Goal: Transaction & Acquisition: Book appointment/travel/reservation

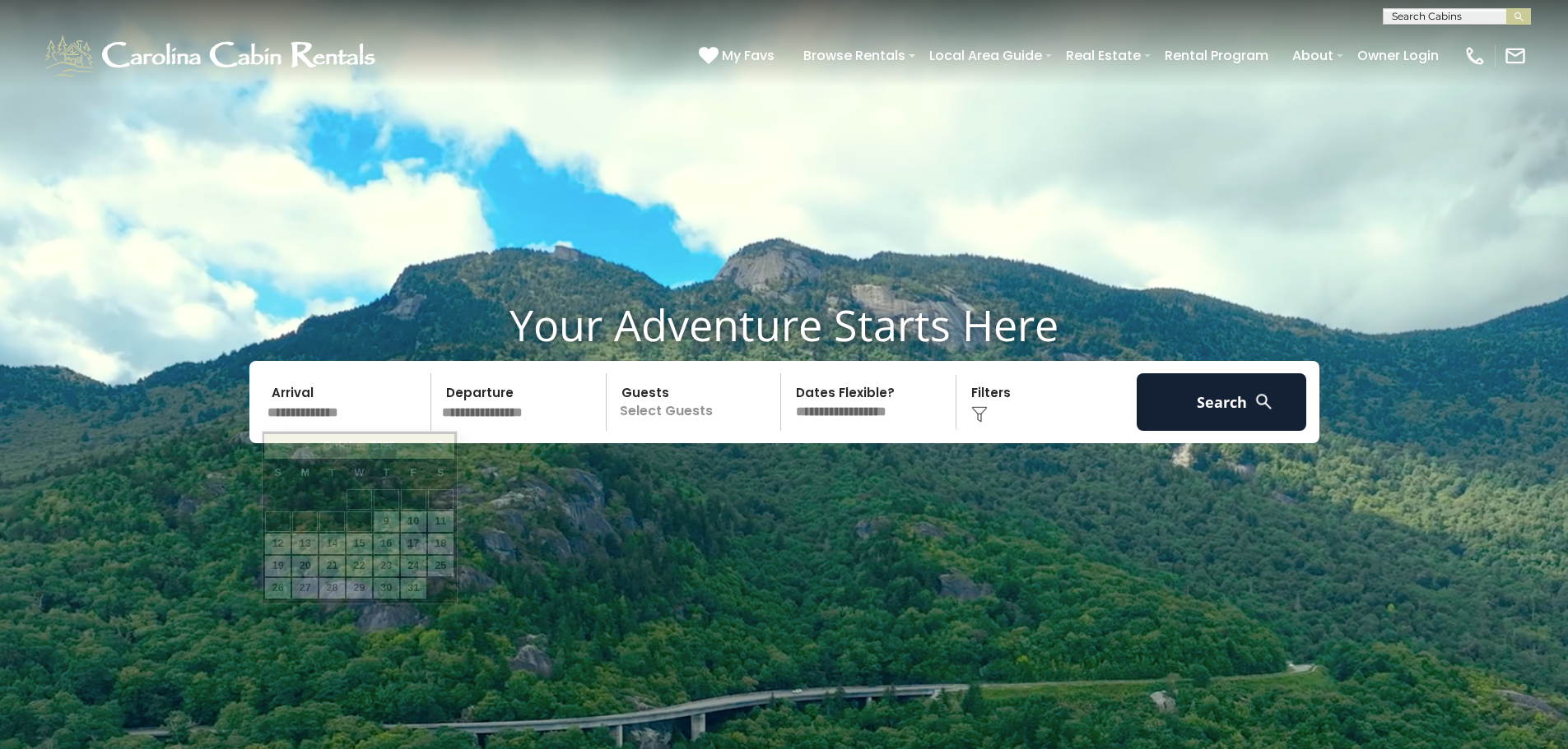
click at [373, 411] on input "text" at bounding box center [347, 402] width 171 height 57
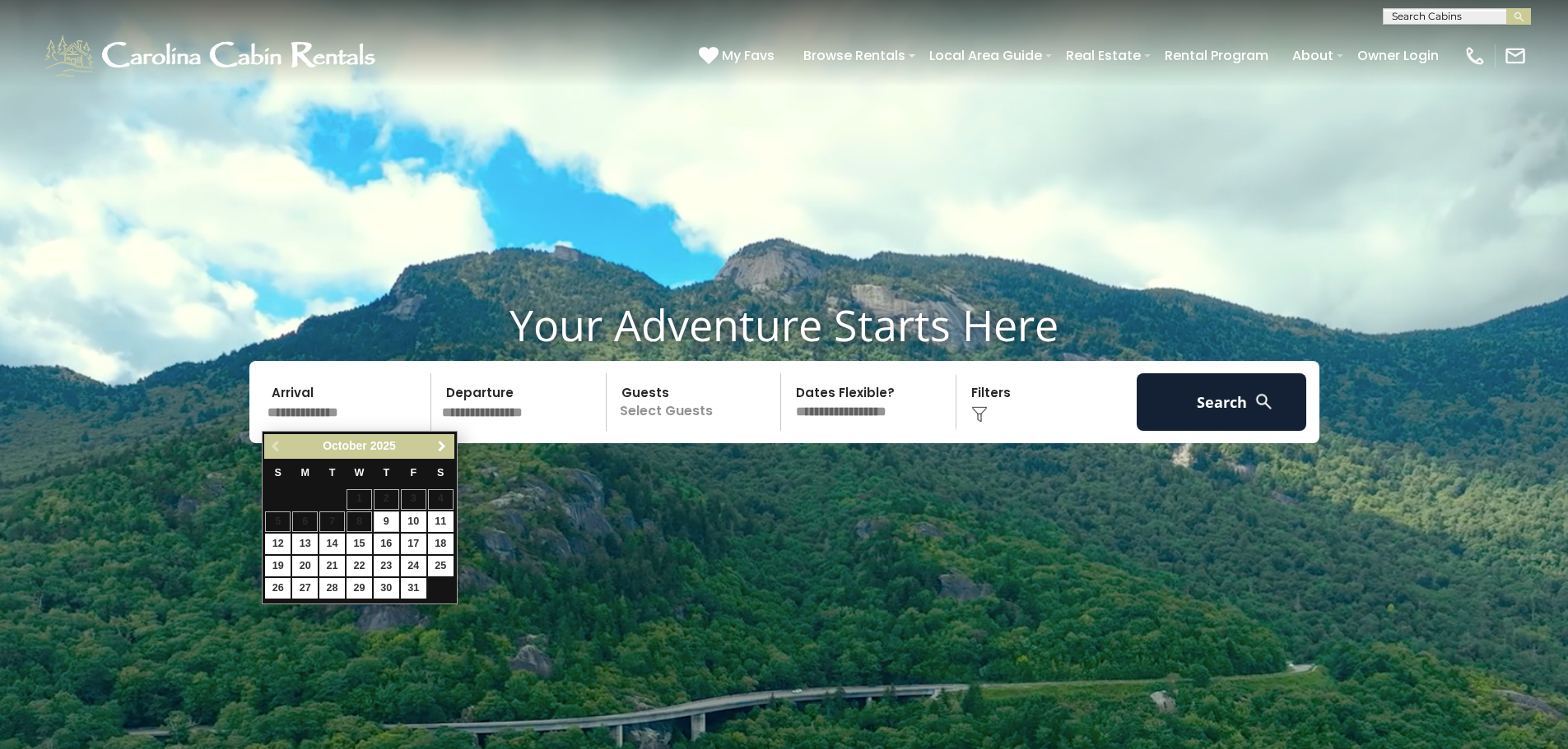
click at [442, 443] on span "Next" at bounding box center [442, 446] width 13 height 13
click at [414, 543] on link "19" at bounding box center [413, 543] width 26 height 20
type input "********"
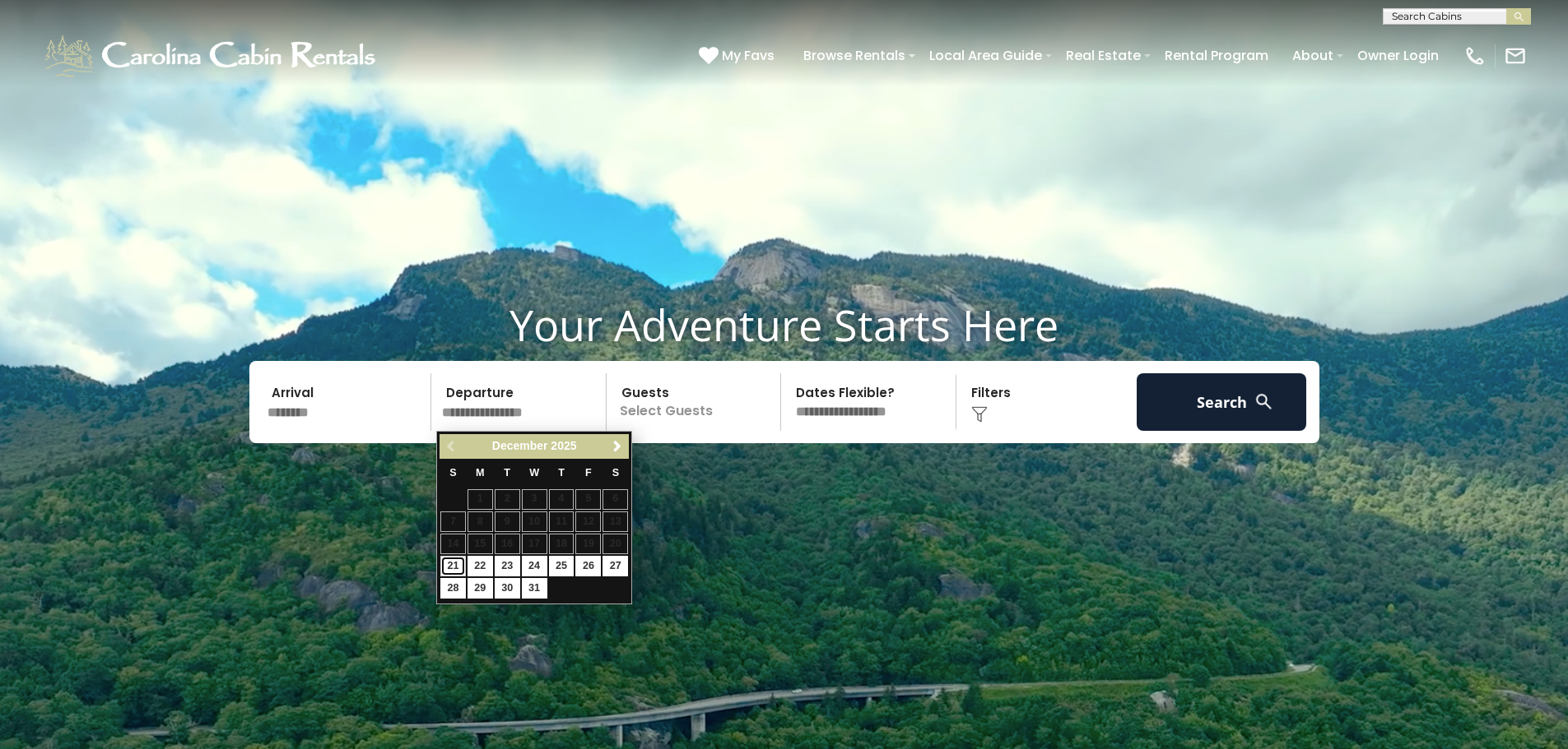
click at [464, 568] on link "21" at bounding box center [452, 566] width 26 height 20
type input "********"
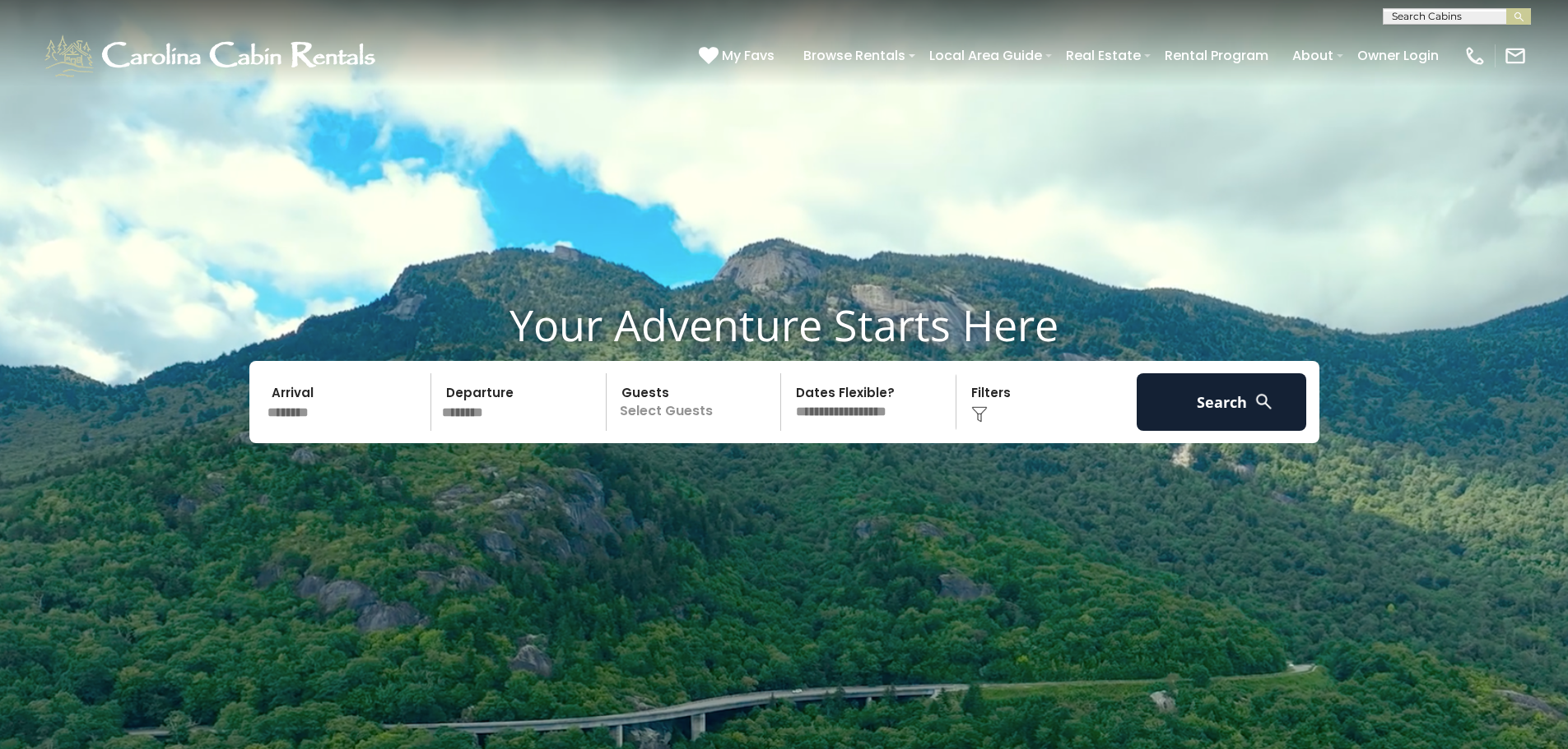
click at [694, 396] on p "Select Guests" at bounding box center [696, 402] width 170 height 57
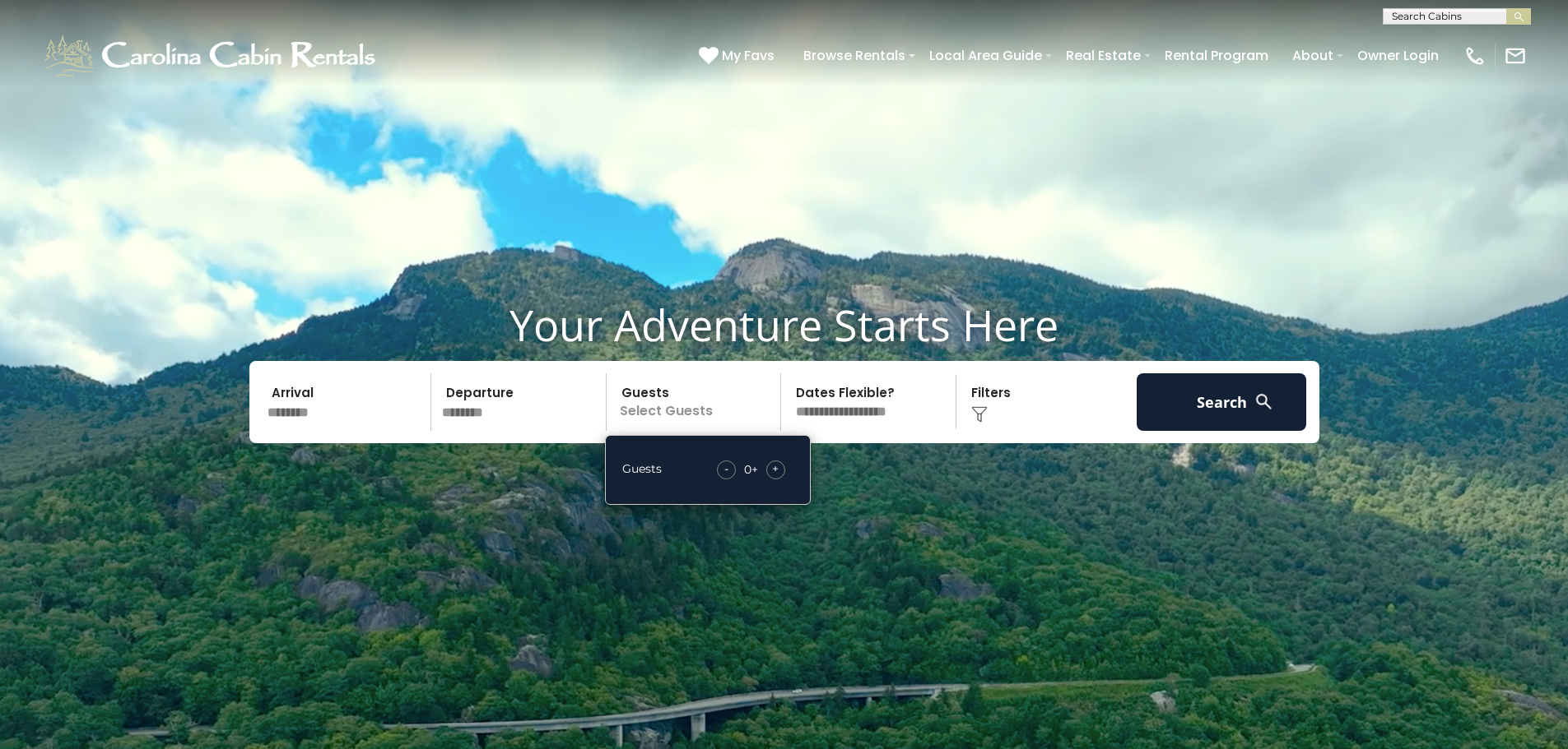
click at [777, 469] on span "+" at bounding box center [775, 468] width 7 height 16
click at [723, 469] on div "-" at bounding box center [727, 470] width 19 height 19
click at [1198, 410] on button "Search" at bounding box center [1222, 402] width 171 height 57
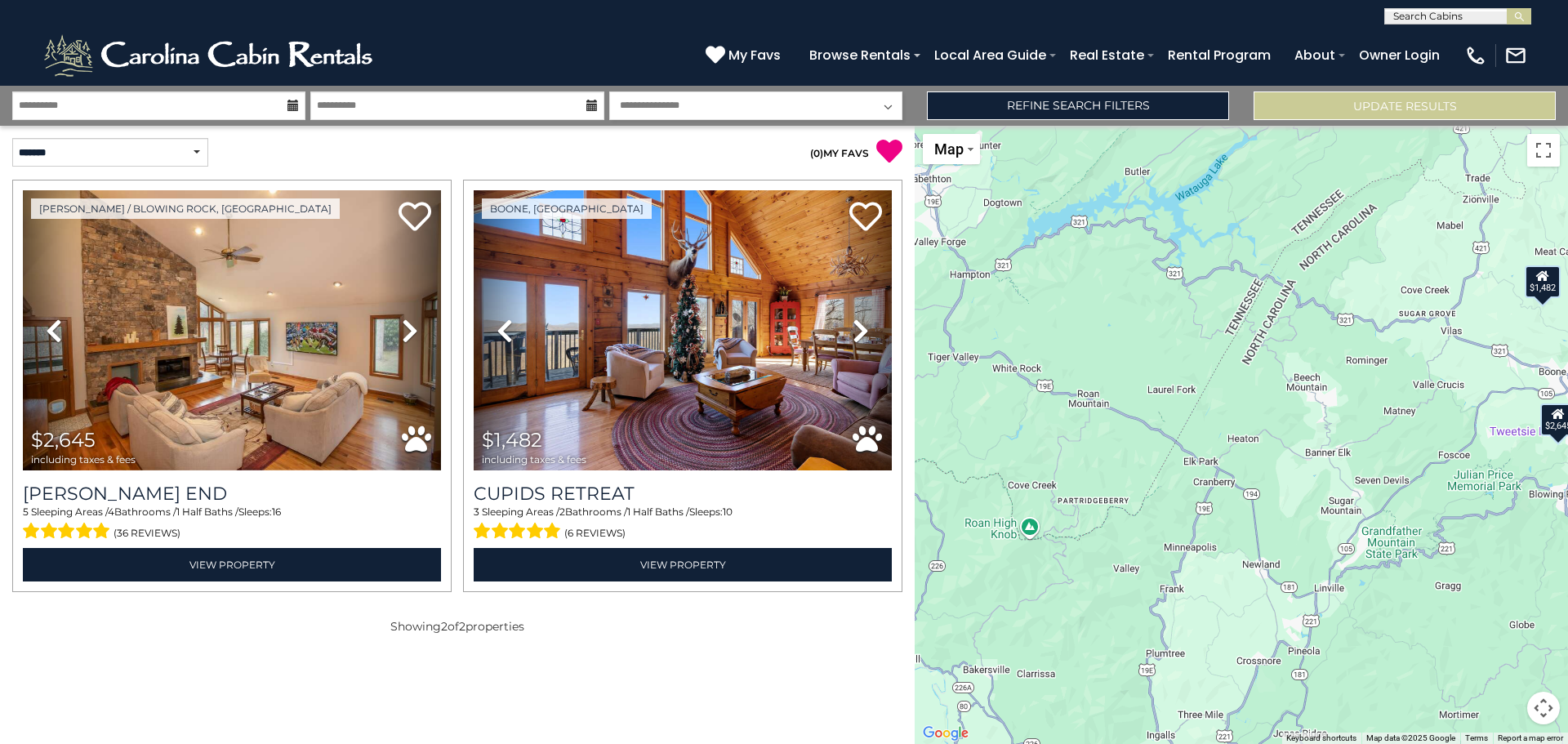
click at [774, 109] on select "**********" at bounding box center [756, 106] width 293 height 29
click at [292, 106] on icon at bounding box center [293, 106] width 11 height 11
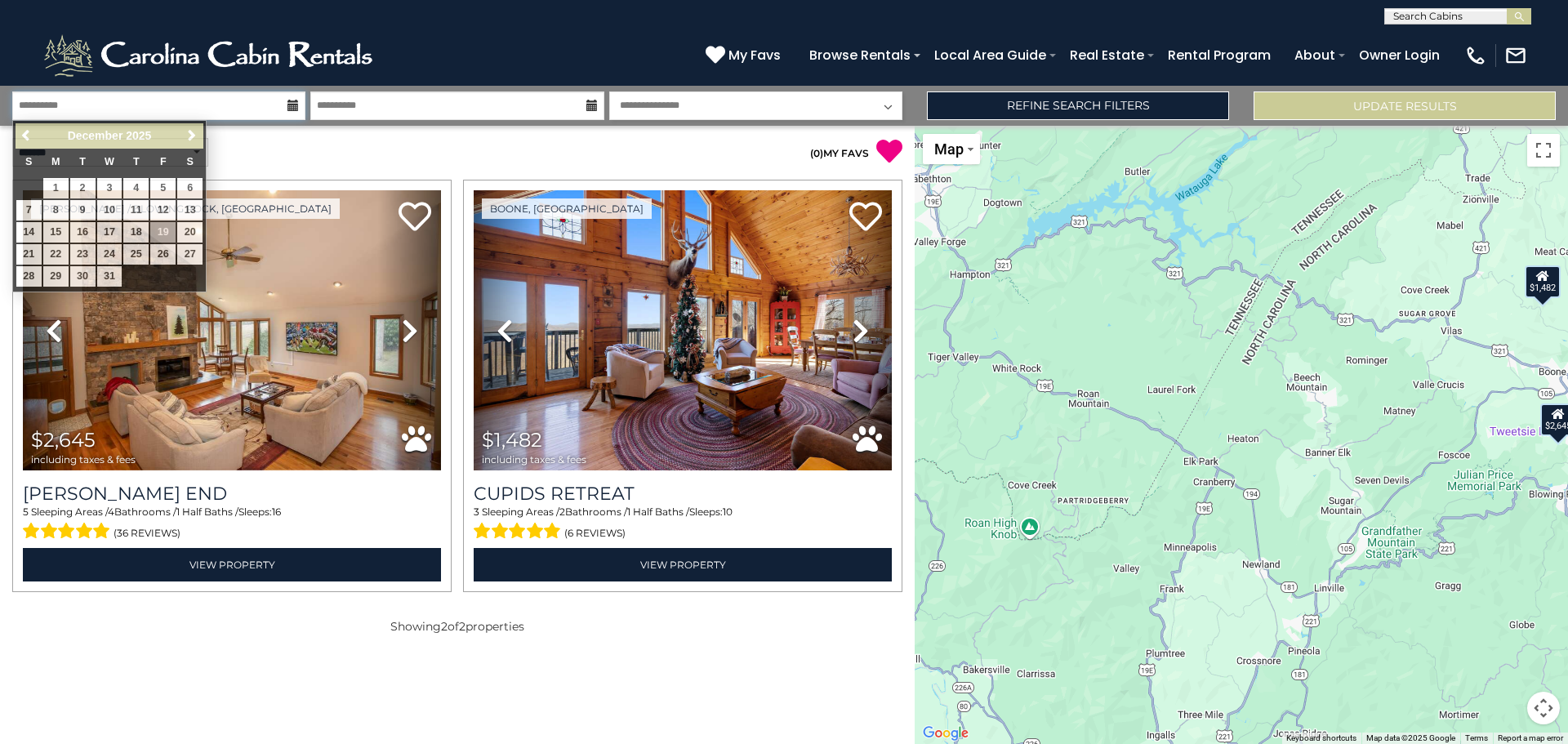
click at [254, 102] on input "**********" at bounding box center [159, 106] width 293 height 29
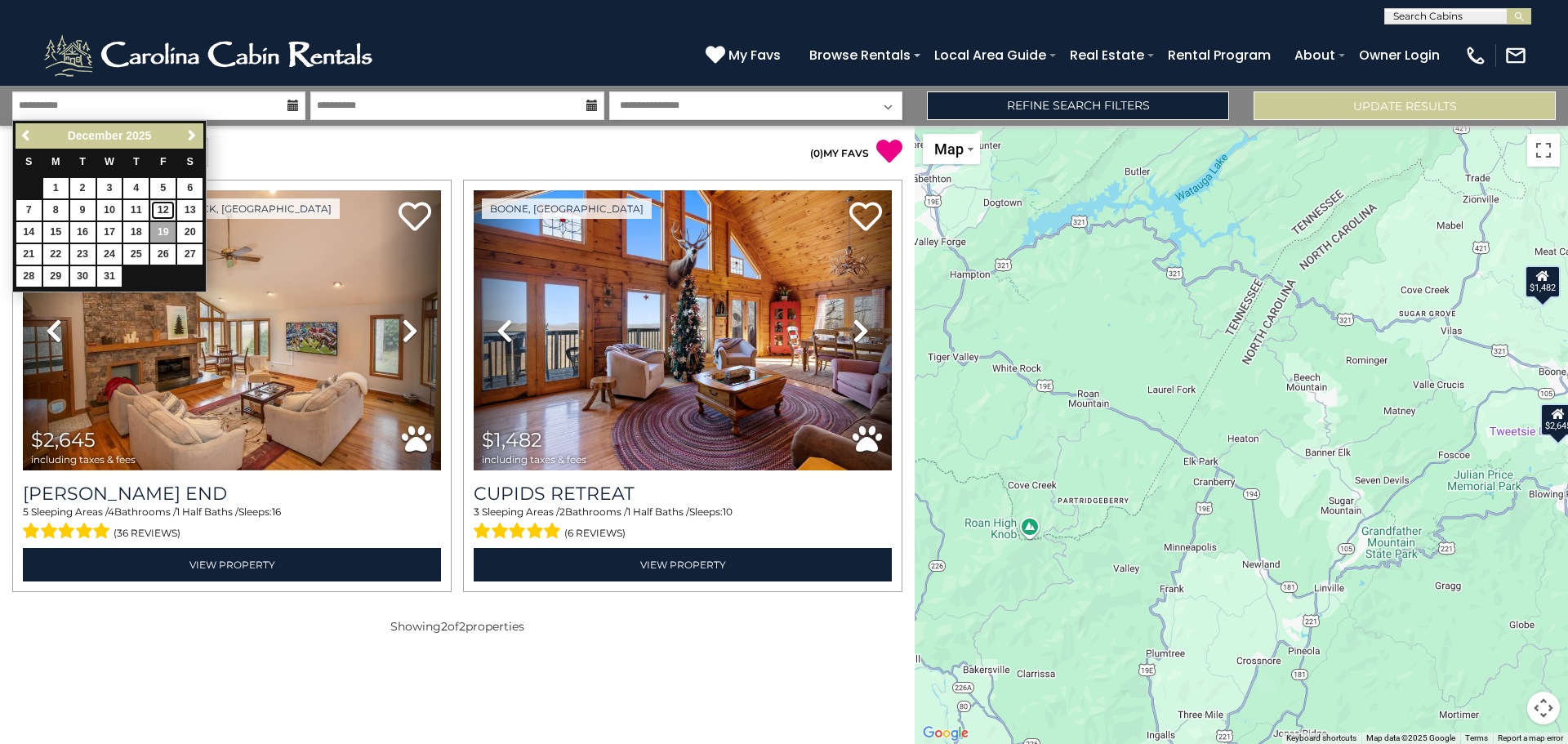
click at [165, 213] on link "12" at bounding box center [163, 209] width 26 height 20
type input "********"
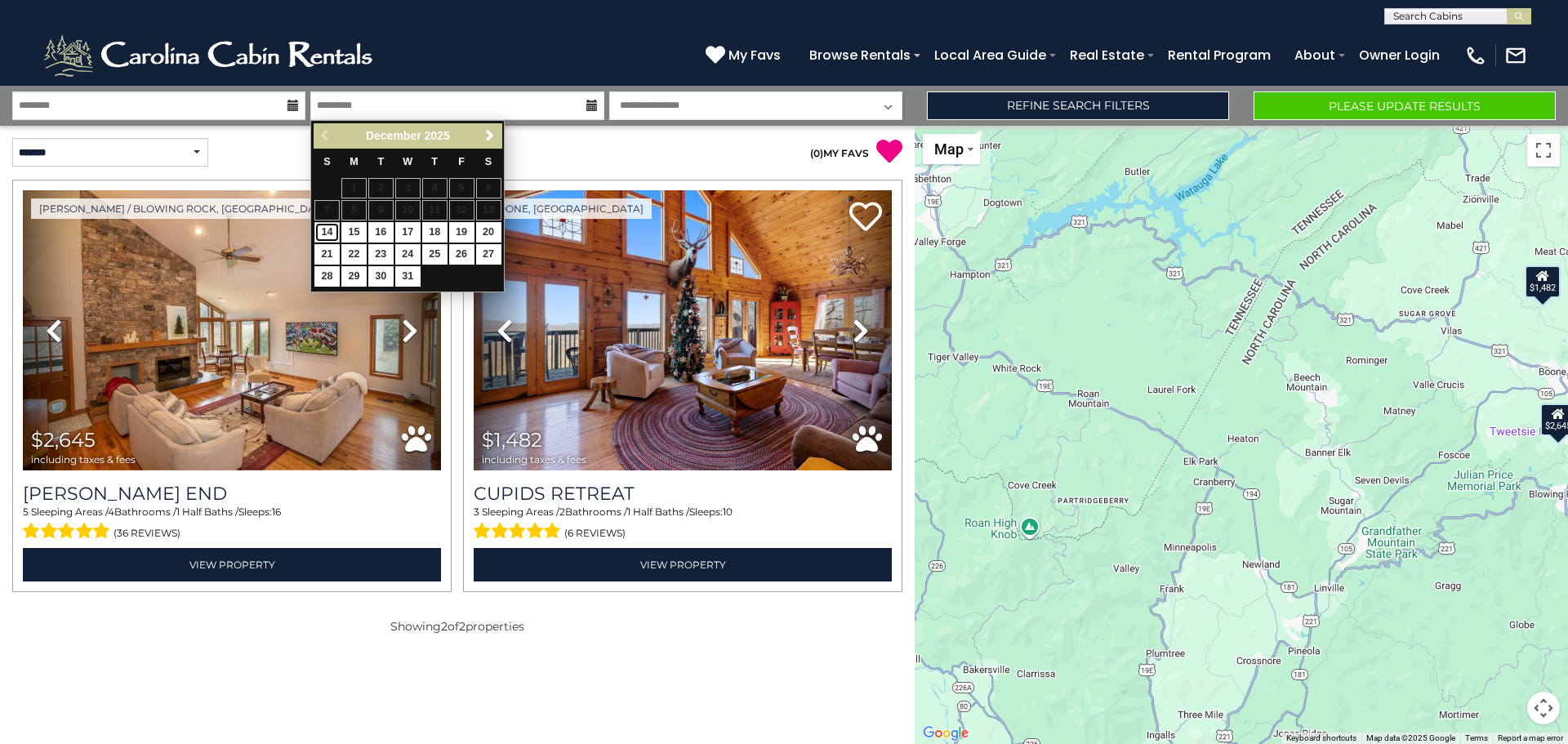
click at [327, 237] on link "14" at bounding box center [327, 232] width 26 height 20
type input "********"
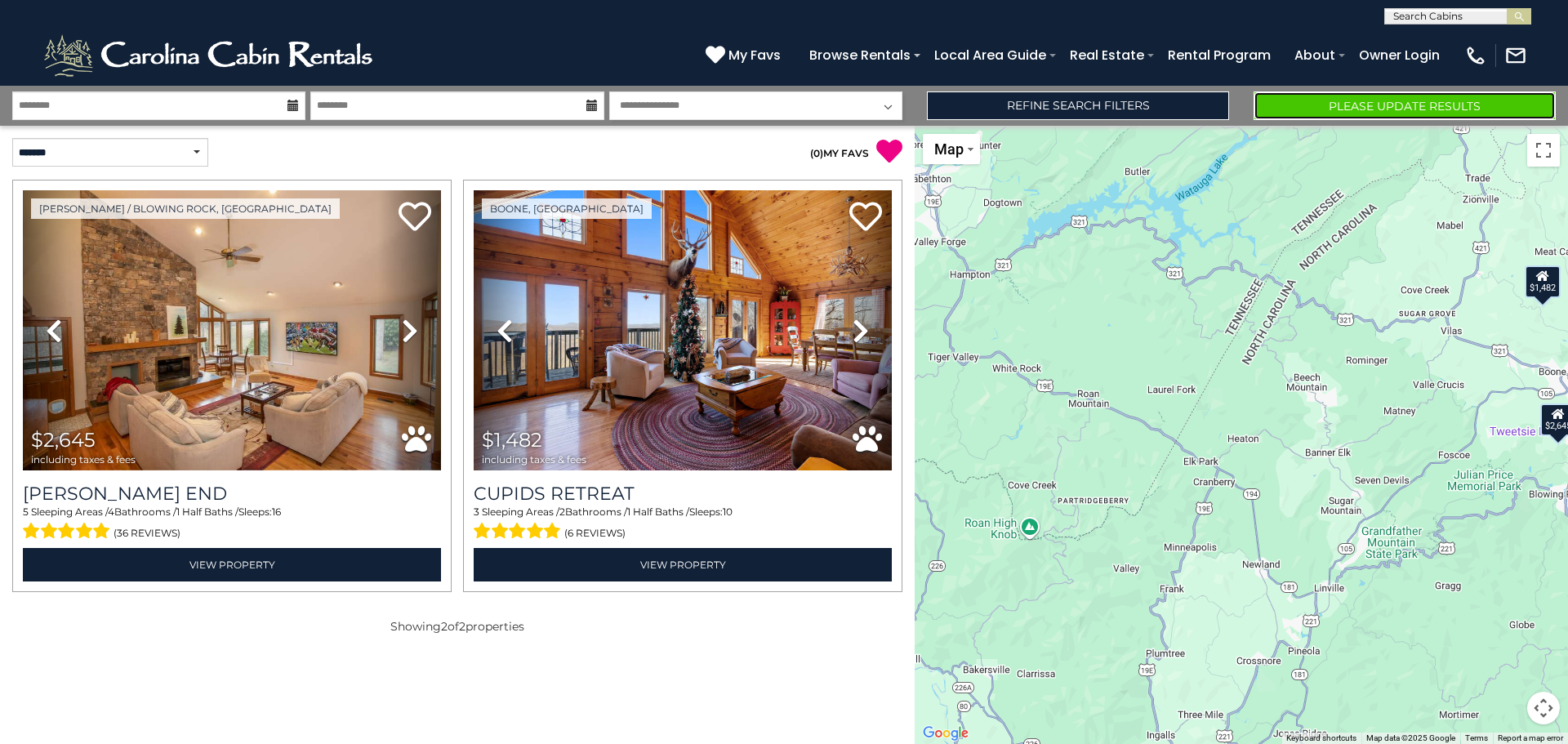
click at [1342, 107] on button "Please Update Results" at bounding box center [1404, 106] width 302 height 29
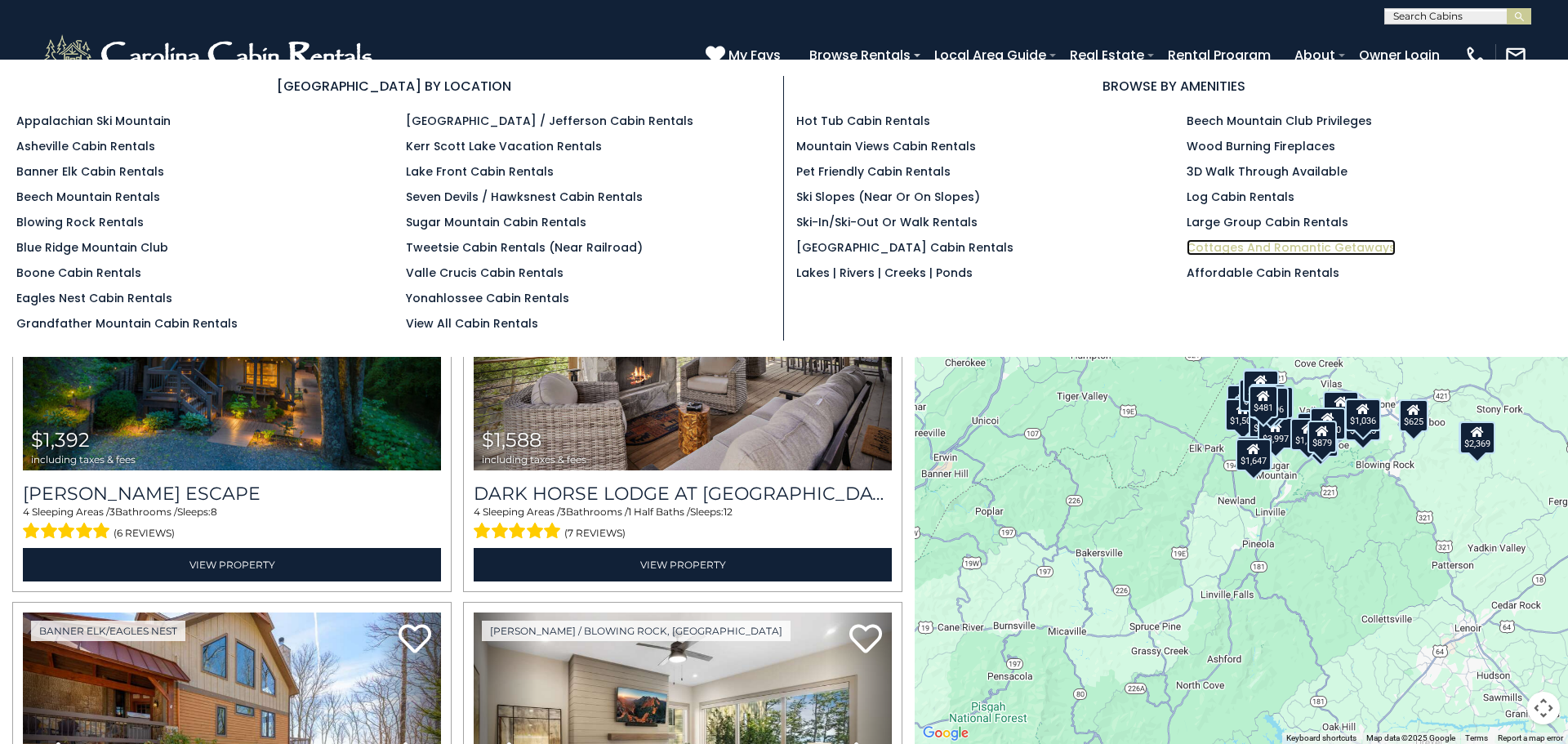
click at [1292, 245] on link "Cottages and Romantic Getaways" at bounding box center [1291, 247] width 209 height 16
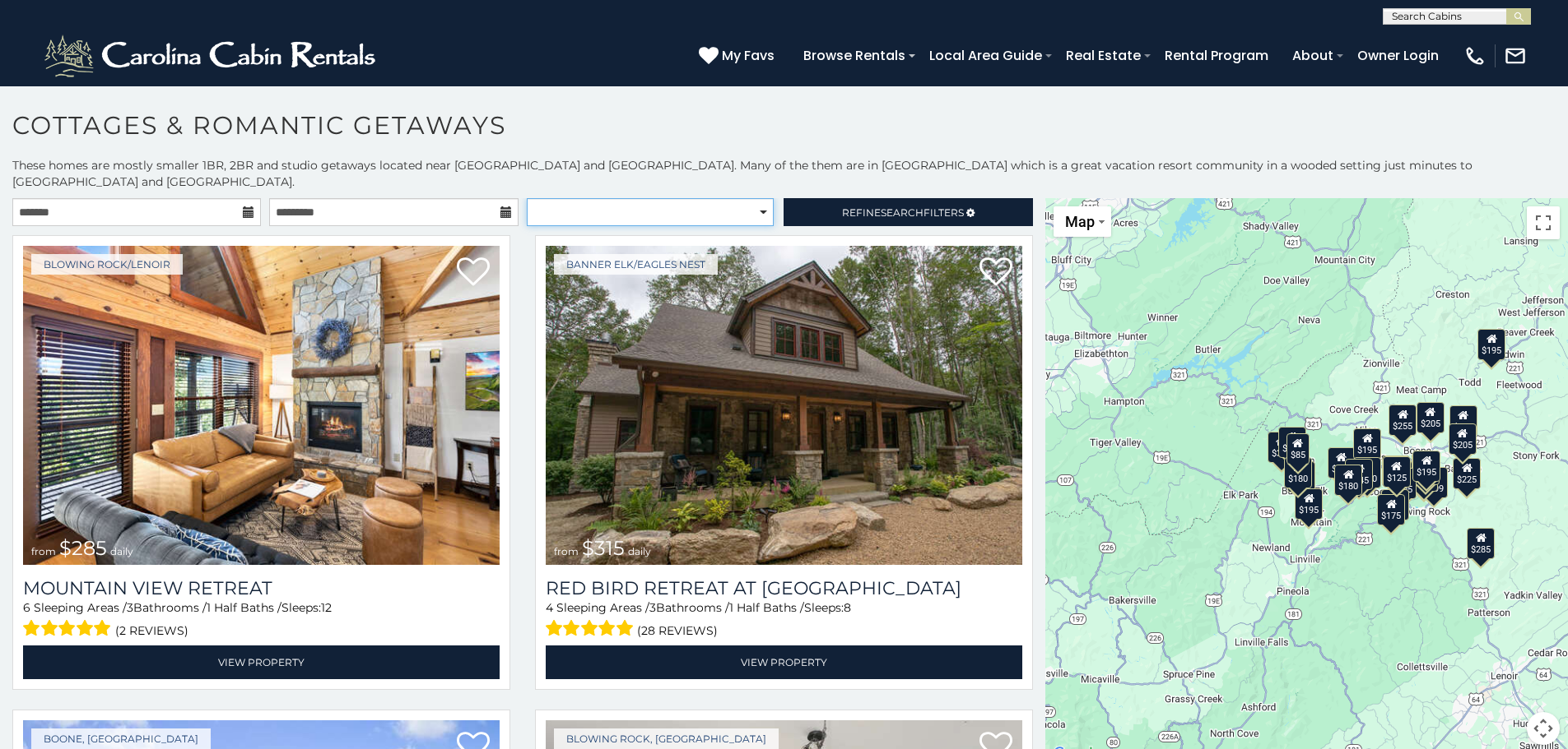
click at [748, 198] on select "**********" at bounding box center [651, 212] width 247 height 28
click at [761, 198] on select "**********" at bounding box center [651, 212] width 247 height 28
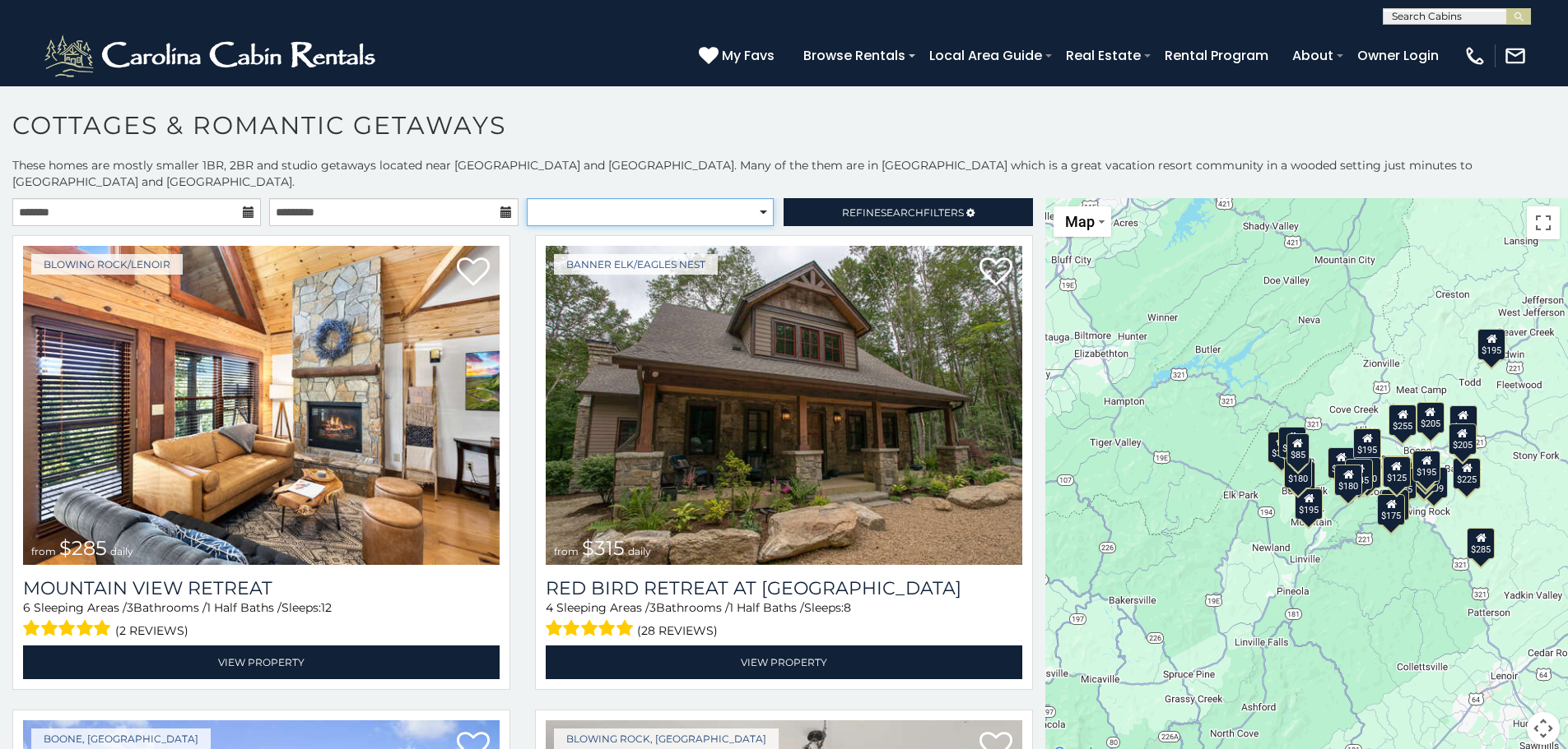
click at [761, 198] on select "**********" at bounding box center [651, 212] width 247 height 28
select select "*********"
click at [527, 198] on select "**********" at bounding box center [651, 212] width 247 height 28
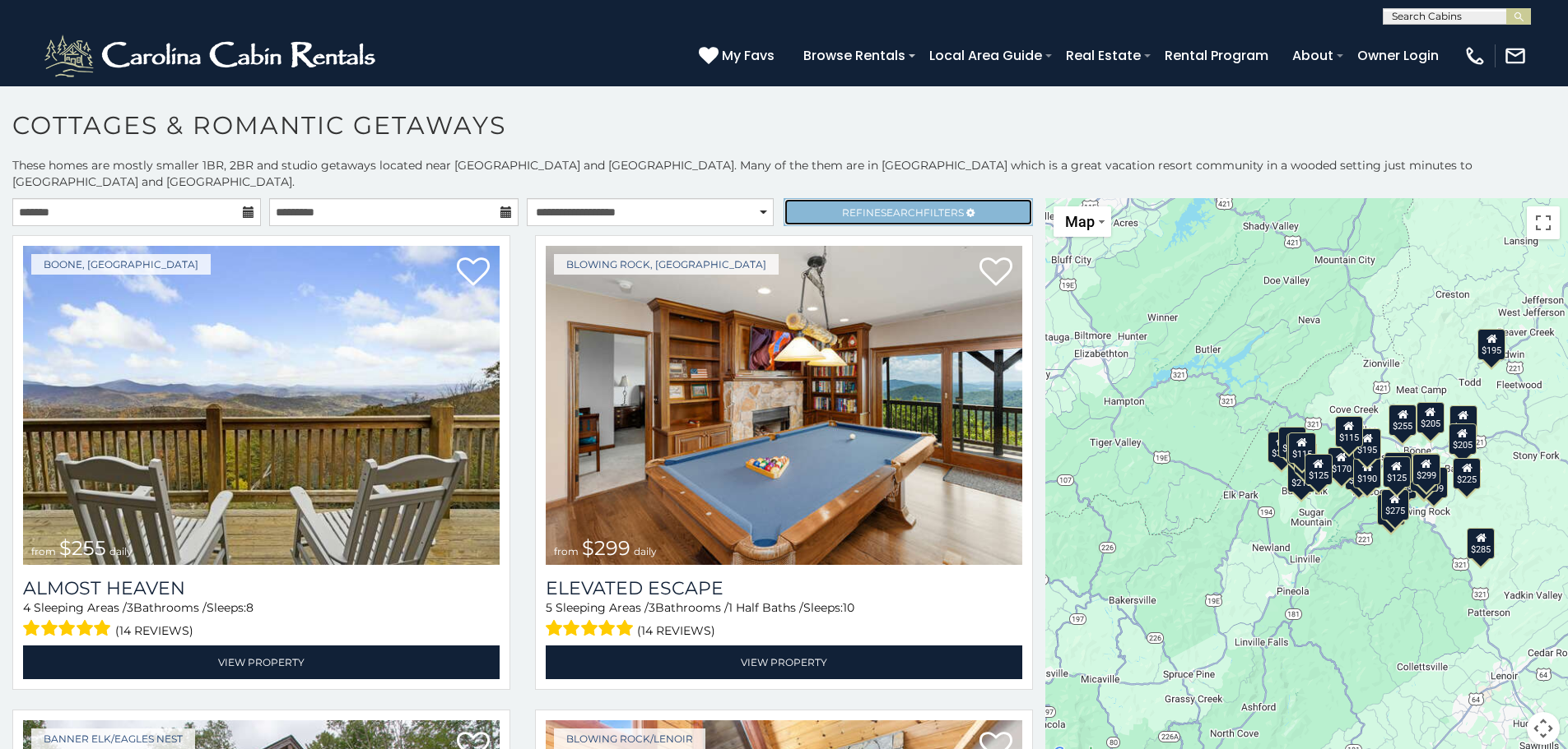
click at [881, 207] on span "Search" at bounding box center [902, 213] width 43 height 12
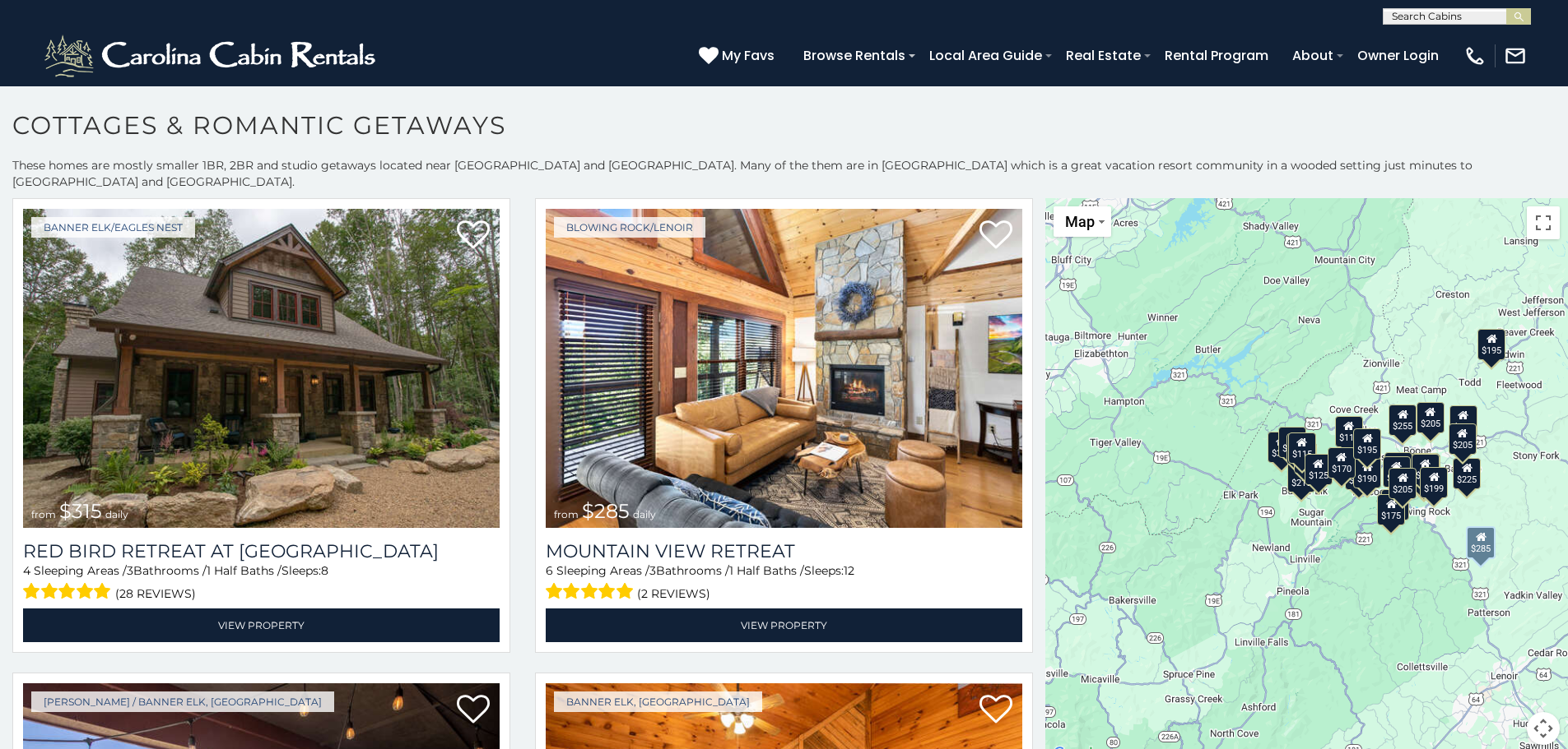
scroll to position [1398, 0]
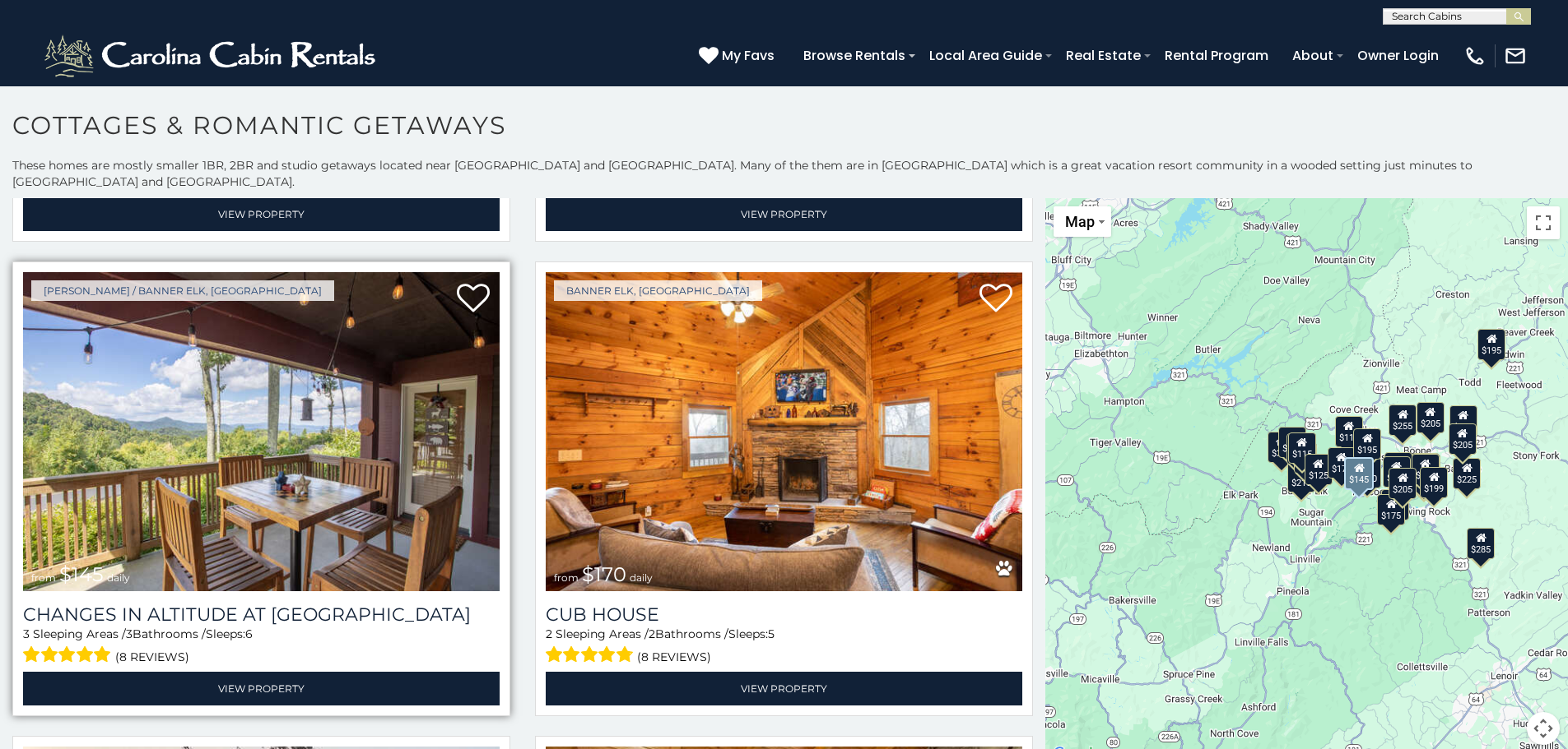
click at [429, 451] on img at bounding box center [261, 431] width 476 height 319
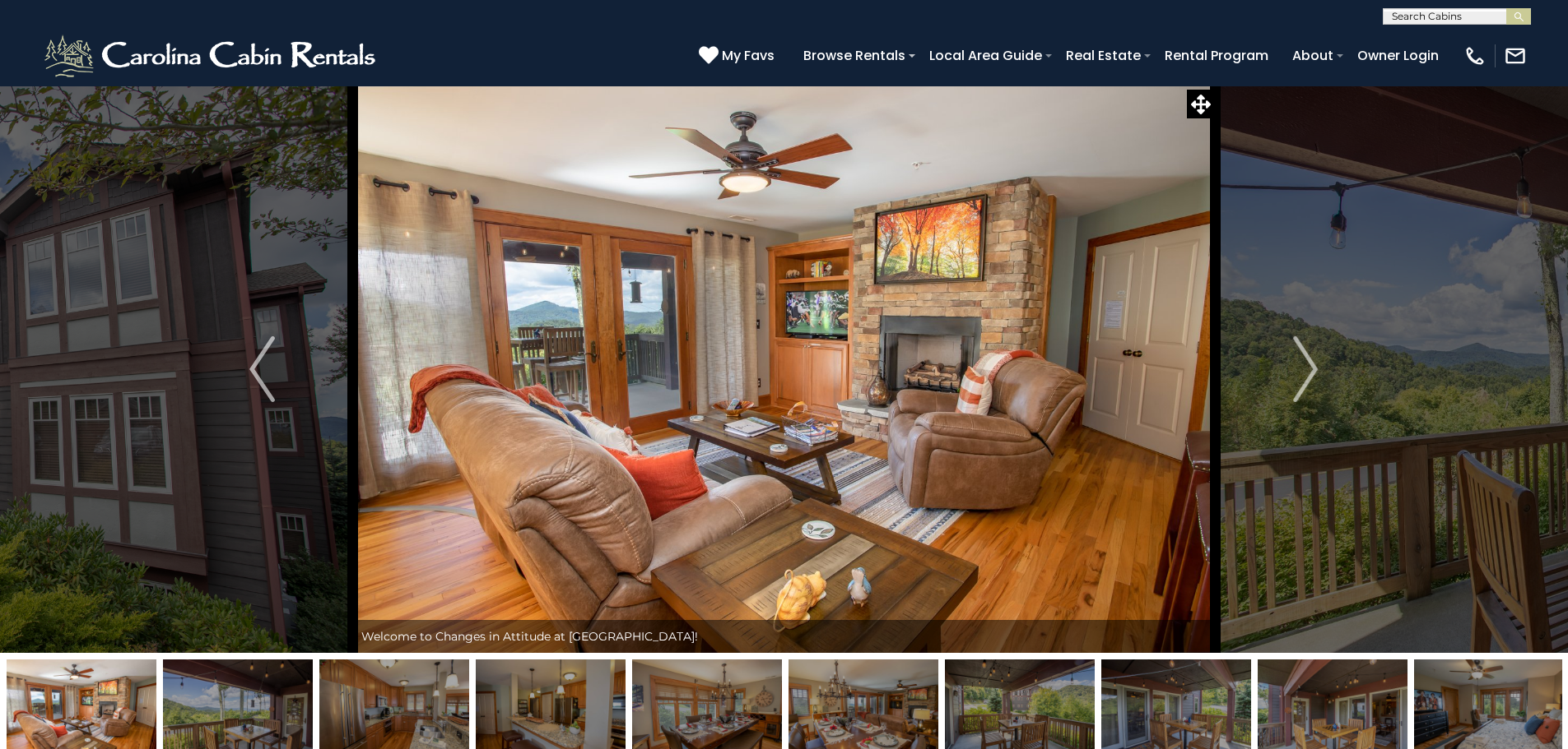
click at [804, 334] on img at bounding box center [784, 369] width 863 height 568
click at [1306, 356] on img "Next" at bounding box center [1305, 369] width 25 height 66
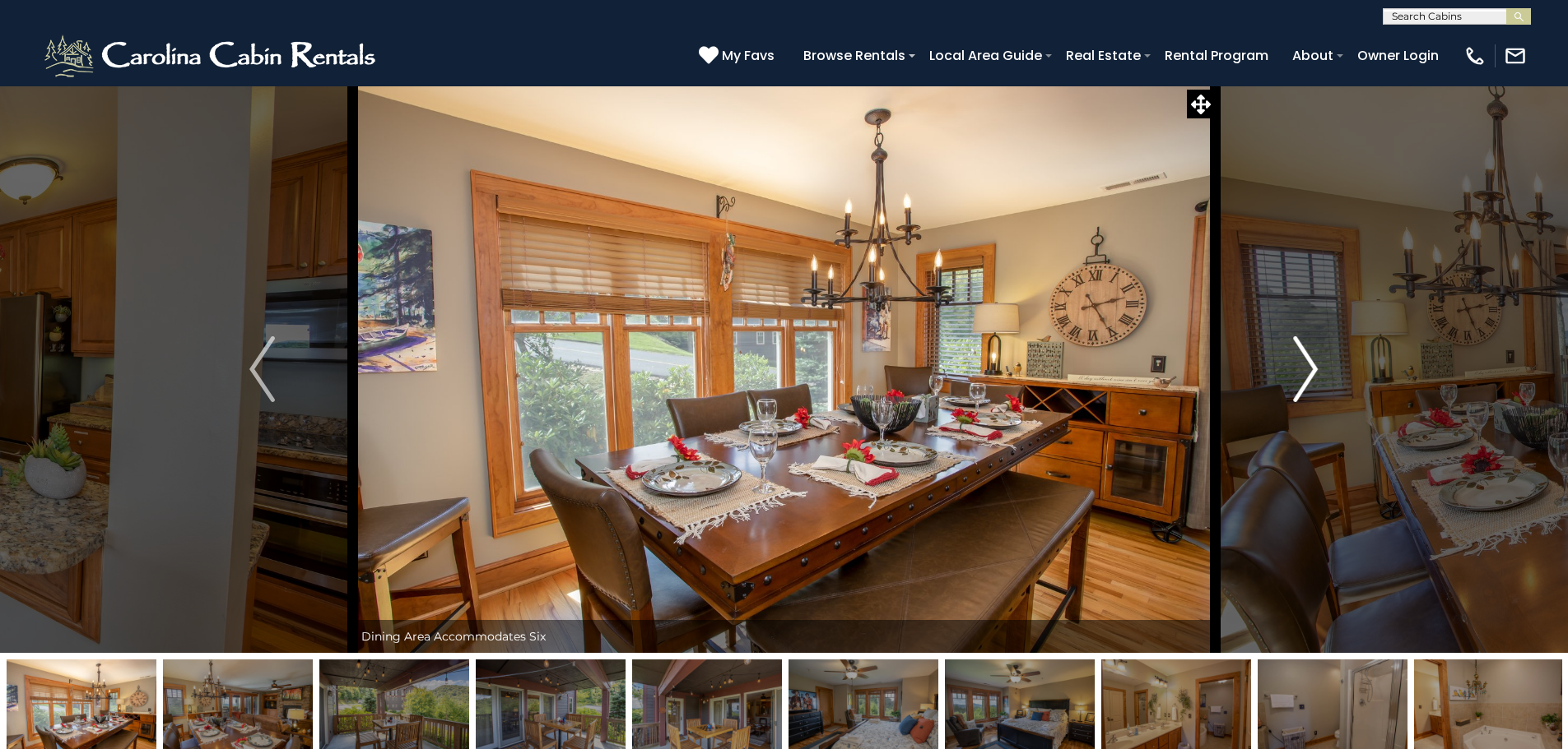
click at [1306, 356] on img "Next" at bounding box center [1305, 369] width 25 height 66
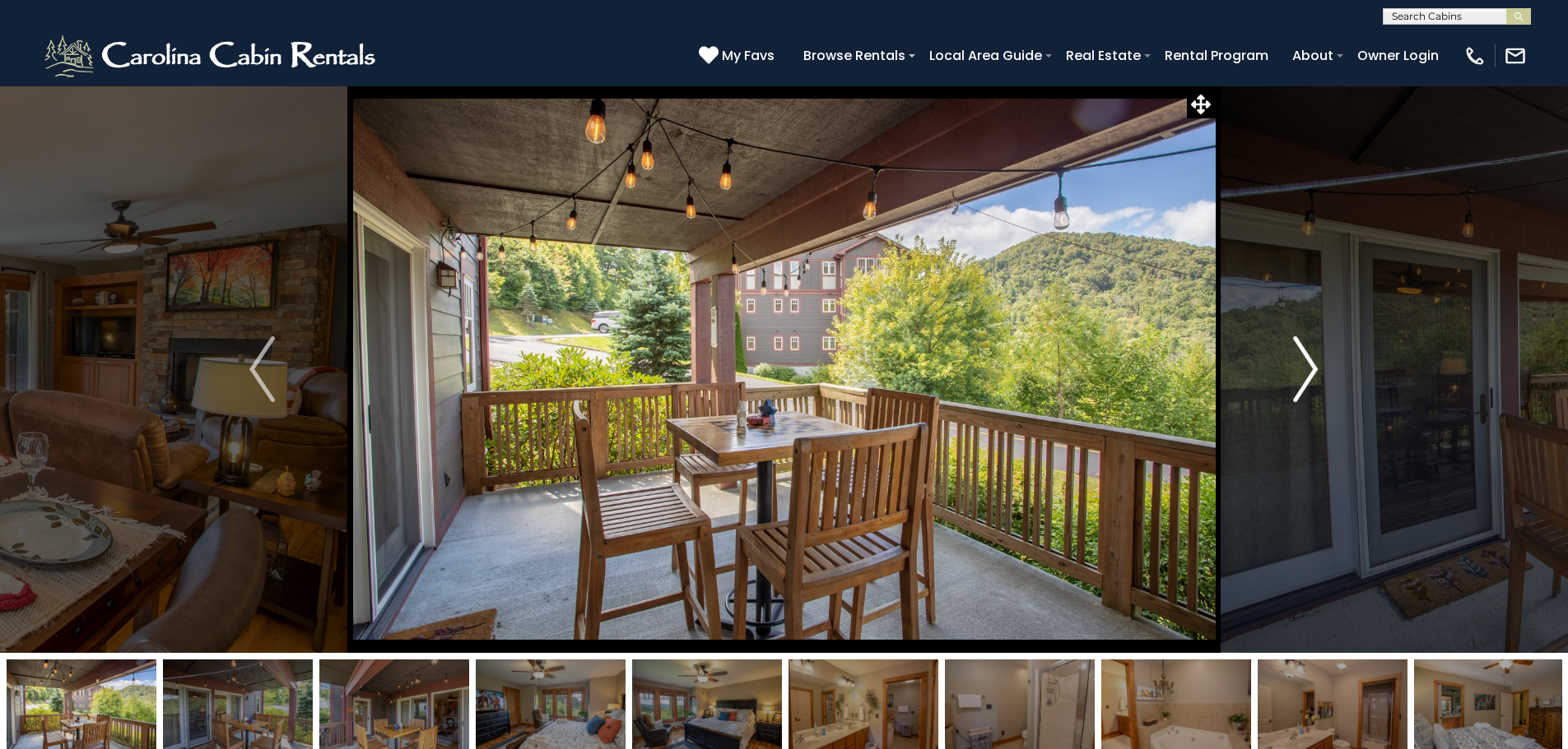
click at [1306, 356] on img "Next" at bounding box center [1305, 369] width 25 height 66
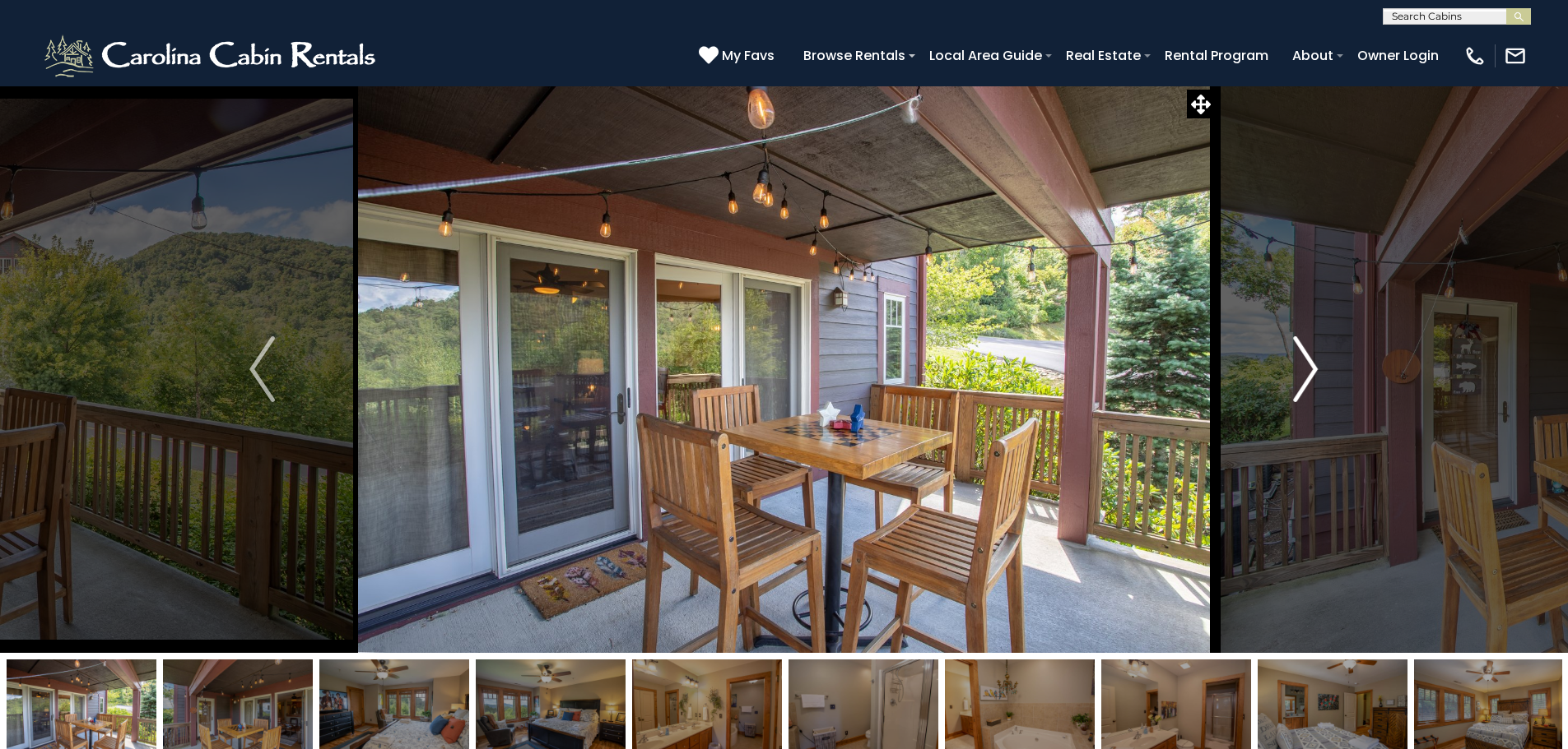
click at [1306, 356] on img "Next" at bounding box center [1305, 369] width 25 height 66
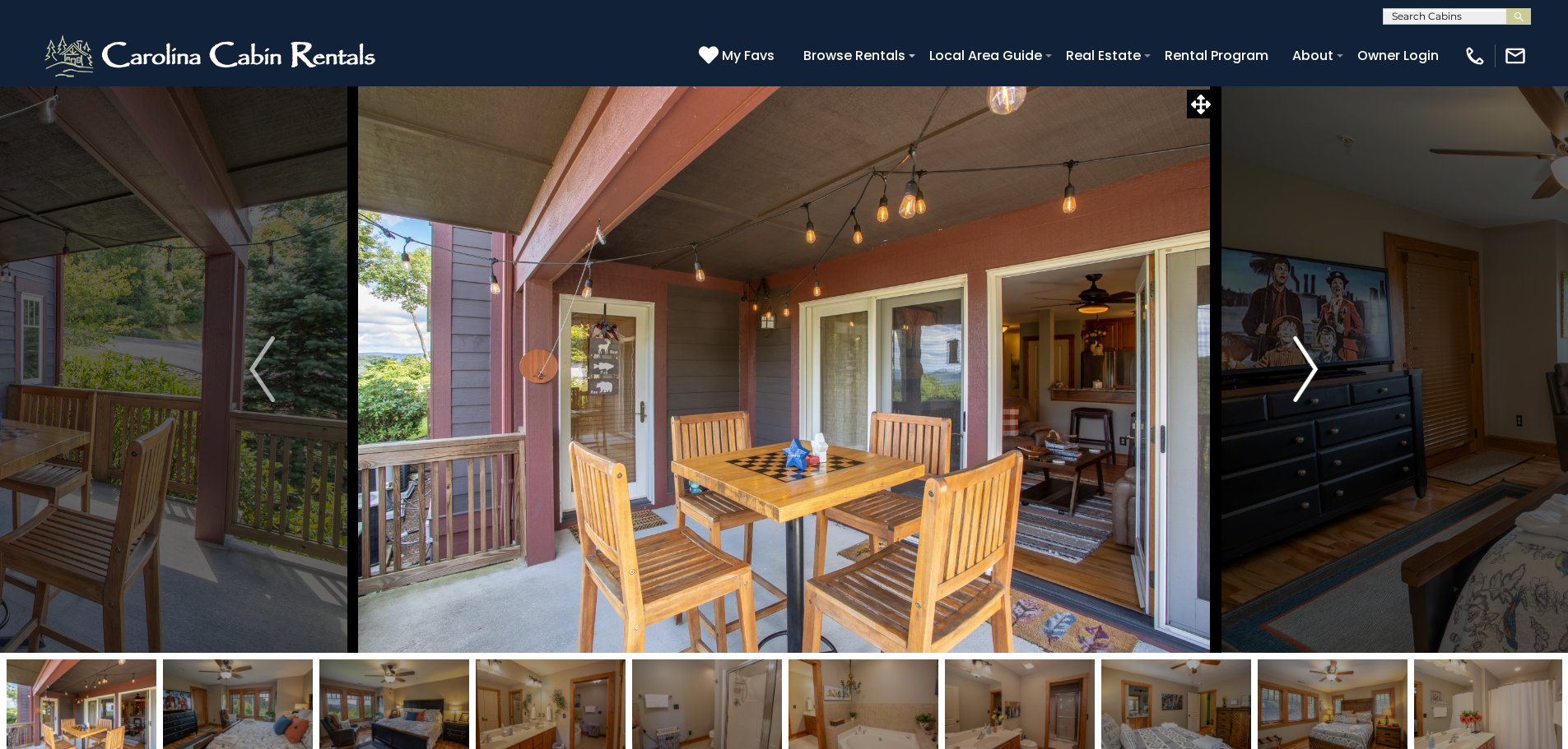
click at [1306, 356] on img "Next" at bounding box center [1305, 369] width 25 height 66
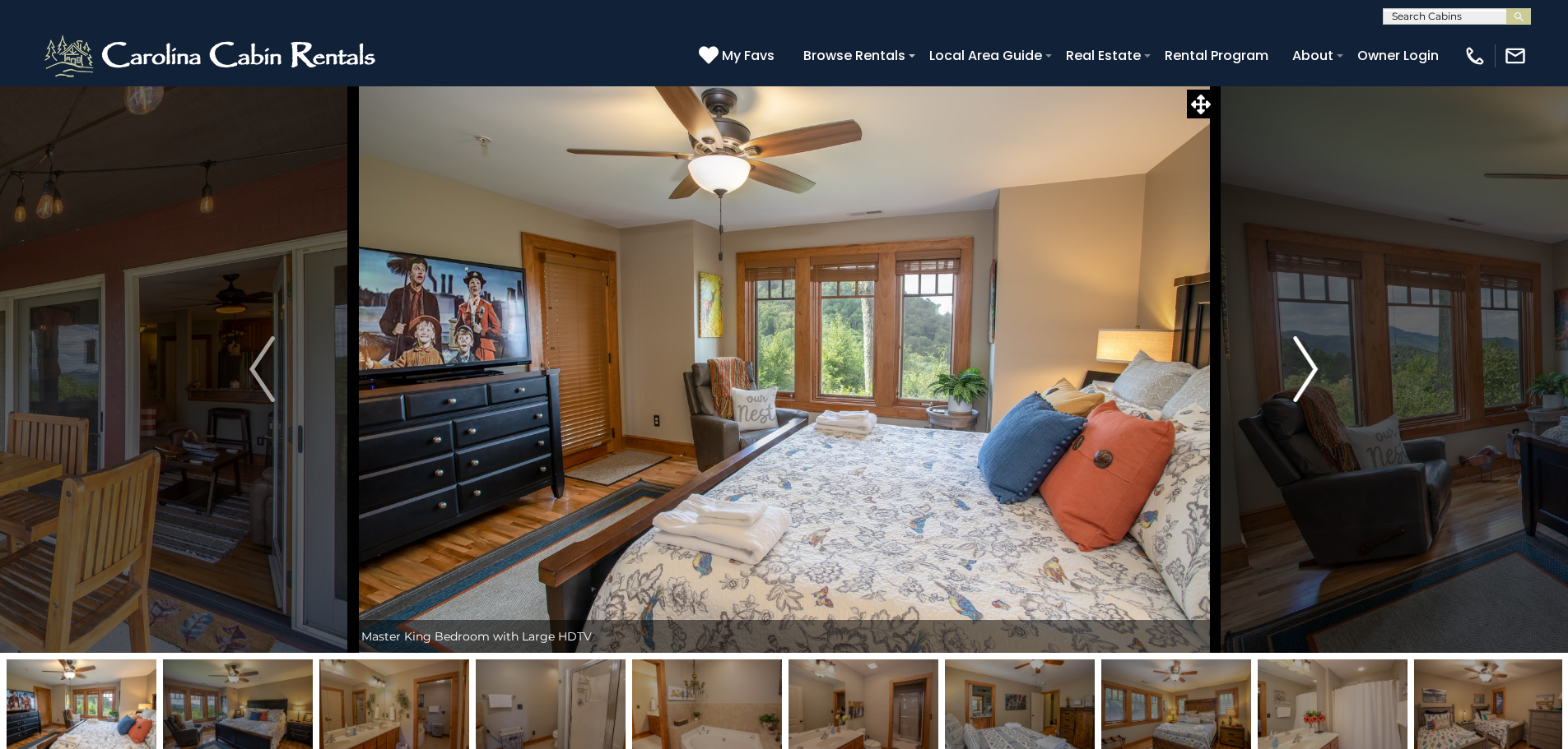
click at [1306, 356] on img "Next" at bounding box center [1305, 369] width 25 height 66
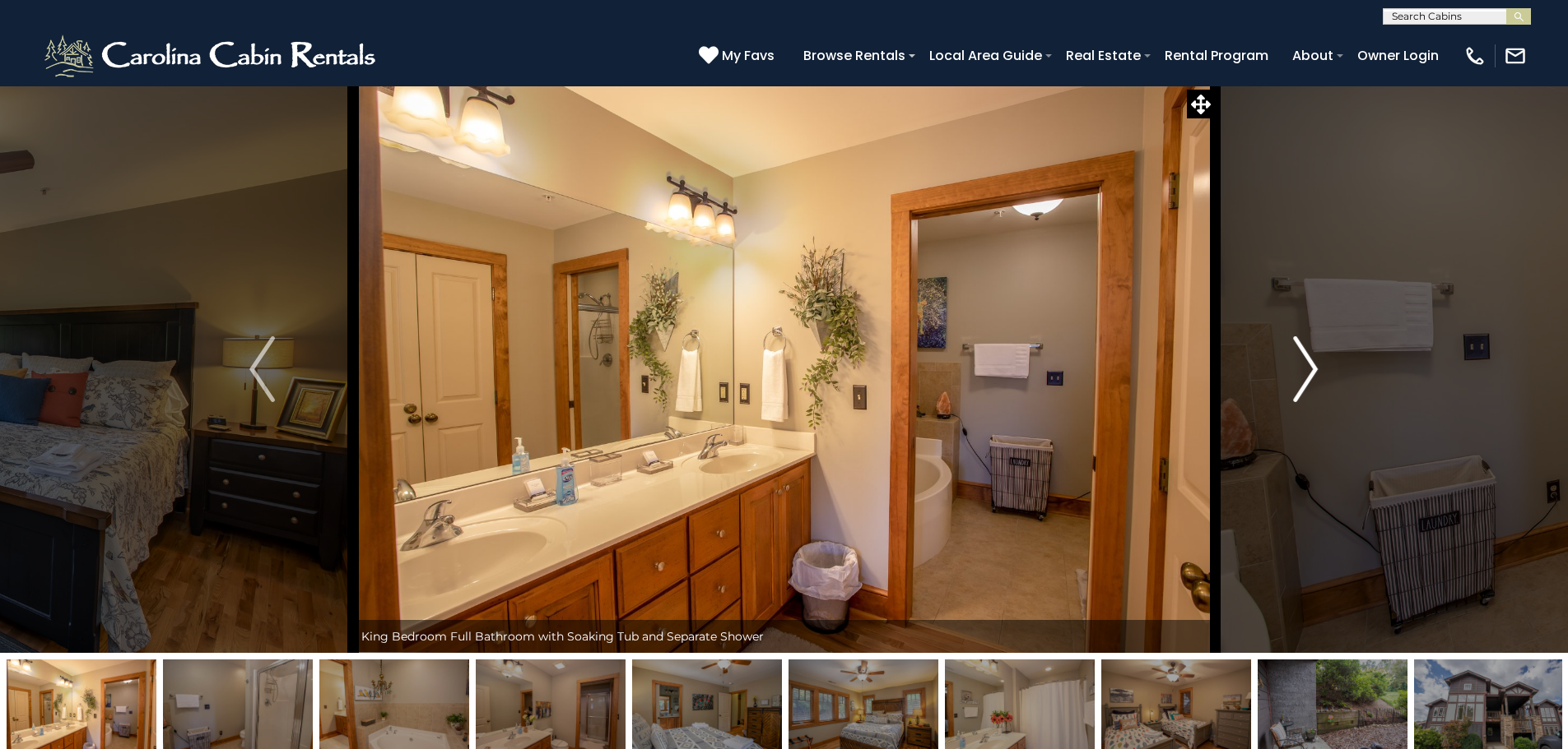
click at [1306, 356] on img "Next" at bounding box center [1305, 369] width 25 height 66
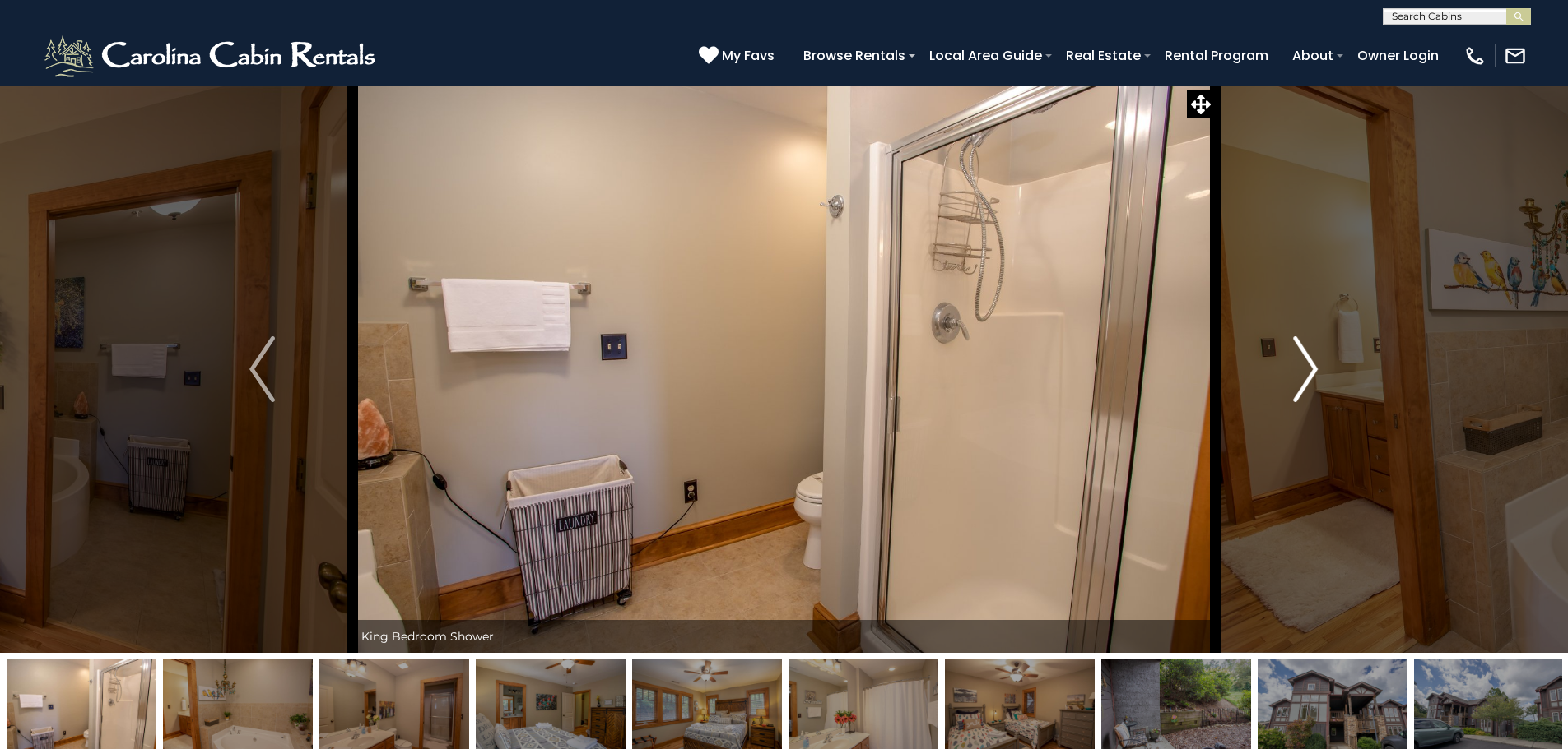
click at [1306, 356] on img "Next" at bounding box center [1305, 369] width 25 height 66
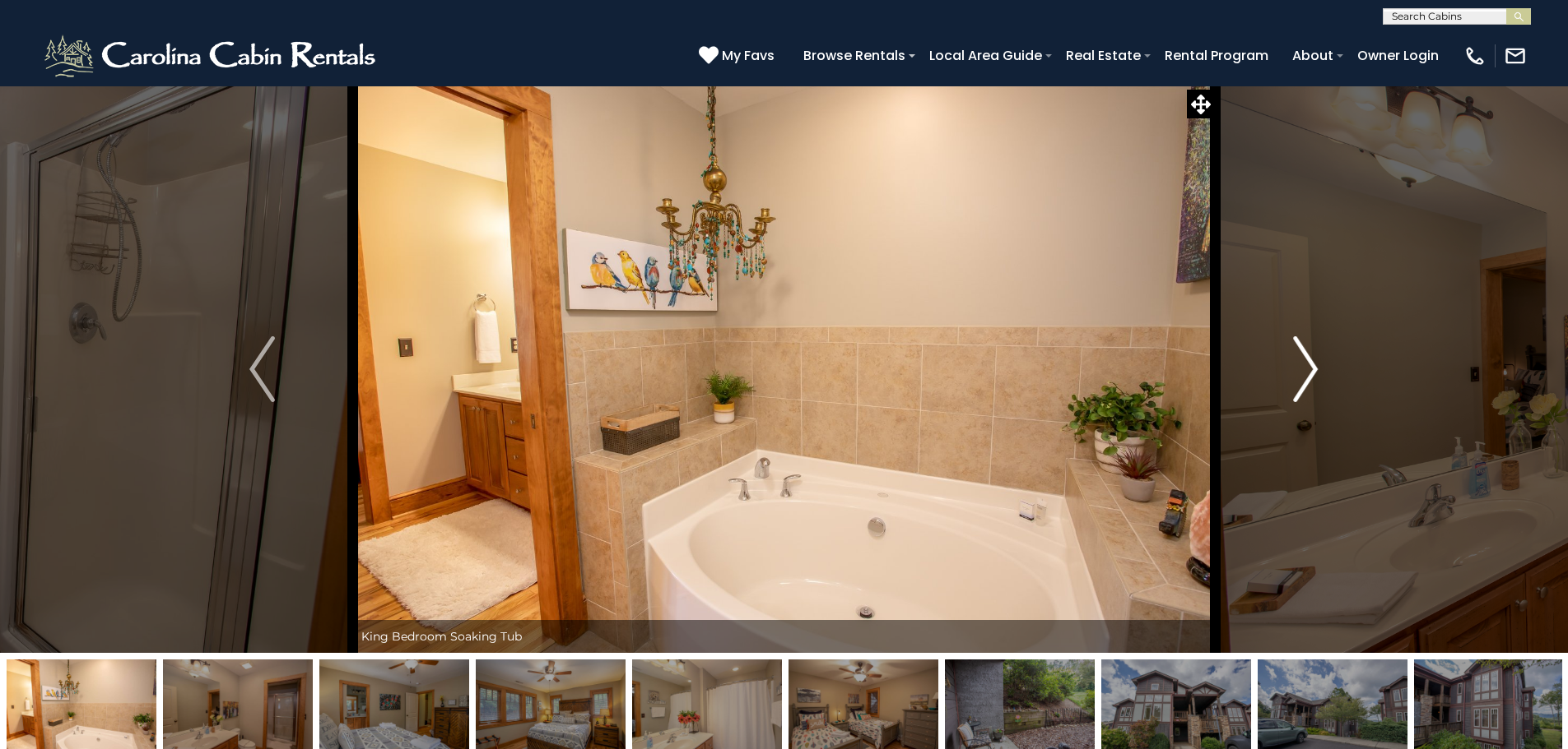
click at [1306, 356] on img "Next" at bounding box center [1305, 369] width 25 height 66
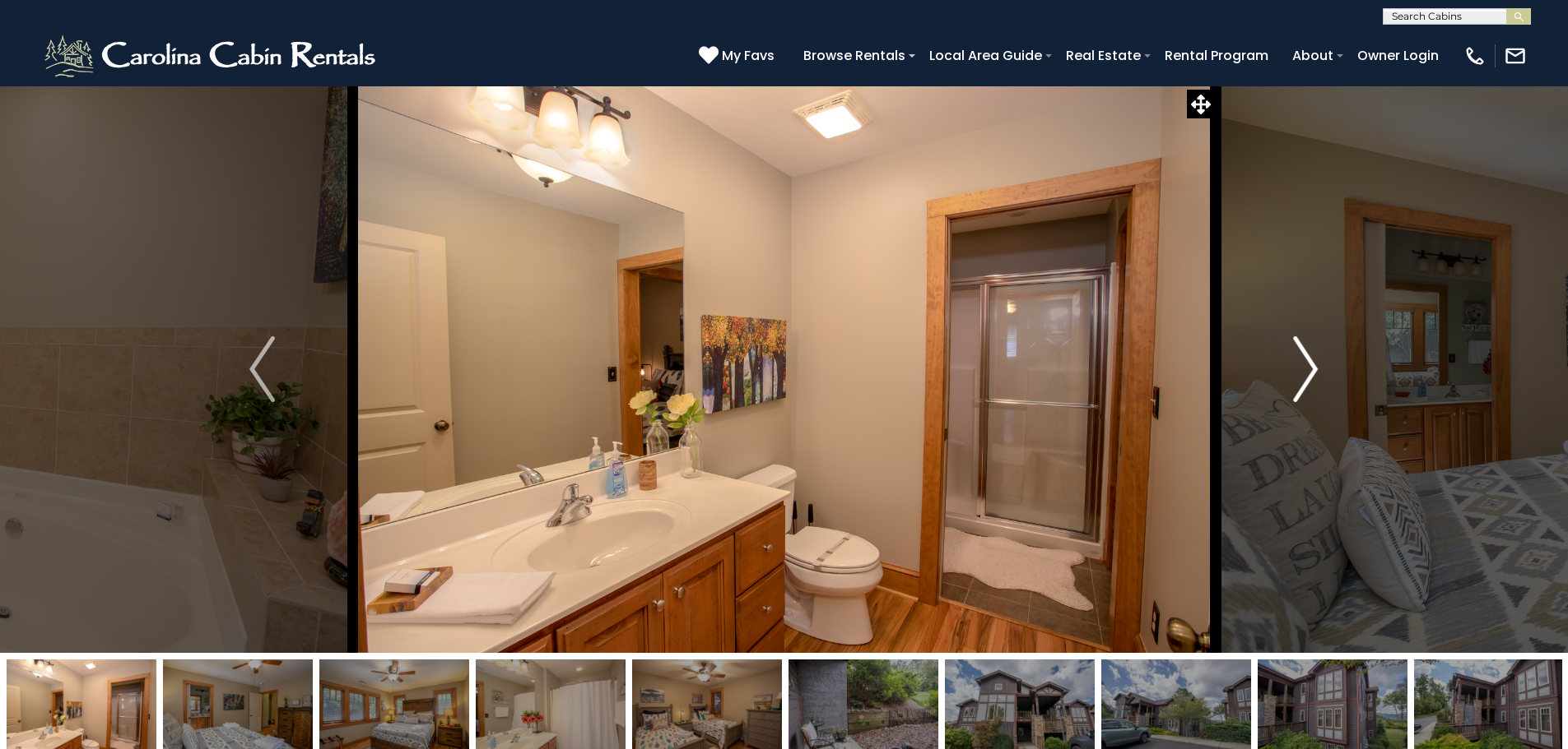
click at [1306, 356] on img "Next" at bounding box center [1305, 369] width 25 height 66
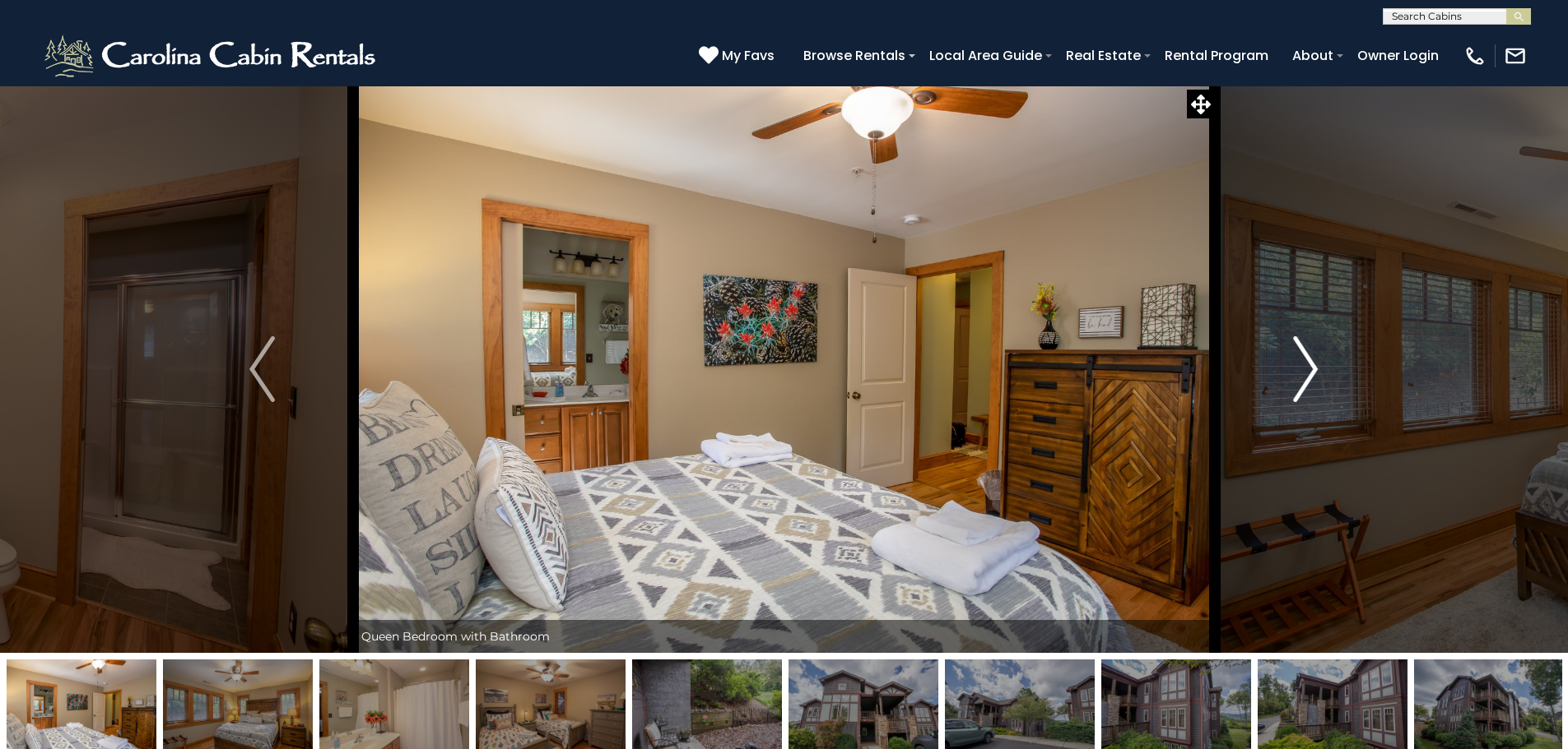
click at [1306, 356] on img "Next" at bounding box center [1305, 369] width 25 height 66
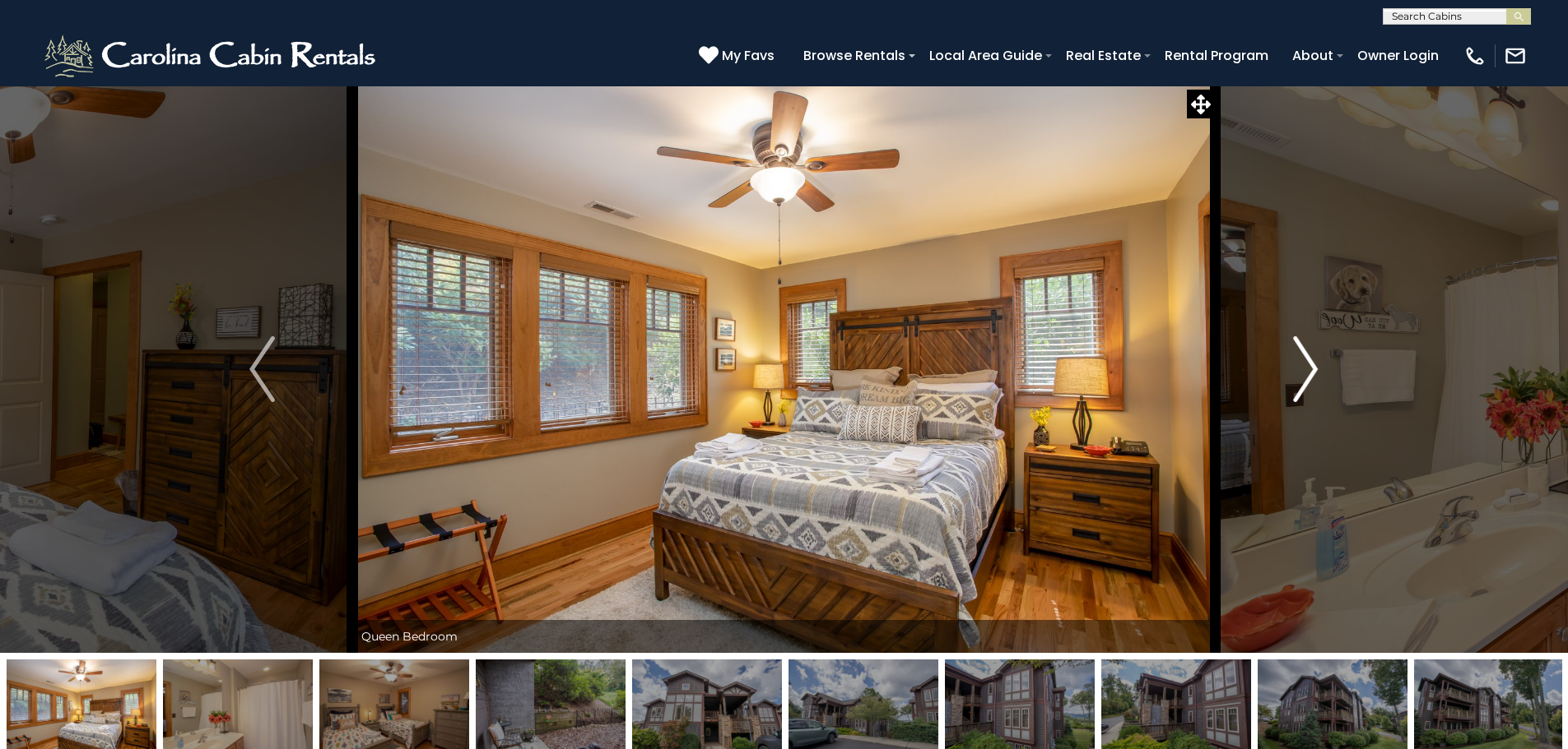
click at [1306, 356] on img "Next" at bounding box center [1305, 369] width 25 height 66
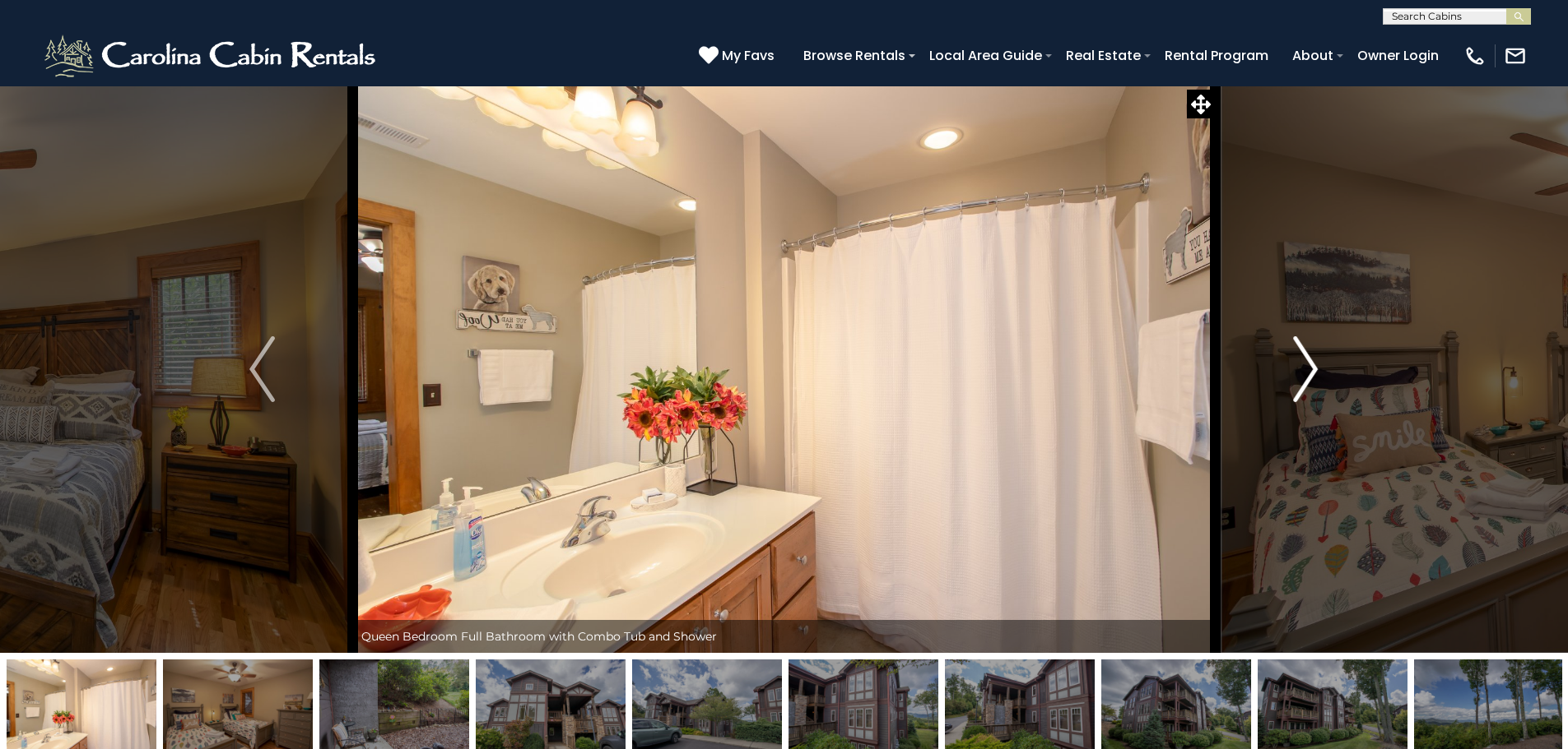
click at [1306, 356] on img "Next" at bounding box center [1305, 369] width 25 height 66
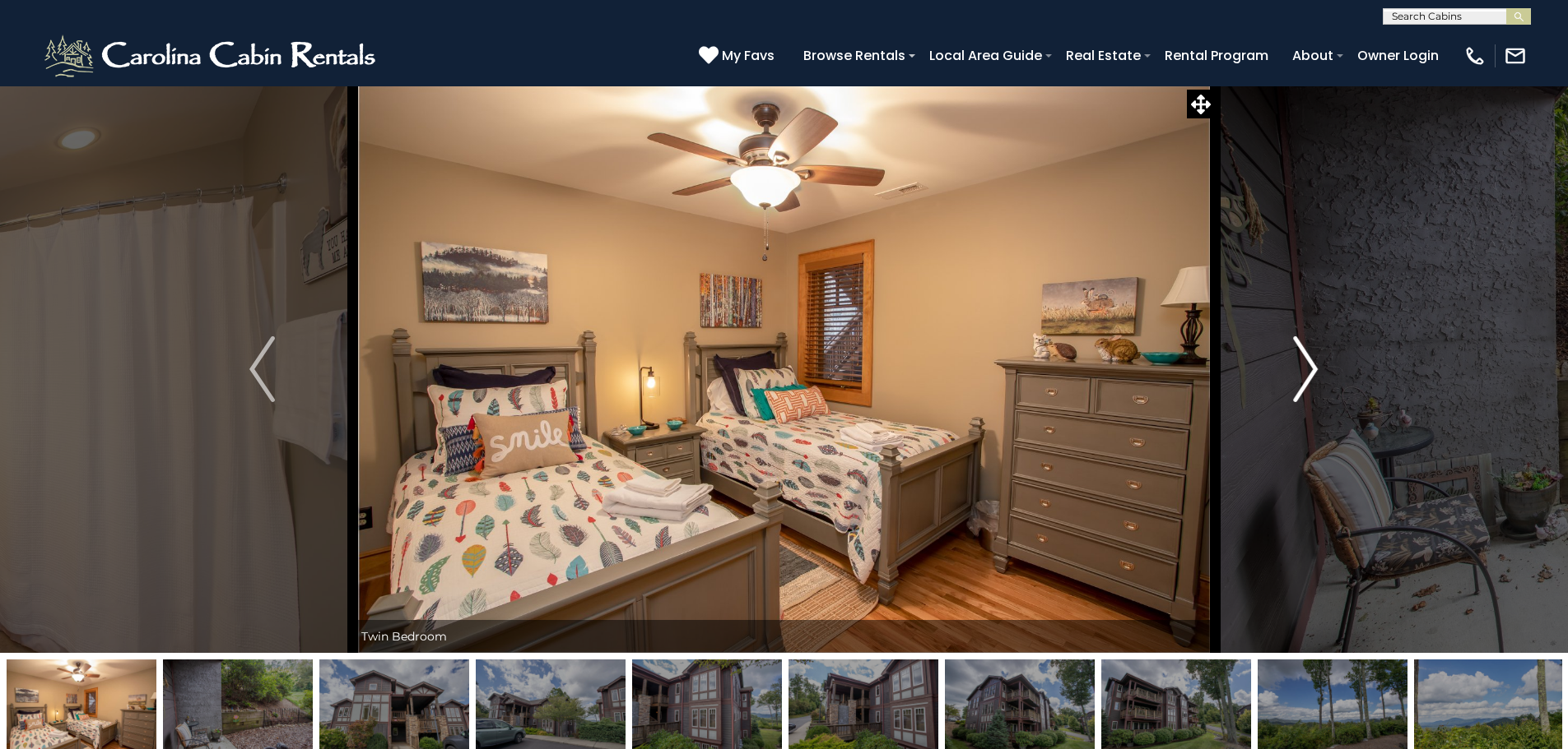
click at [1306, 356] on img "Next" at bounding box center [1305, 369] width 25 height 66
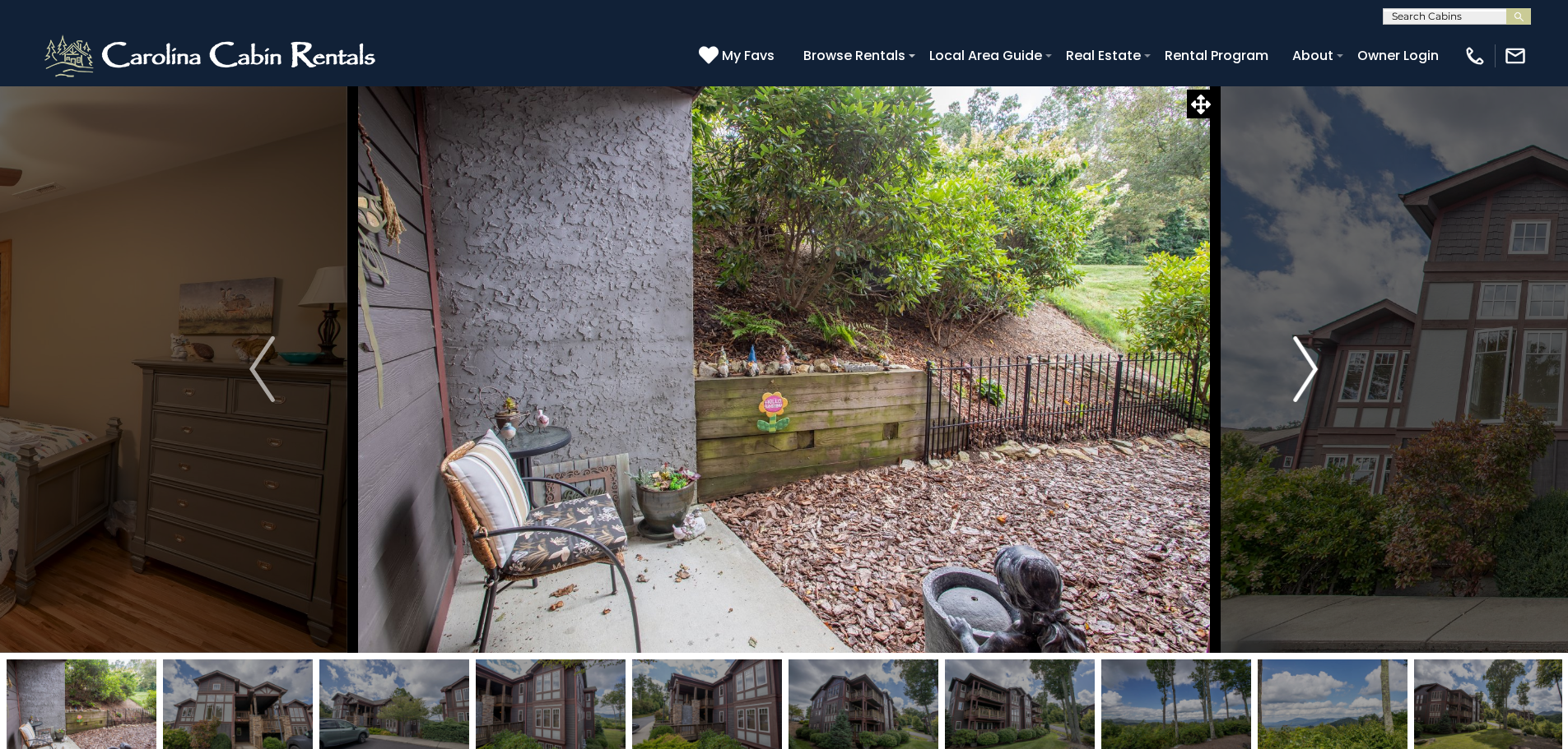
click at [1306, 356] on img "Next" at bounding box center [1305, 369] width 25 height 66
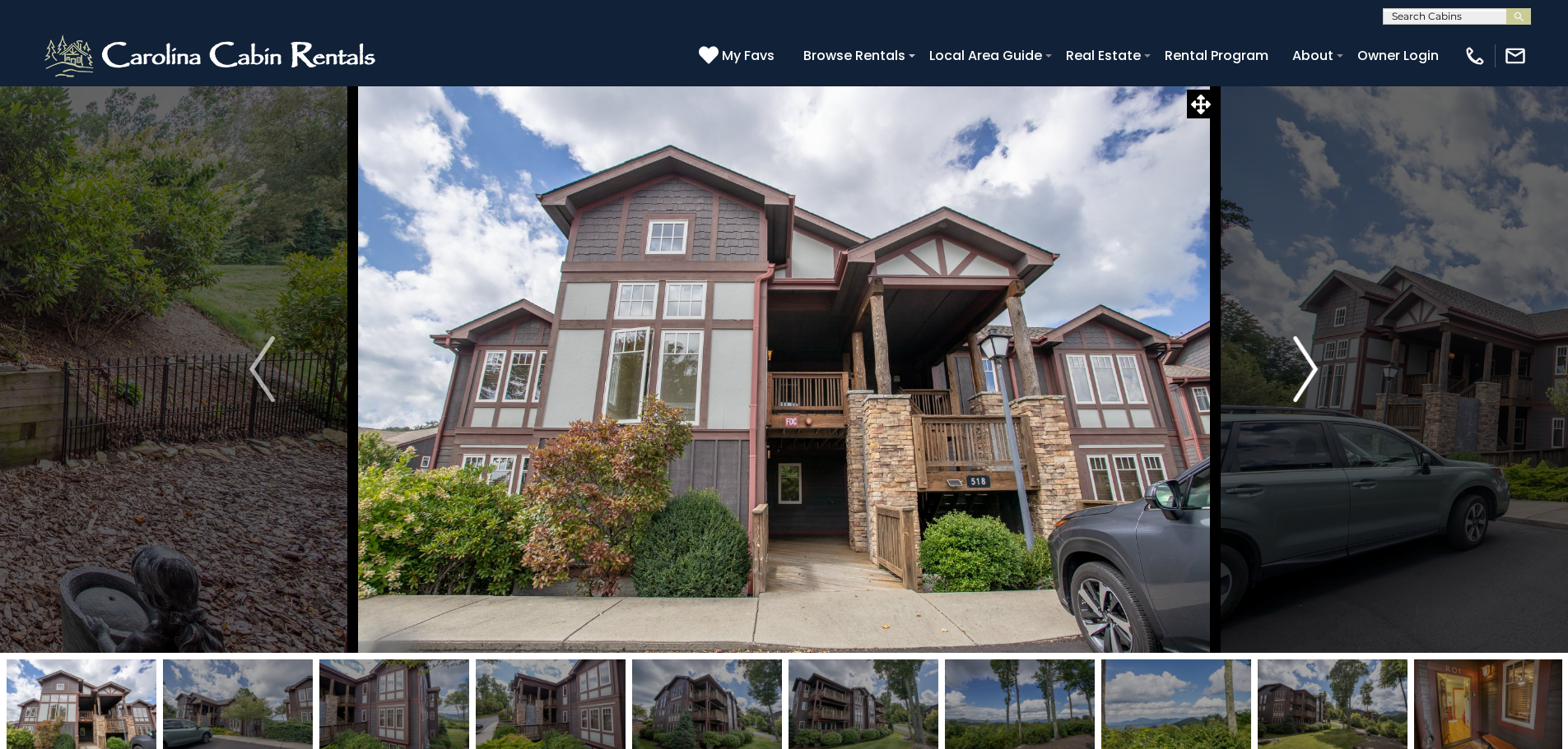
click at [1306, 356] on img "Next" at bounding box center [1305, 369] width 25 height 66
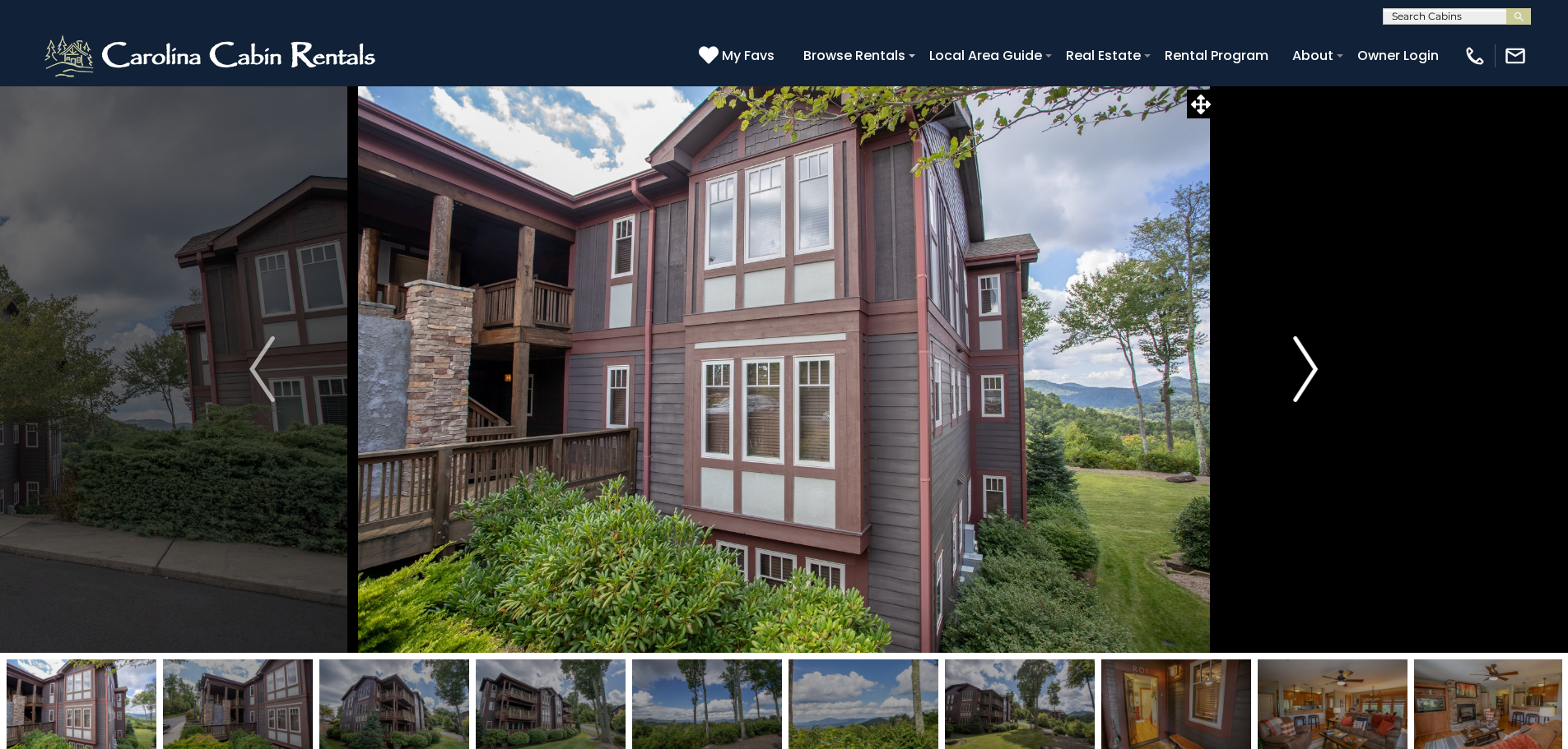
click at [1306, 356] on img "Next" at bounding box center [1305, 369] width 25 height 66
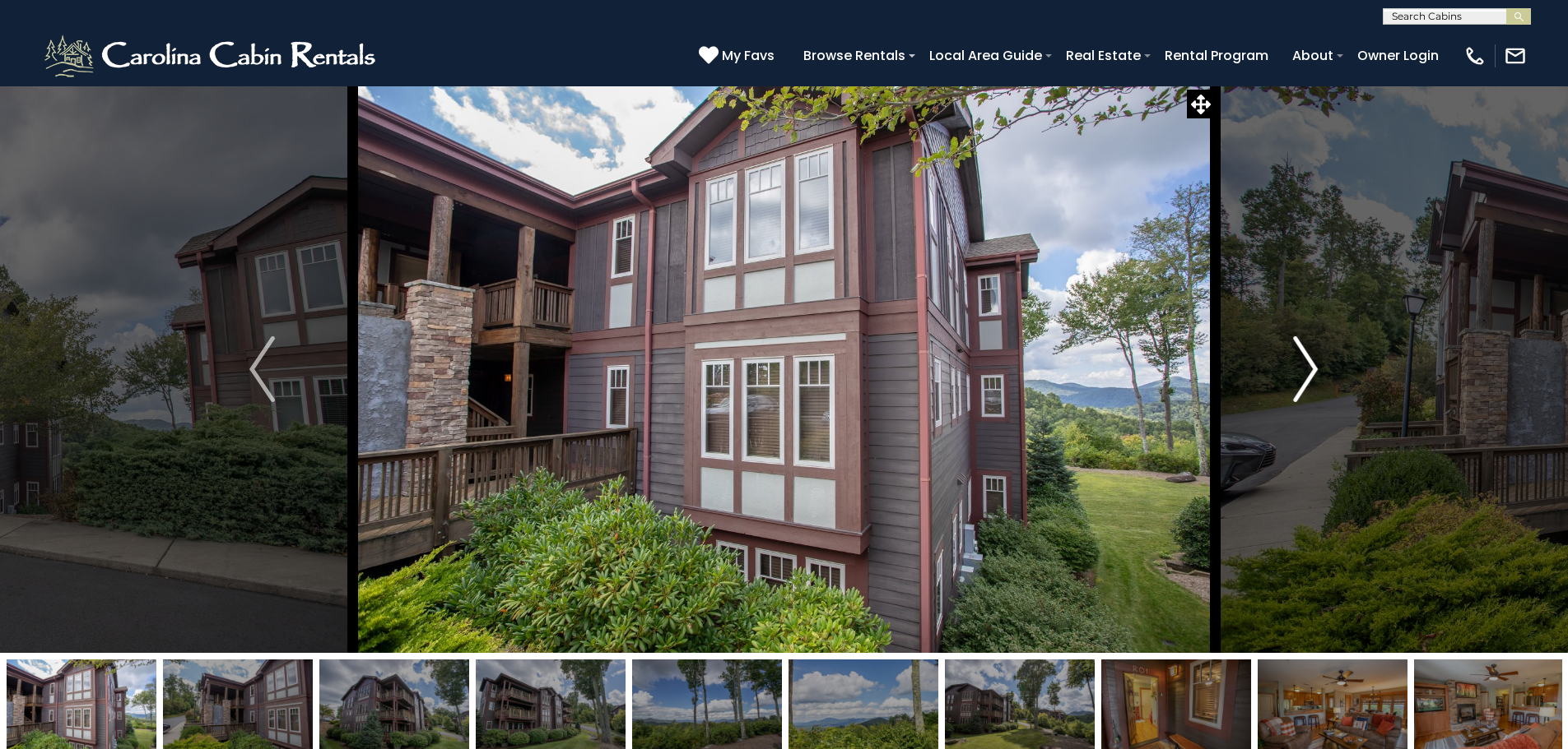
click at [1306, 356] on img "Next" at bounding box center [1305, 369] width 25 height 66
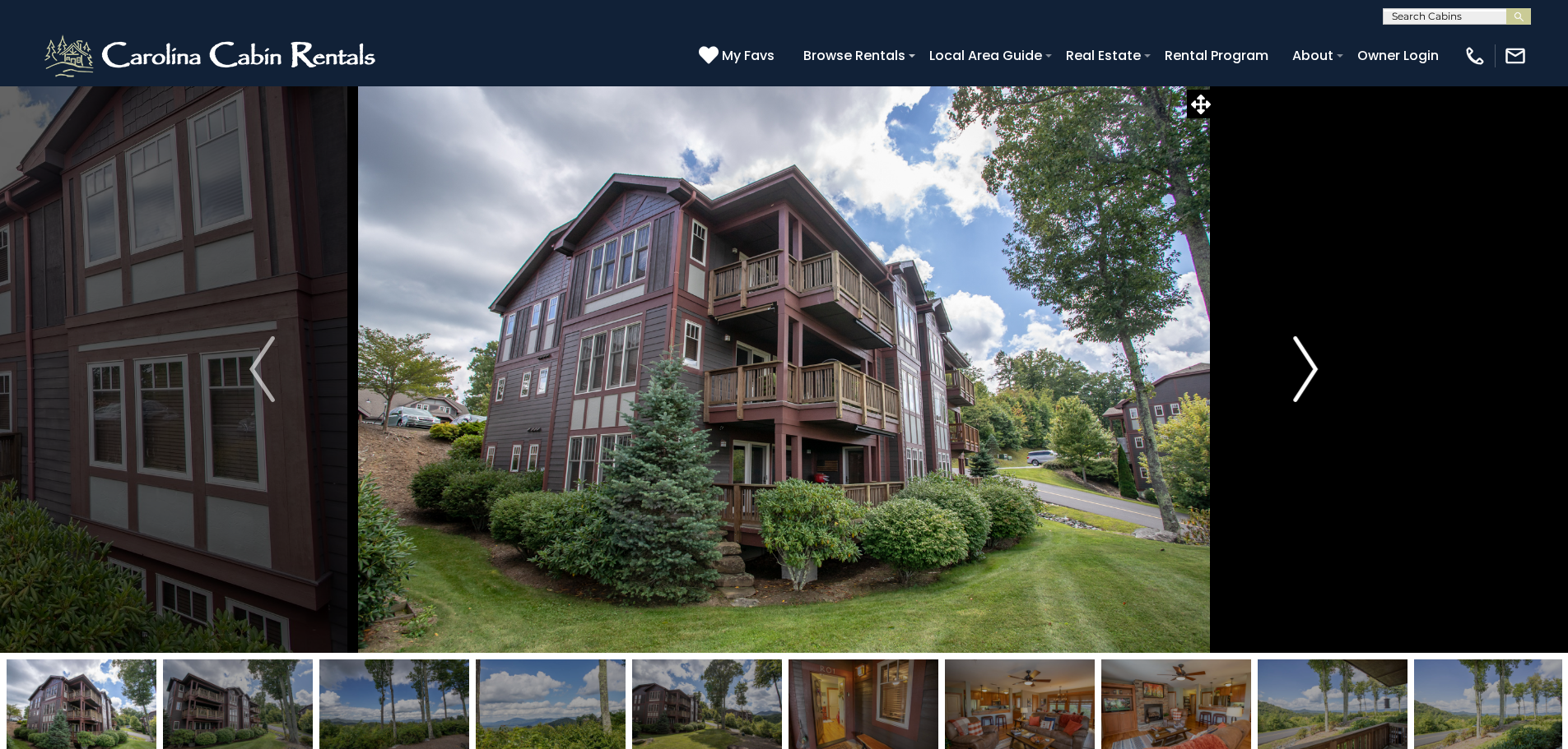
click at [1306, 356] on img "Next" at bounding box center [1305, 369] width 25 height 66
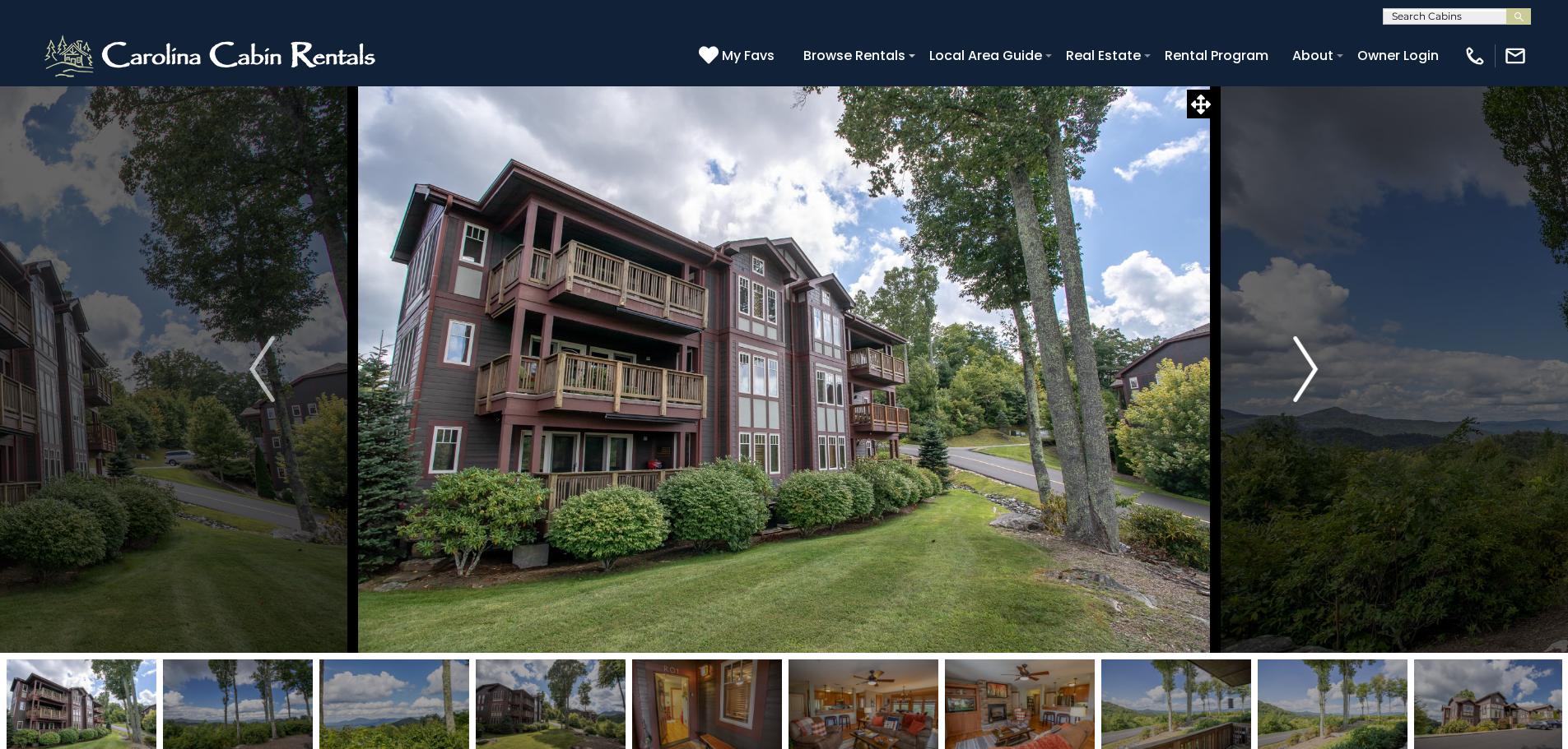
click at [1306, 356] on img "Next" at bounding box center [1305, 369] width 25 height 66
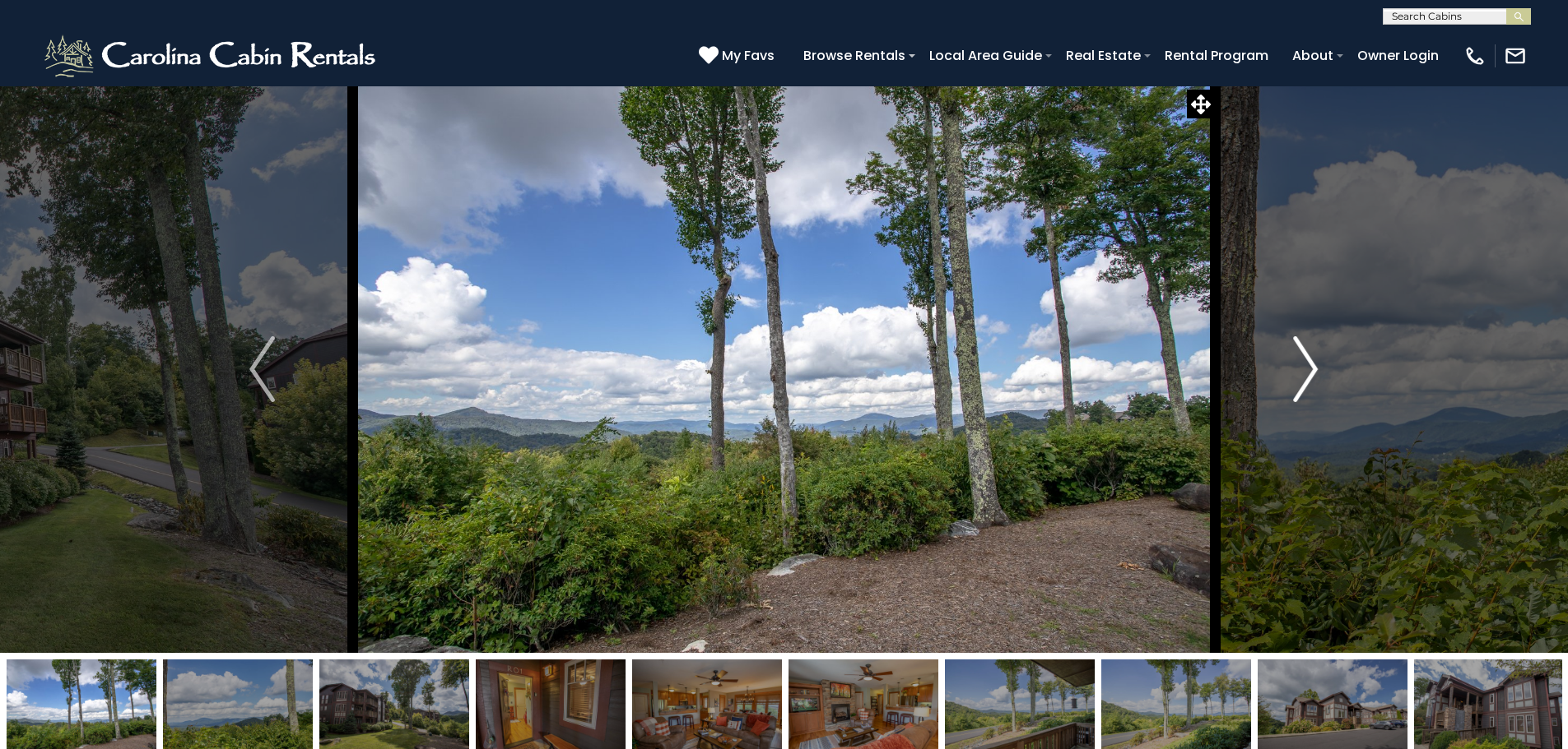
click at [1306, 356] on img "Next" at bounding box center [1305, 369] width 25 height 66
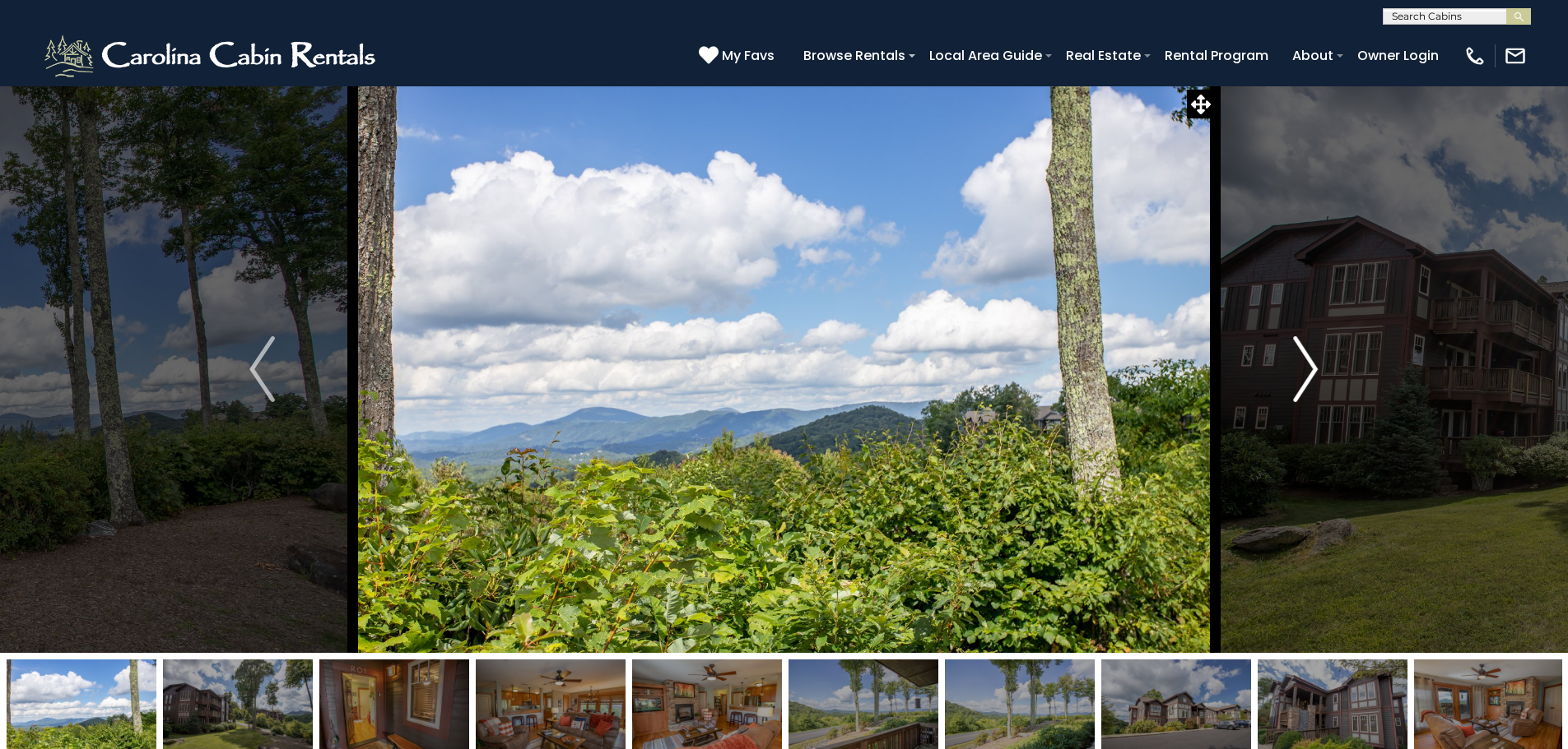
click at [1306, 356] on img "Next" at bounding box center [1305, 369] width 25 height 66
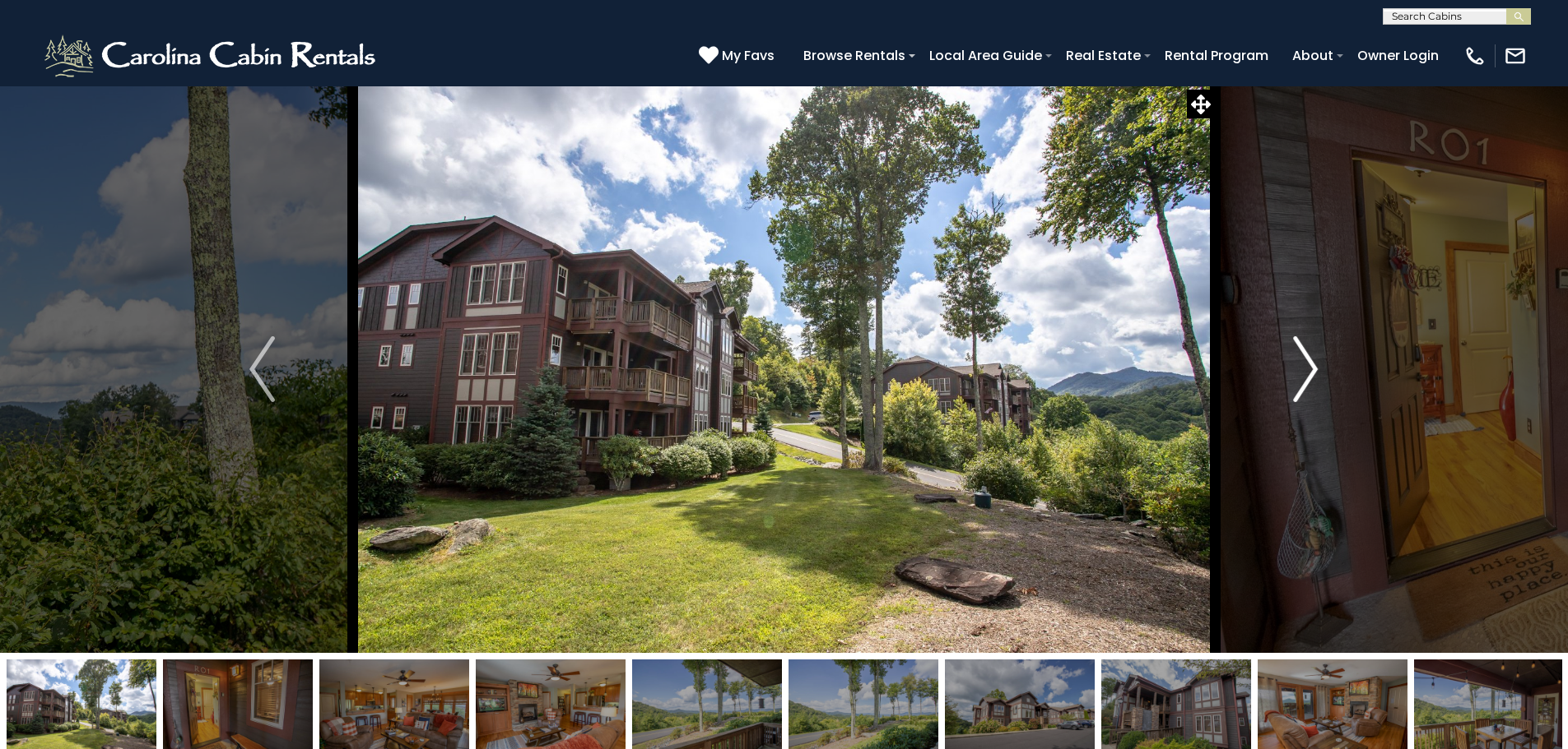
click at [1306, 356] on img "Next" at bounding box center [1305, 369] width 25 height 66
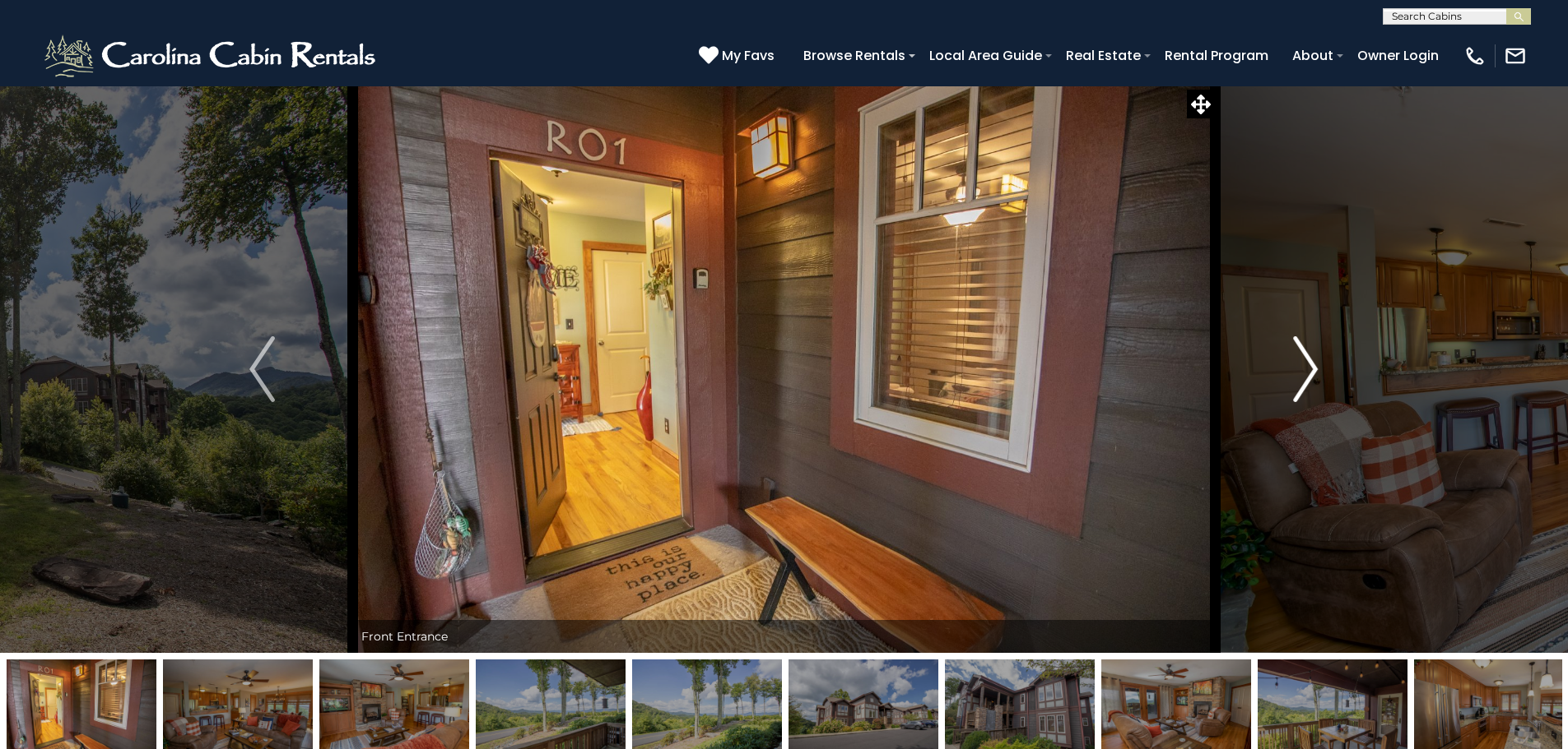
click at [1306, 356] on img "Next" at bounding box center [1305, 369] width 25 height 66
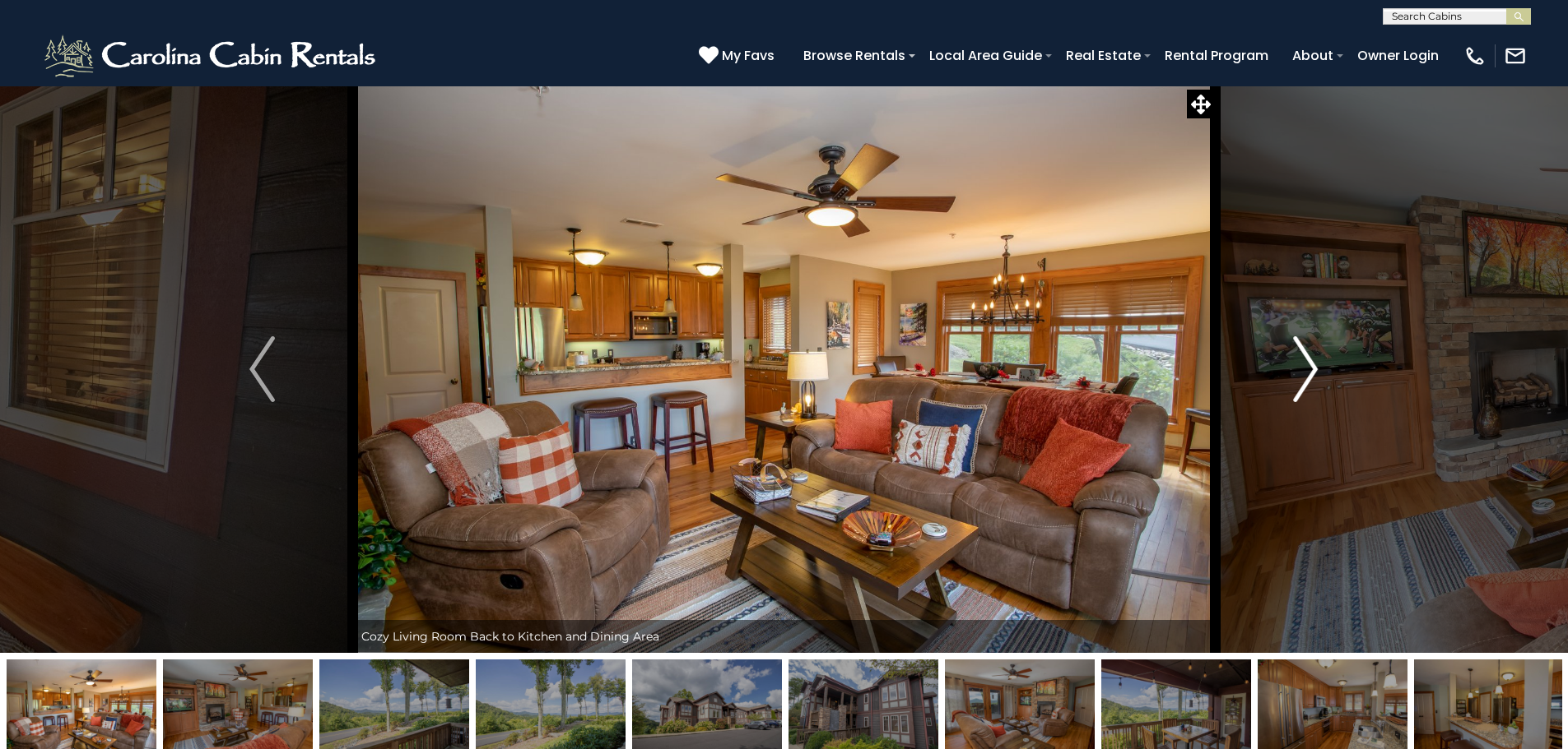
click at [1306, 356] on img "Next" at bounding box center [1305, 369] width 25 height 66
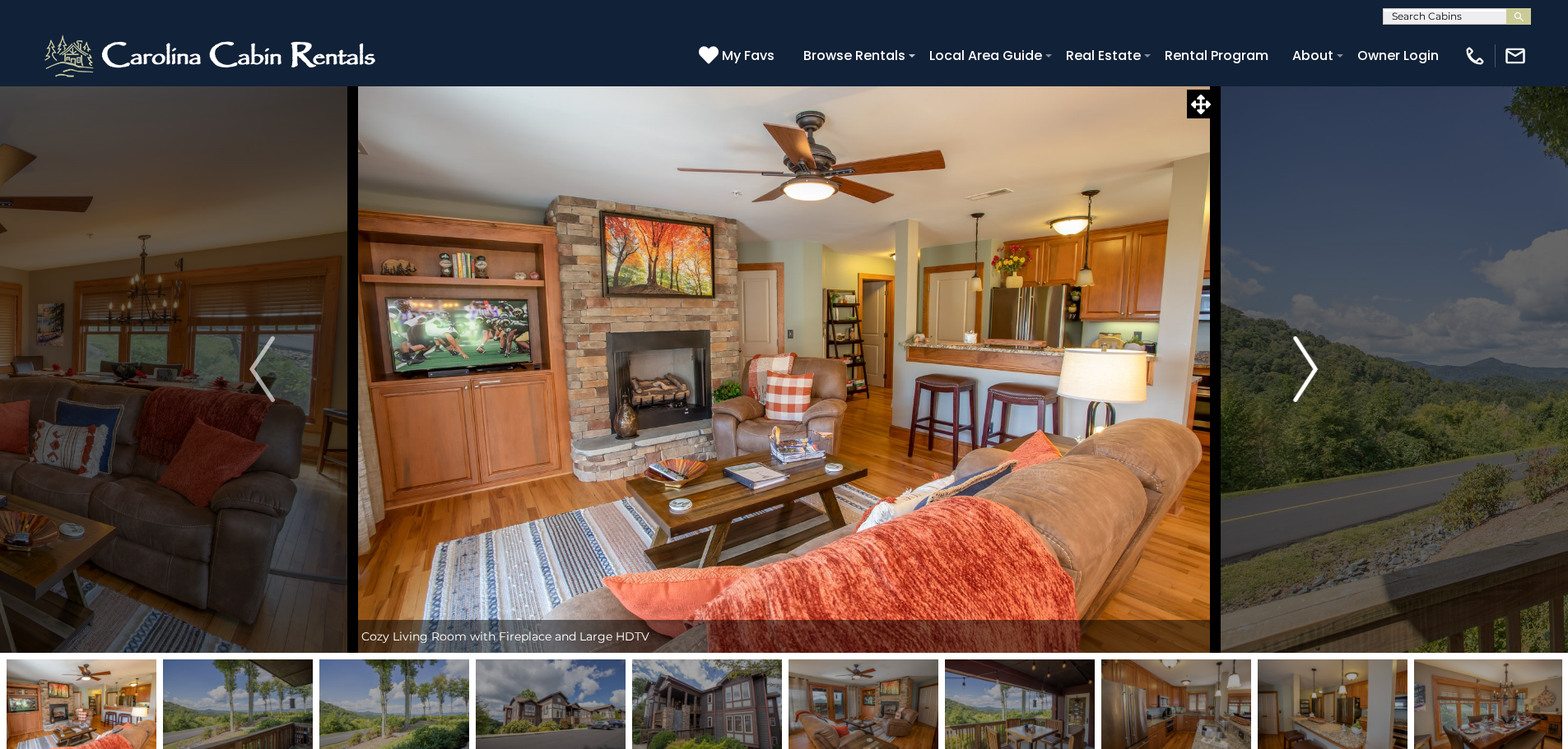
click at [1306, 356] on img "Next" at bounding box center [1305, 369] width 25 height 66
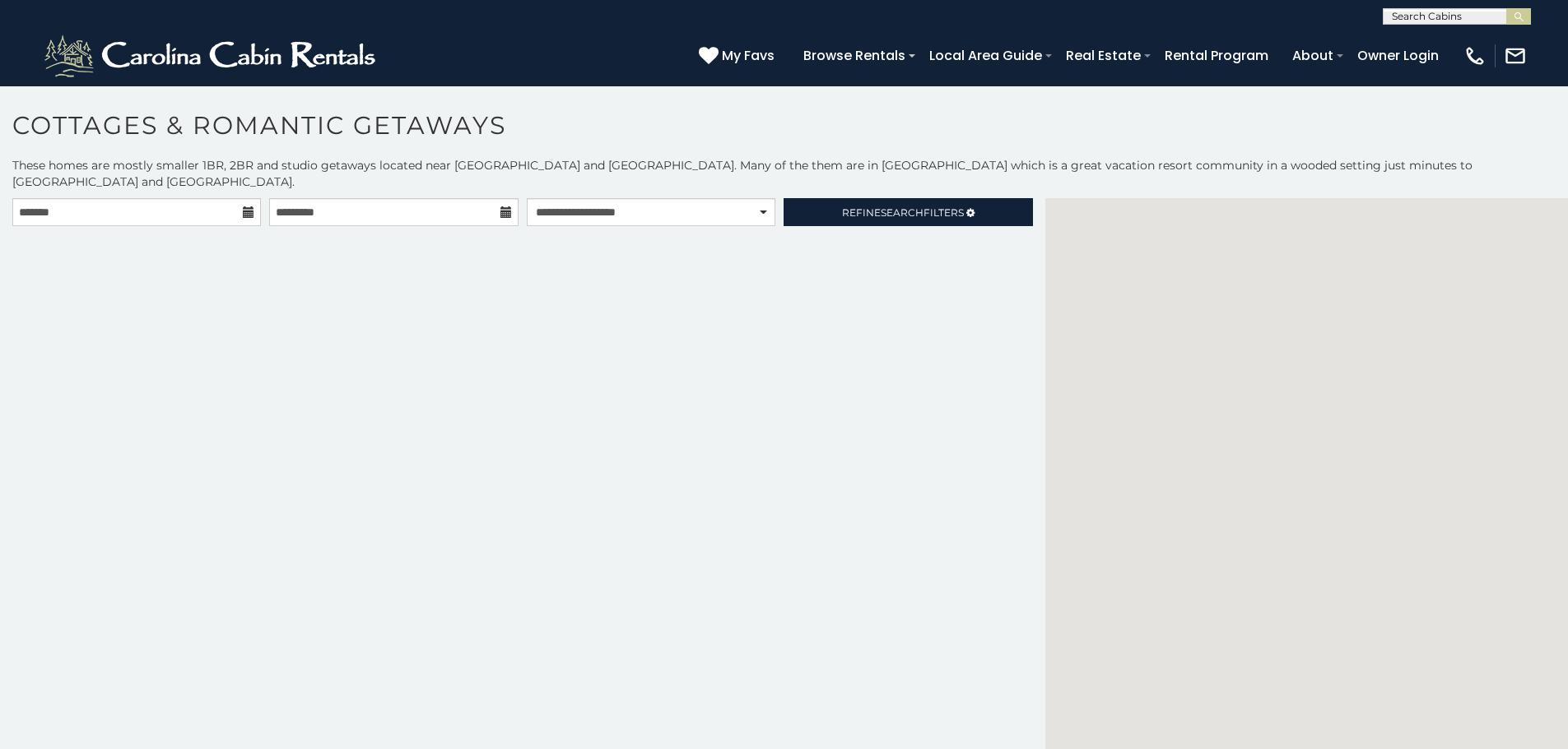
select select "*********"
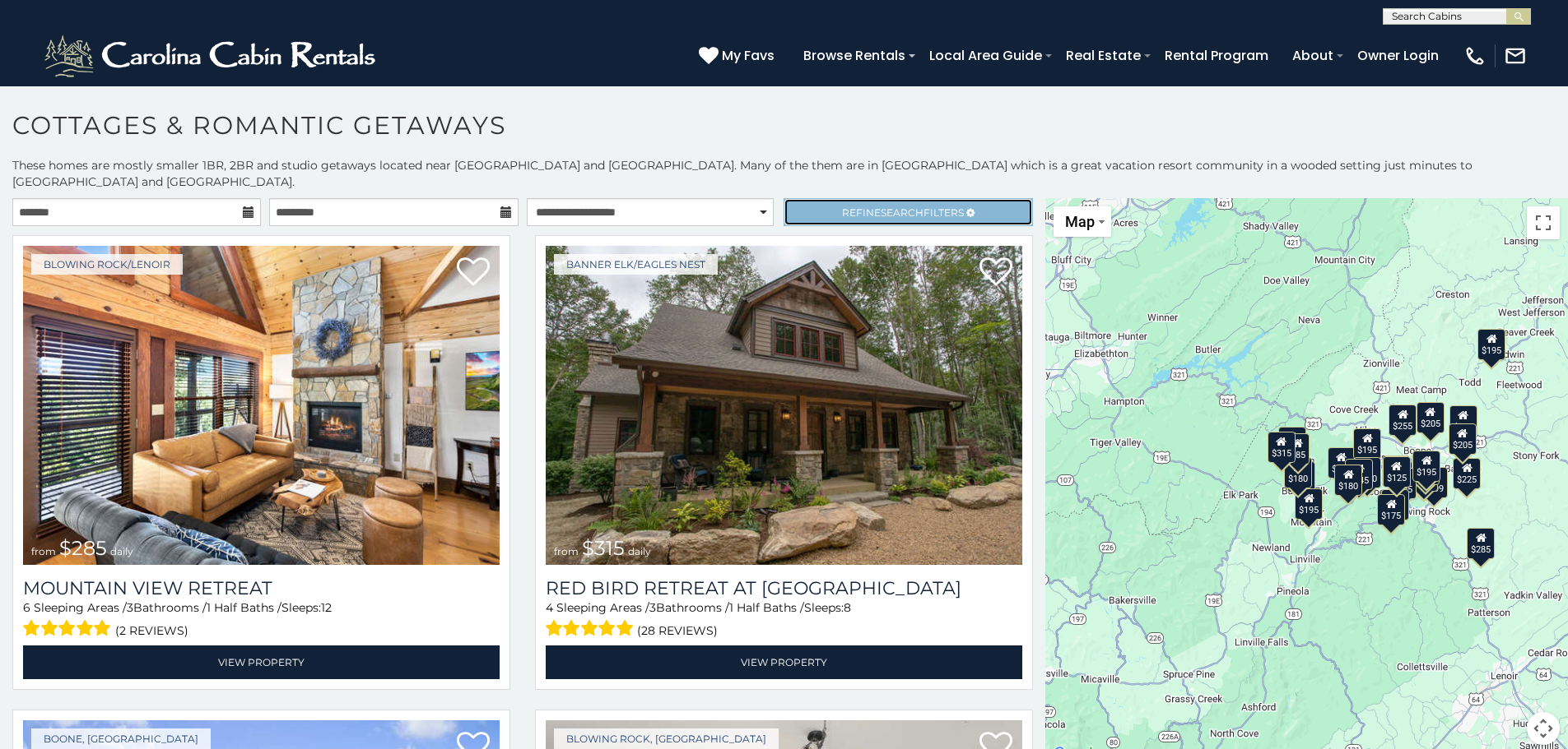
click at [967, 208] on icon at bounding box center [970, 213] width 9 height 10
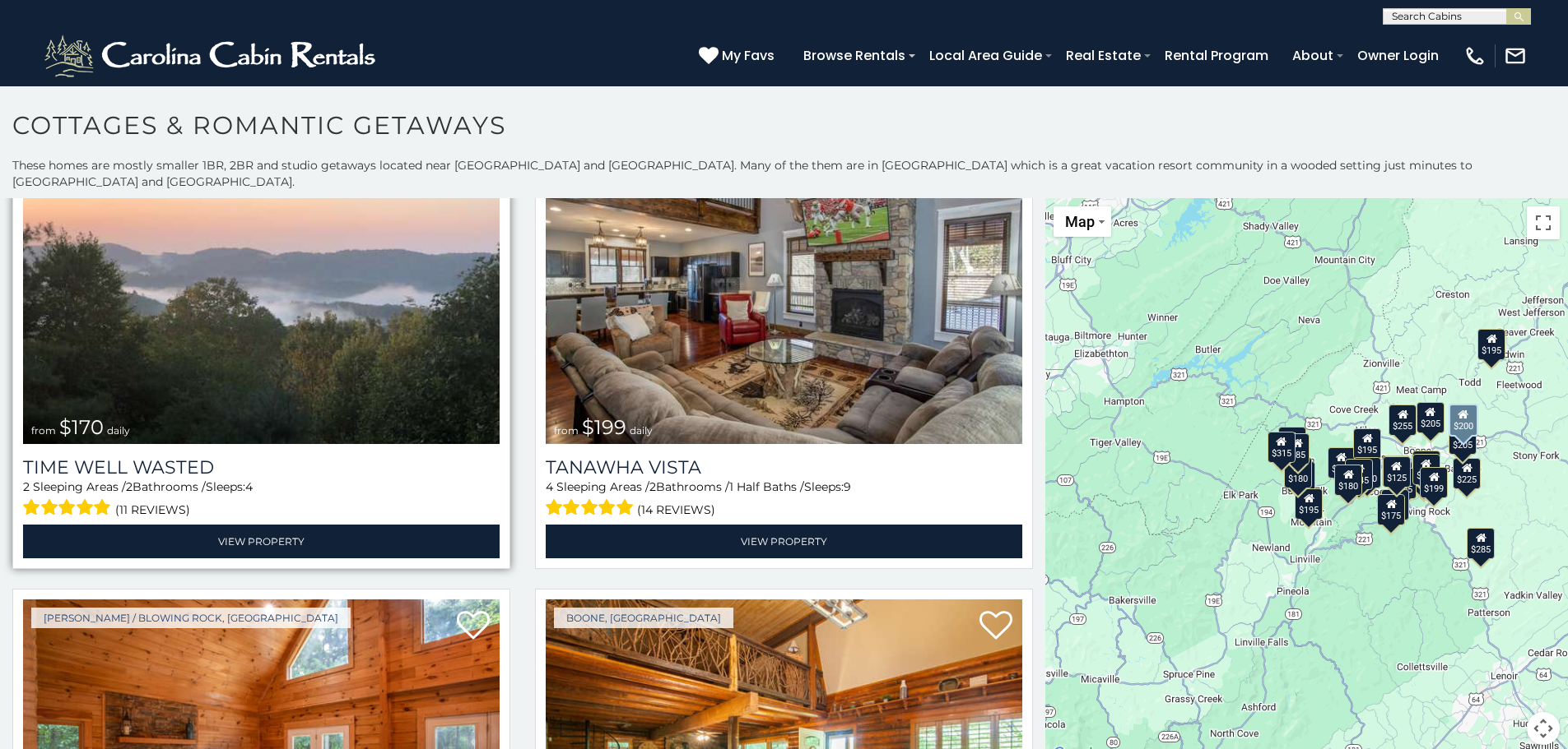
scroll to position [1481, 0]
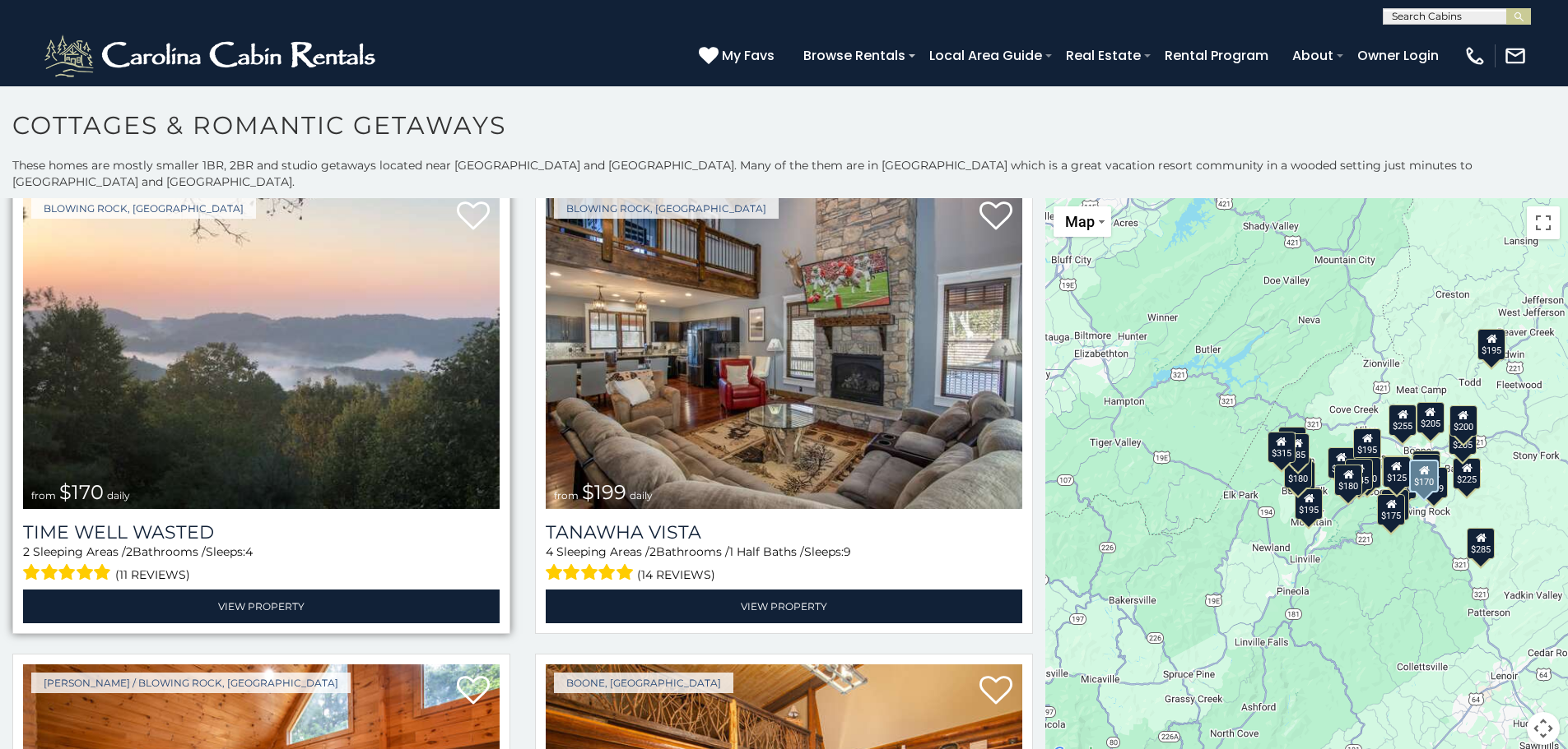
click at [231, 376] on img at bounding box center [261, 349] width 476 height 319
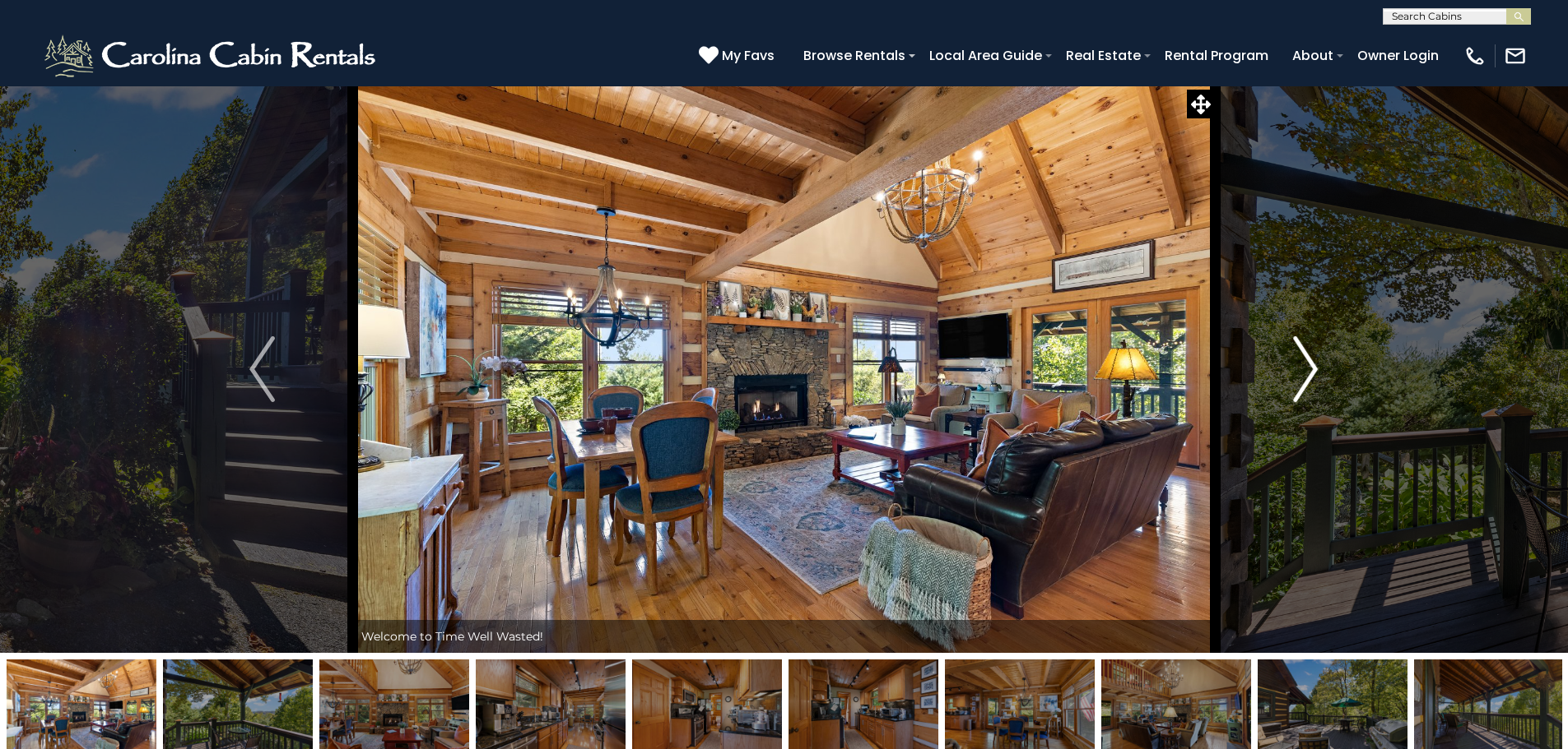
click at [1299, 387] on img "Next" at bounding box center [1305, 369] width 25 height 66
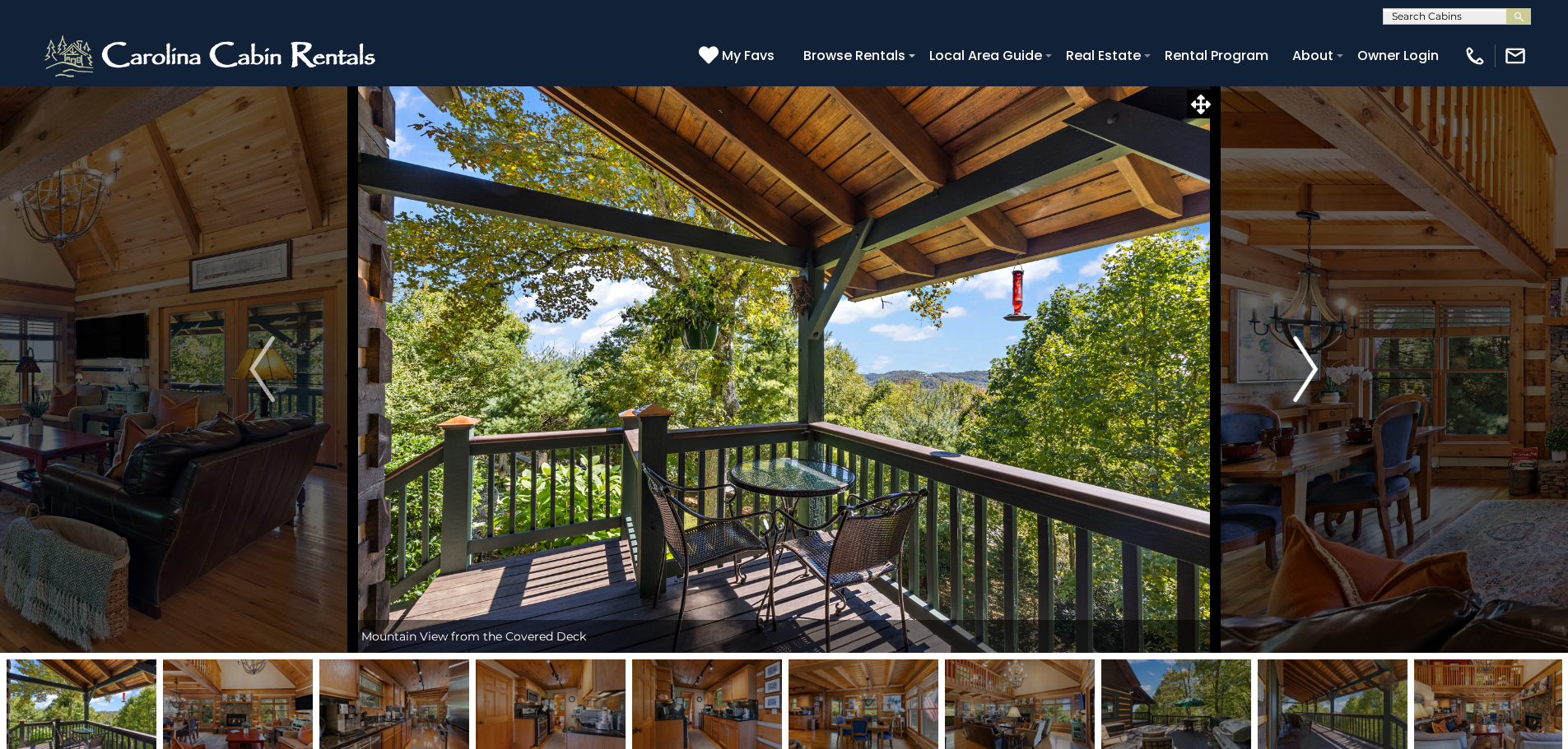
click at [1299, 387] on img "Next" at bounding box center [1305, 369] width 25 height 66
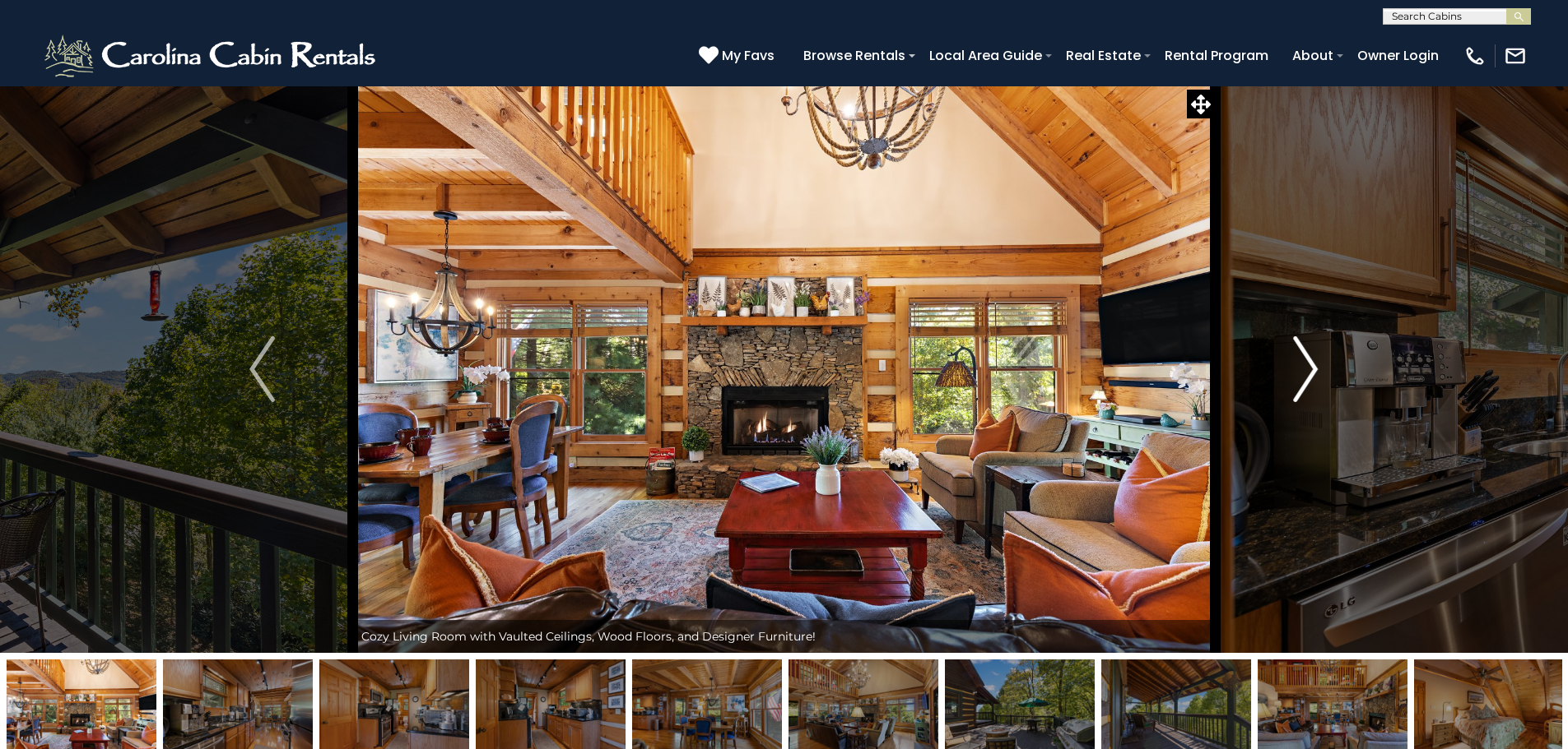
click at [1299, 387] on img "Next" at bounding box center [1305, 369] width 25 height 66
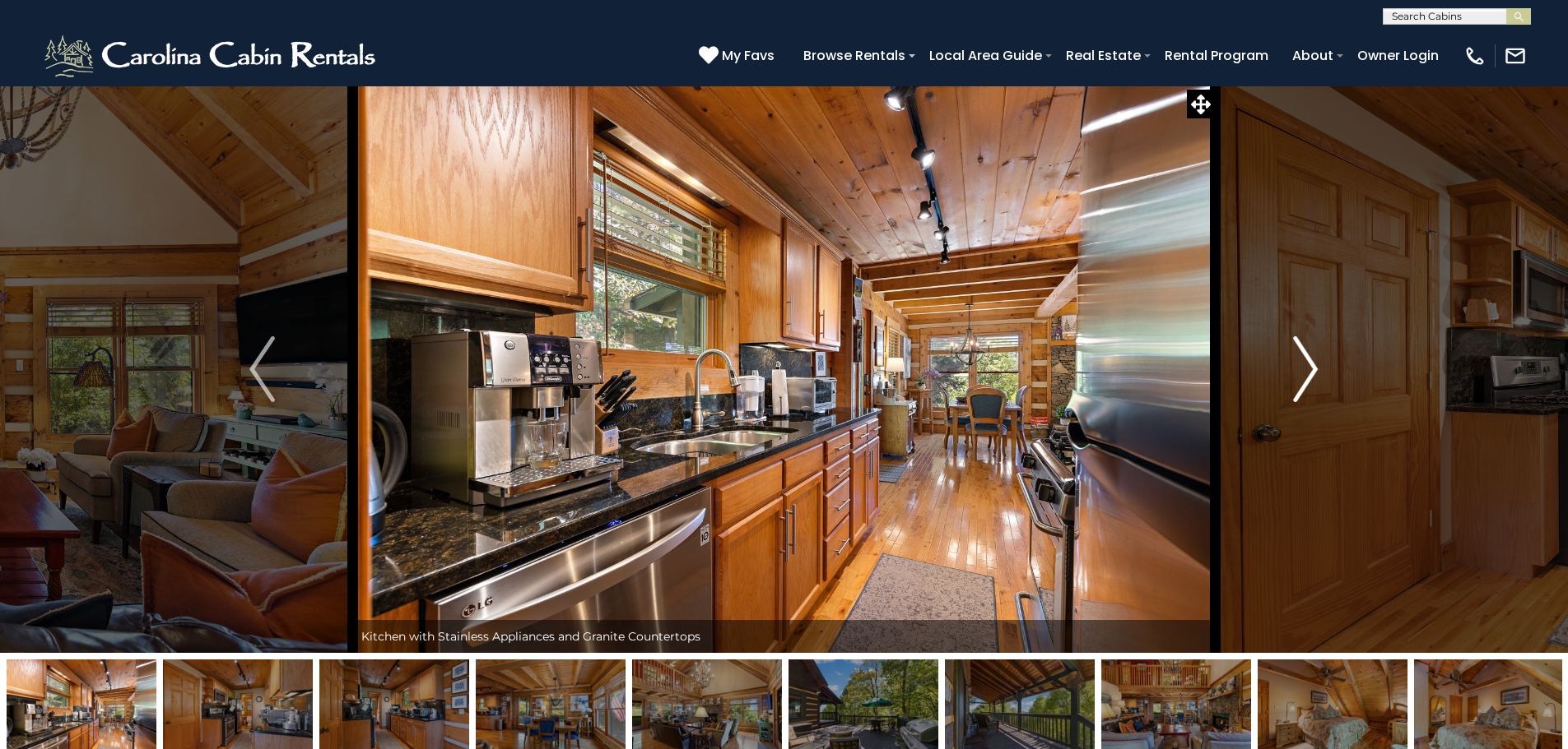
click at [1299, 387] on img "Next" at bounding box center [1305, 369] width 25 height 66
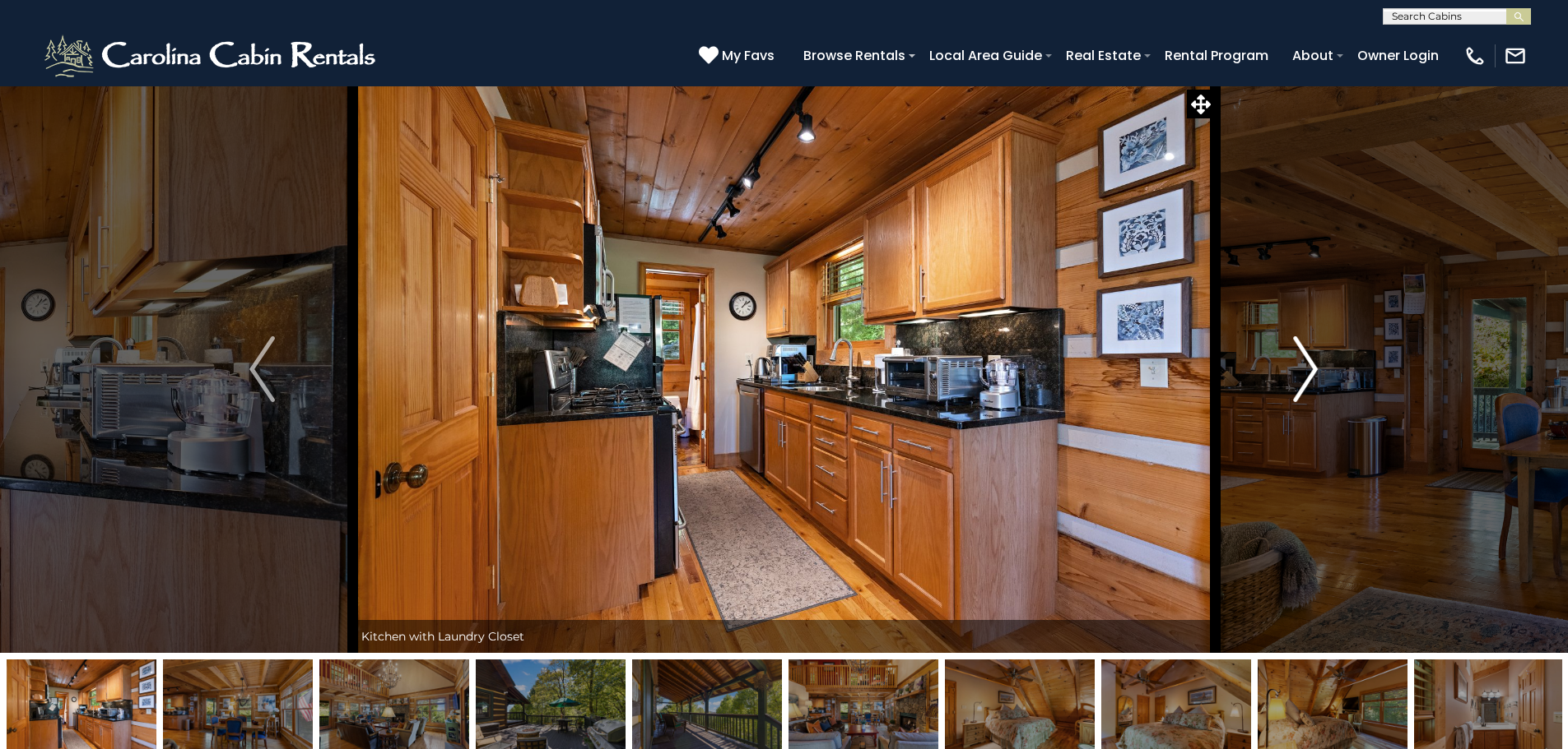
click at [1299, 387] on img "Next" at bounding box center [1305, 369] width 25 height 66
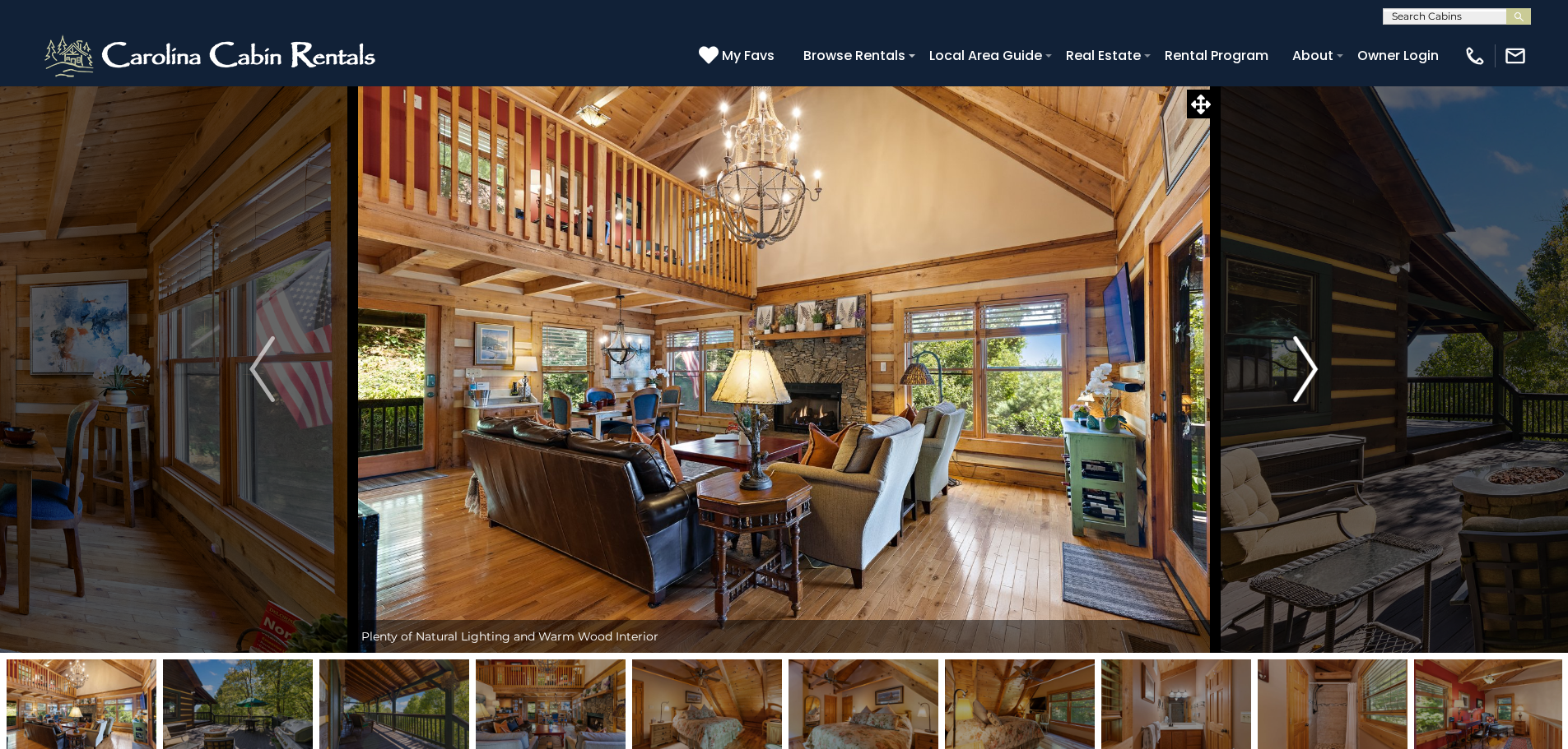
click at [1299, 387] on img "Next" at bounding box center [1305, 369] width 25 height 66
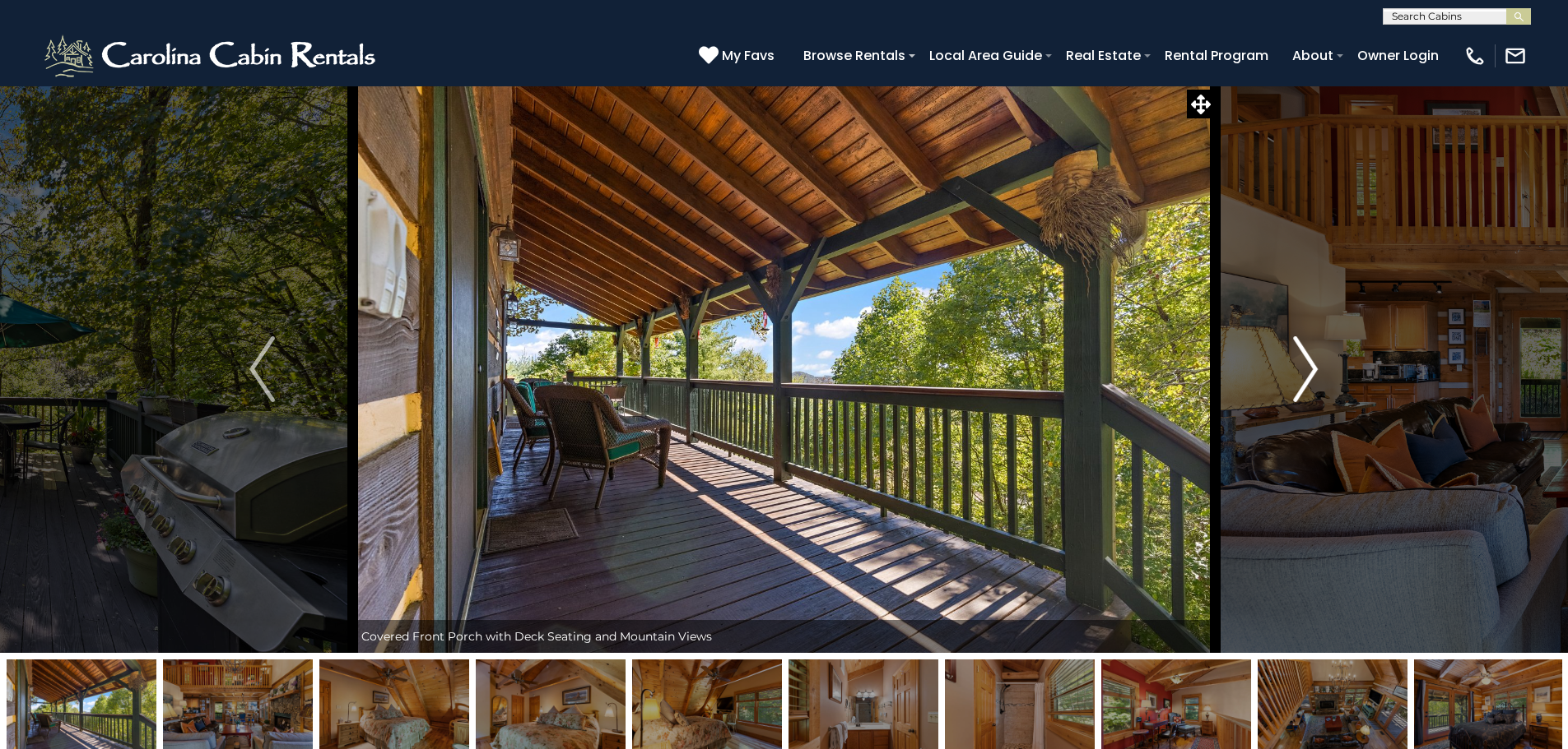
click at [1299, 387] on img "Next" at bounding box center [1305, 369] width 25 height 66
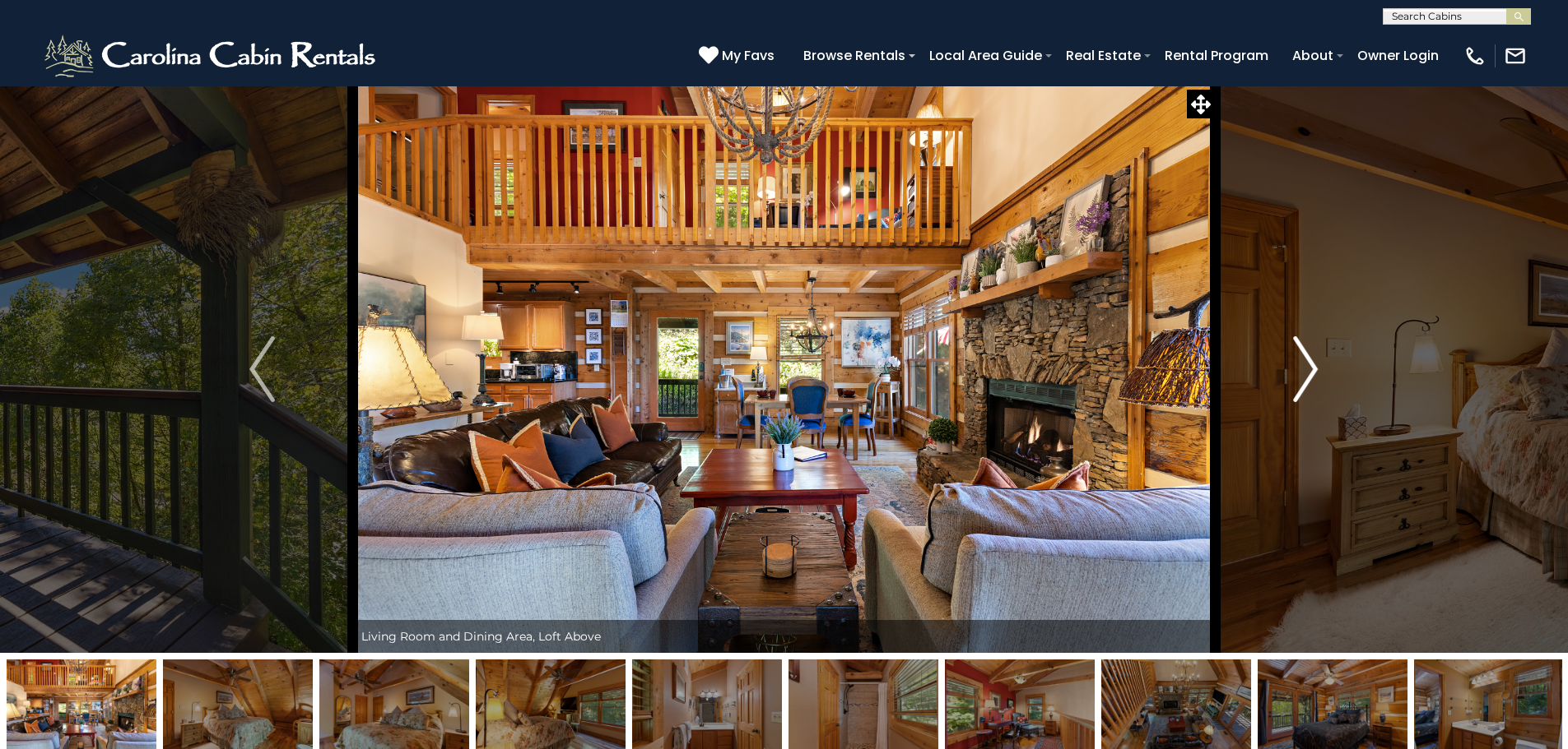
click at [1299, 387] on img "Next" at bounding box center [1305, 369] width 25 height 66
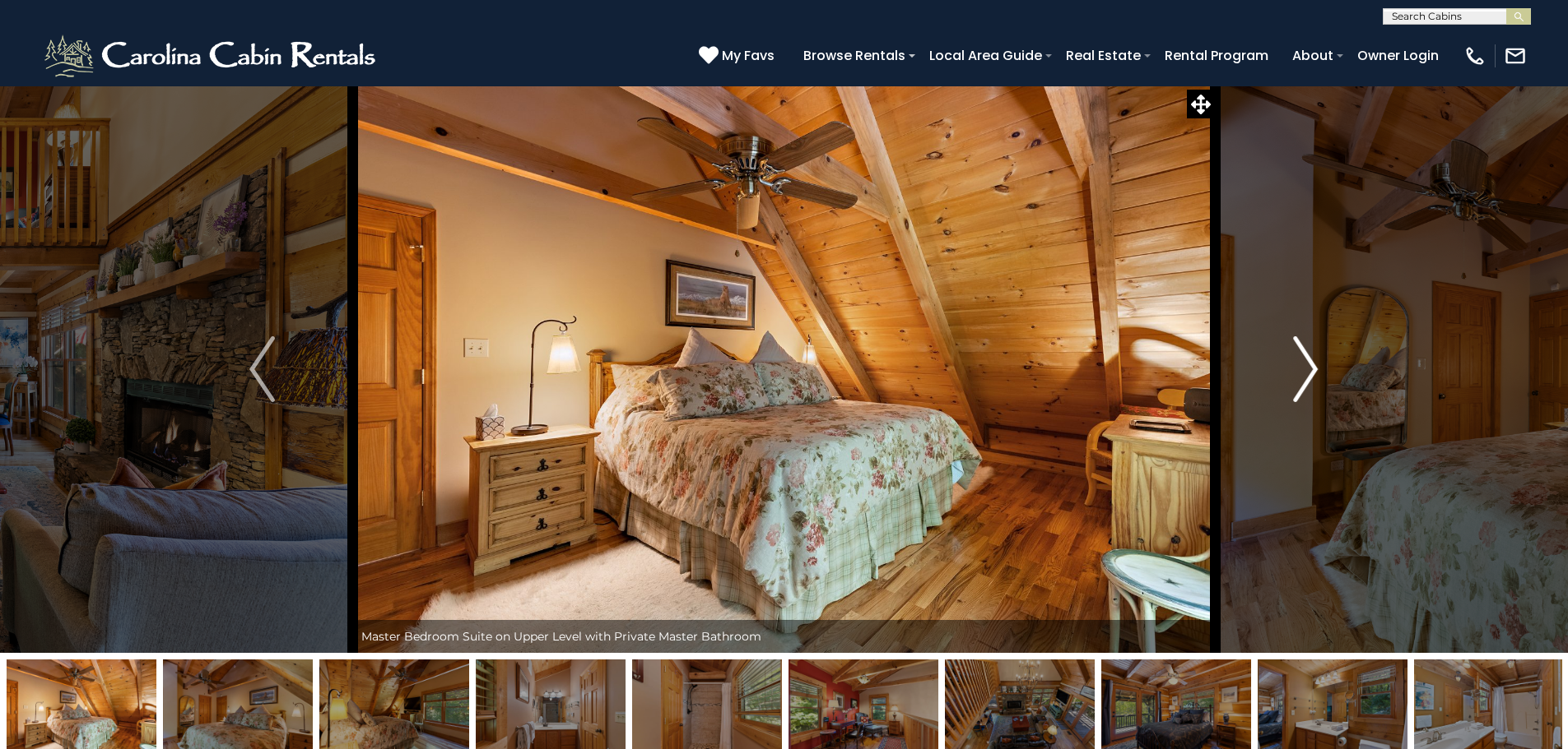
click at [1299, 387] on img "Next" at bounding box center [1305, 369] width 25 height 66
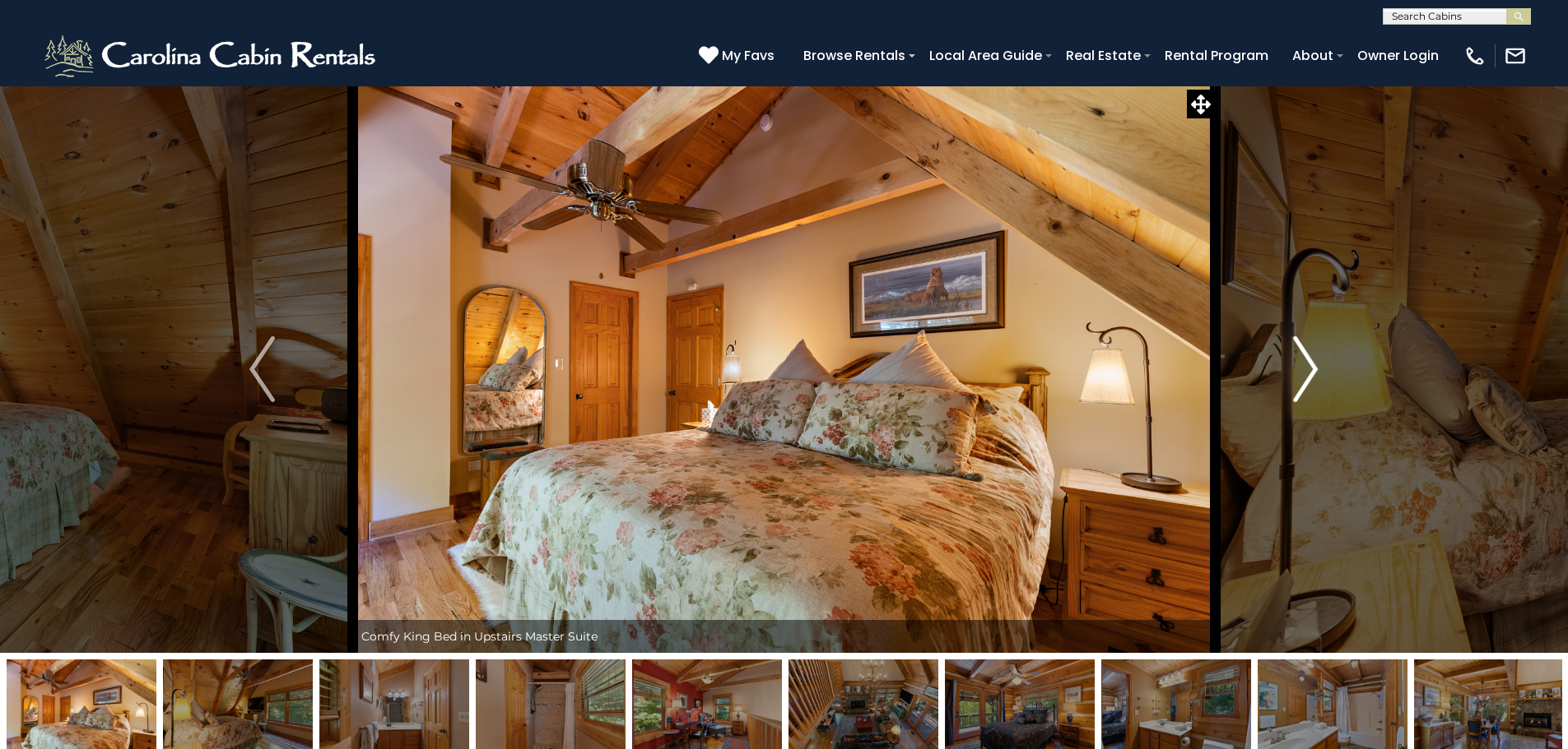
click at [1299, 387] on img "Next" at bounding box center [1305, 369] width 25 height 66
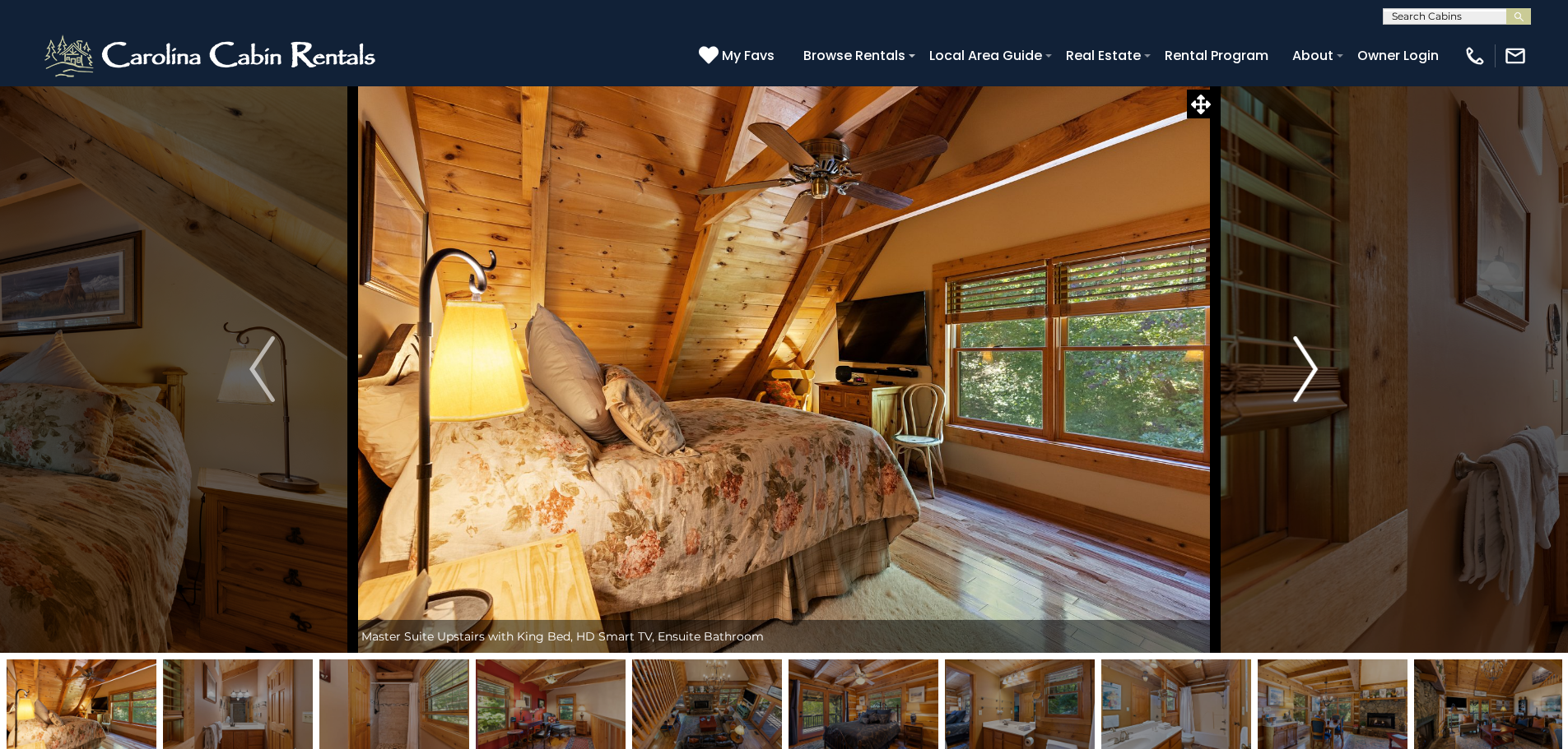
click at [1299, 387] on img "Next" at bounding box center [1305, 369] width 25 height 66
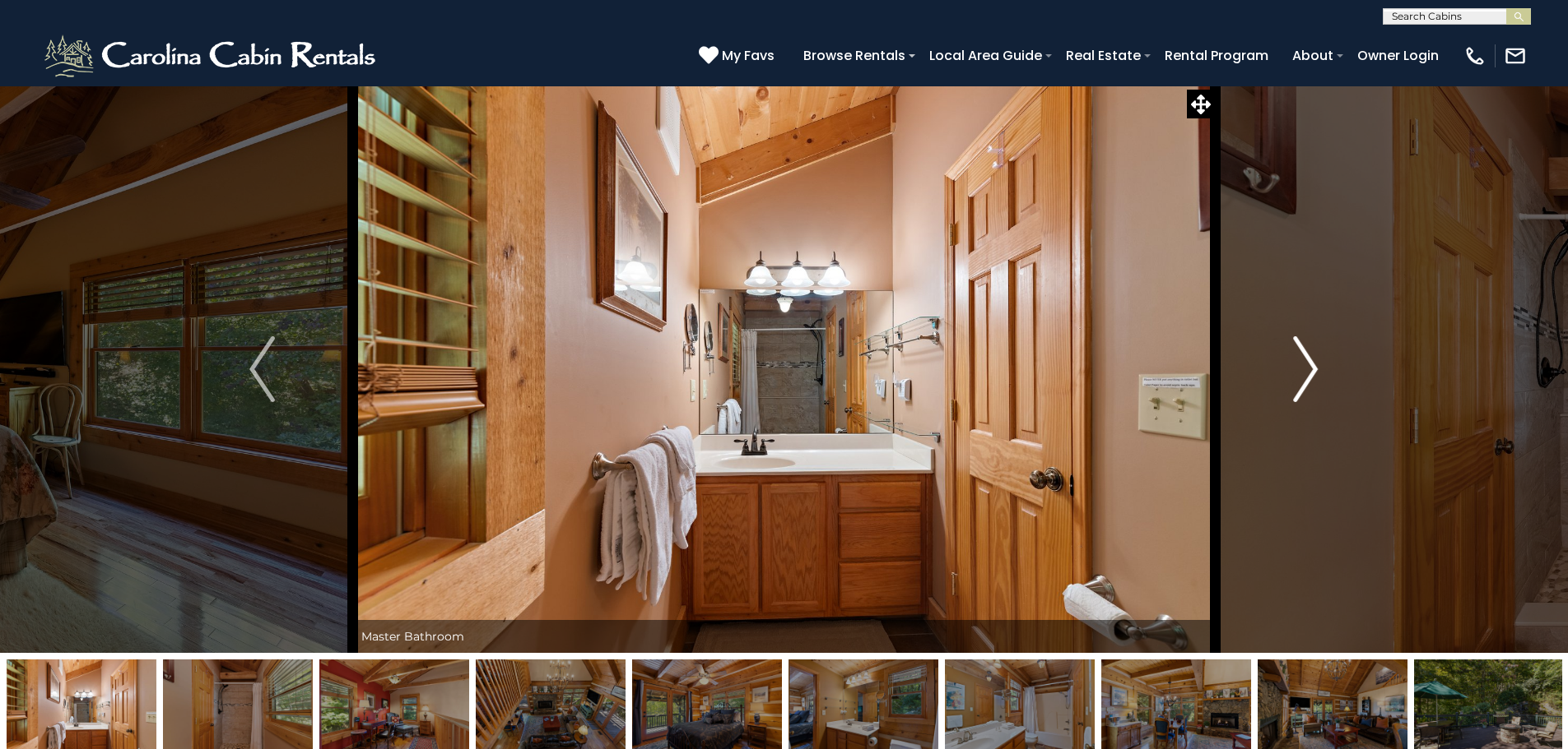
click at [1299, 387] on img "Next" at bounding box center [1305, 369] width 25 height 66
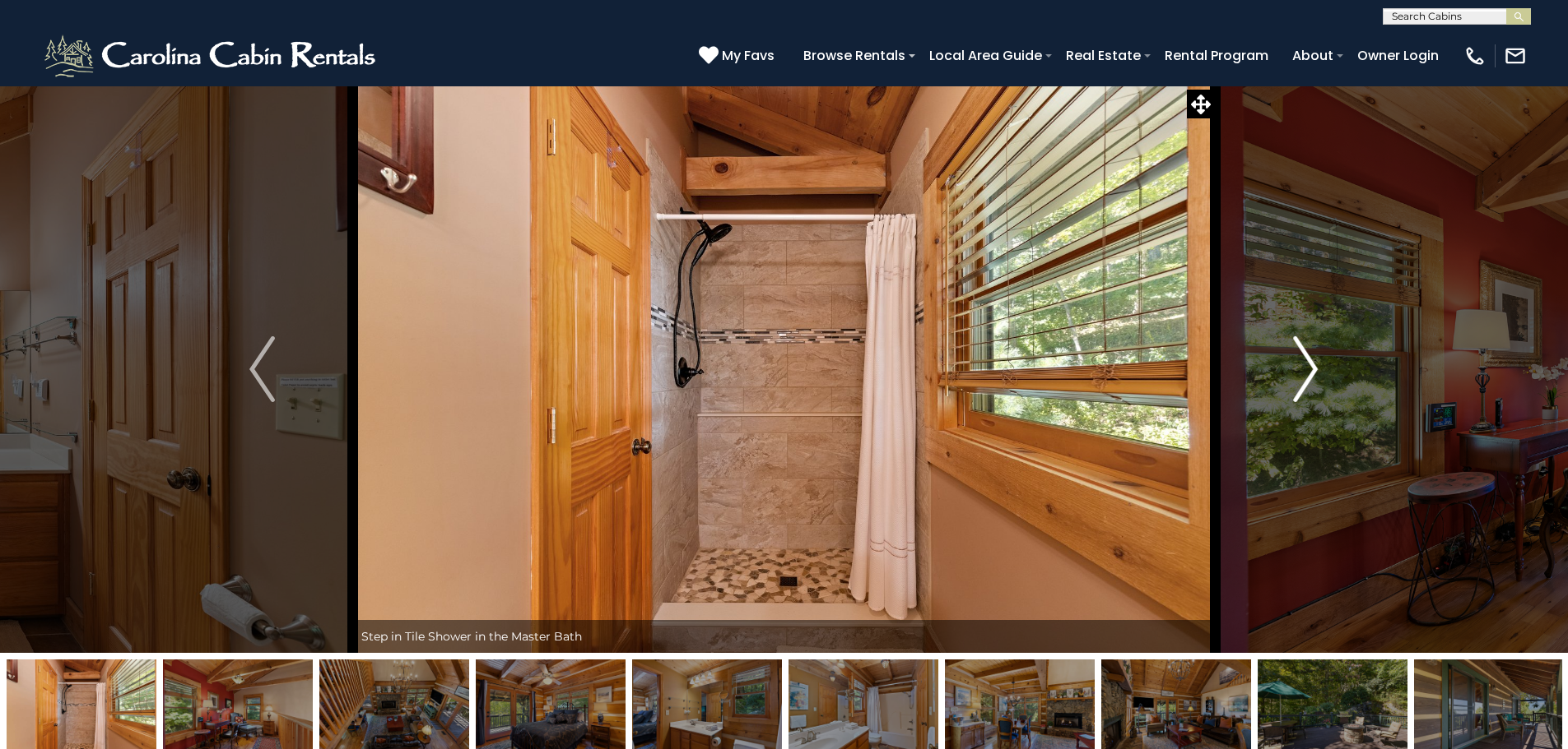
click at [1299, 387] on img "Next" at bounding box center [1305, 369] width 25 height 66
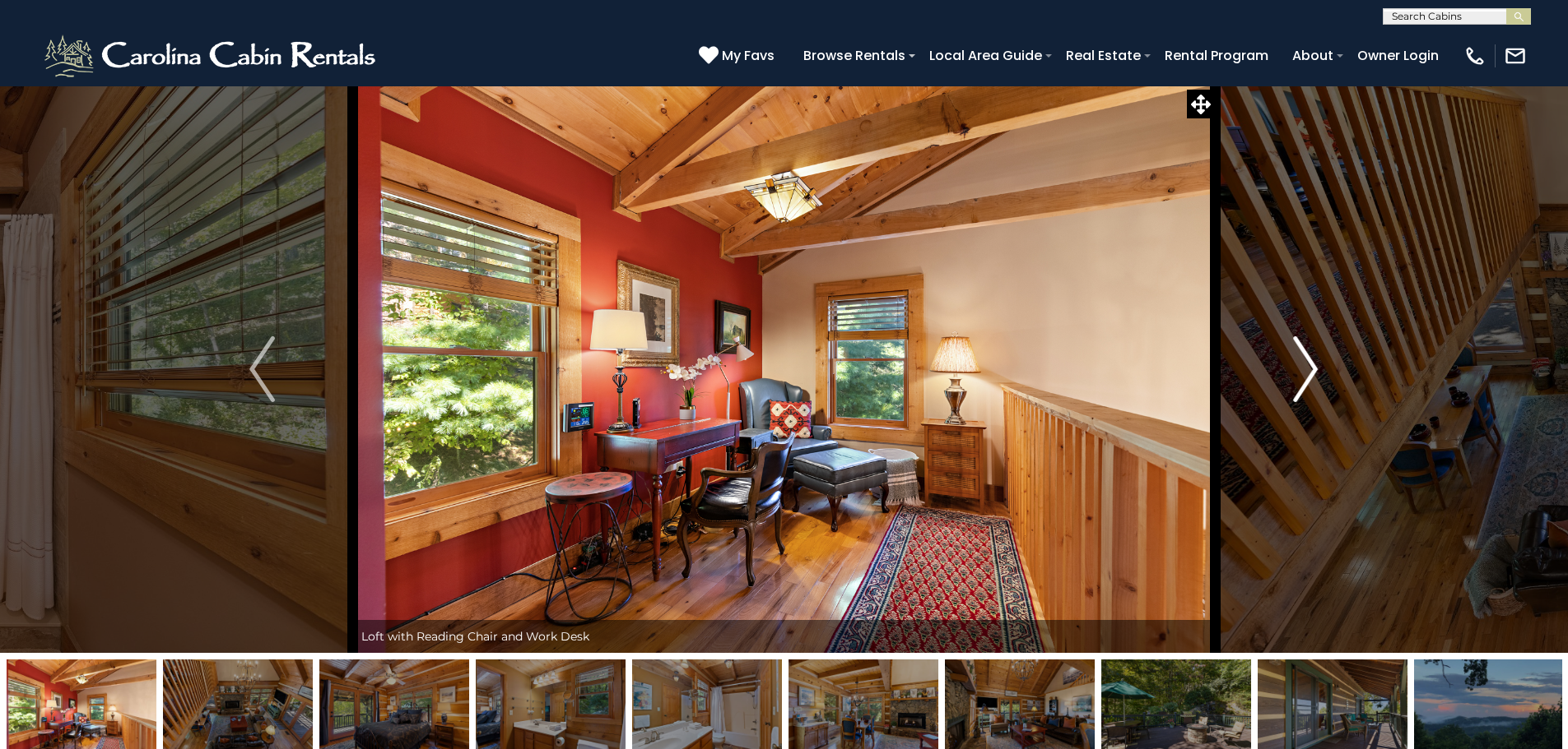
click at [1298, 381] on img "Next" at bounding box center [1305, 369] width 25 height 66
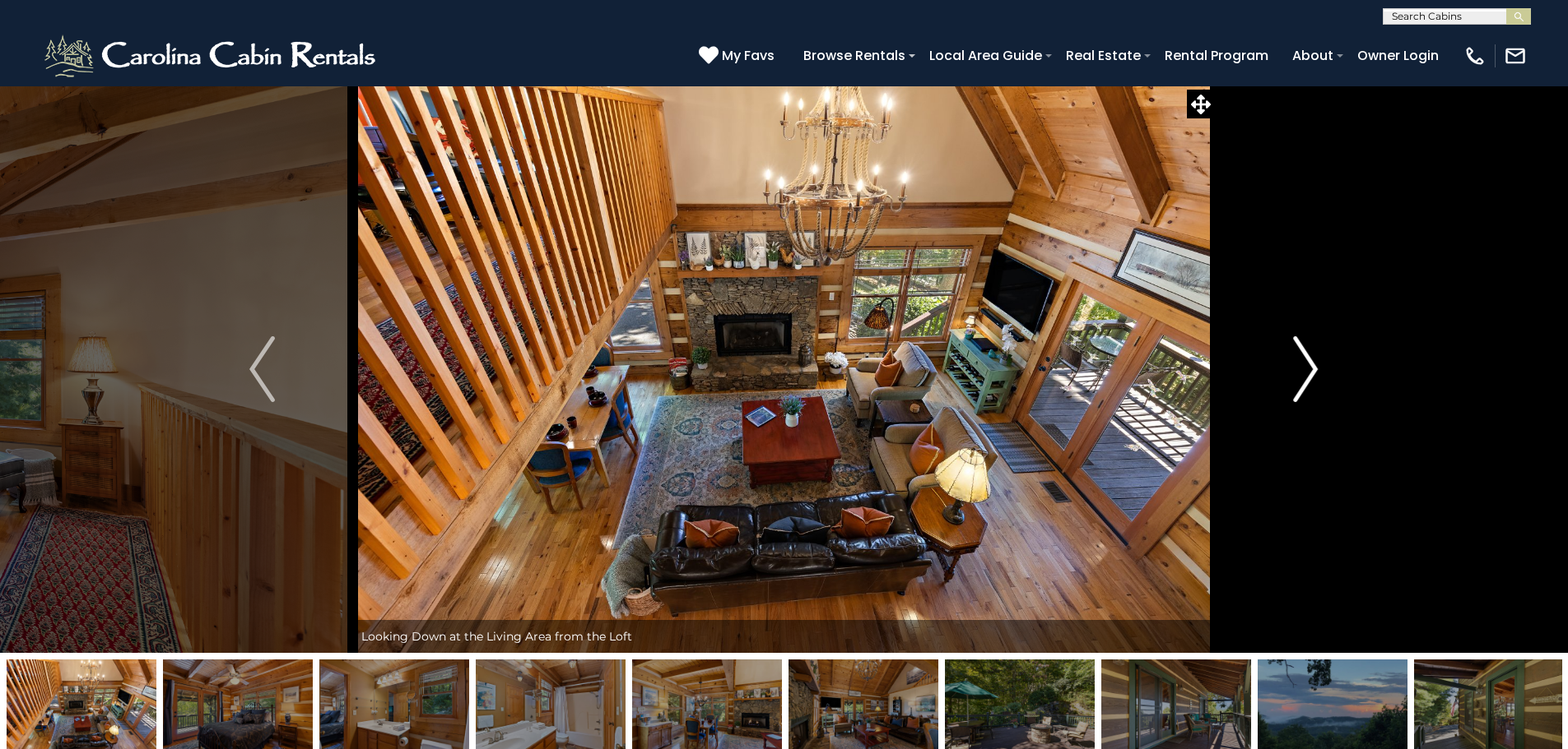
click at [1298, 381] on img "Next" at bounding box center [1305, 369] width 25 height 66
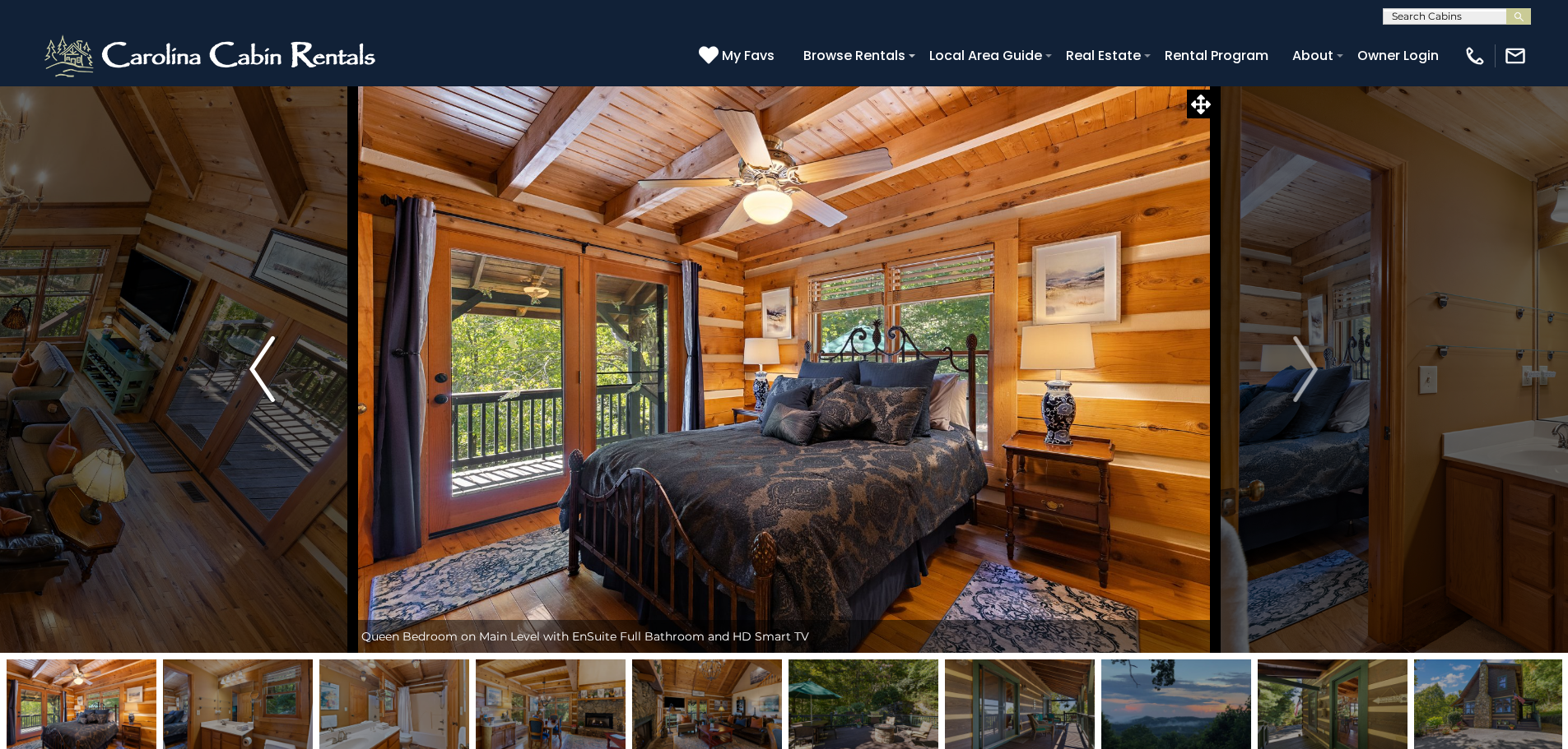
click at [288, 368] on button "Previous" at bounding box center [262, 369] width 181 height 568
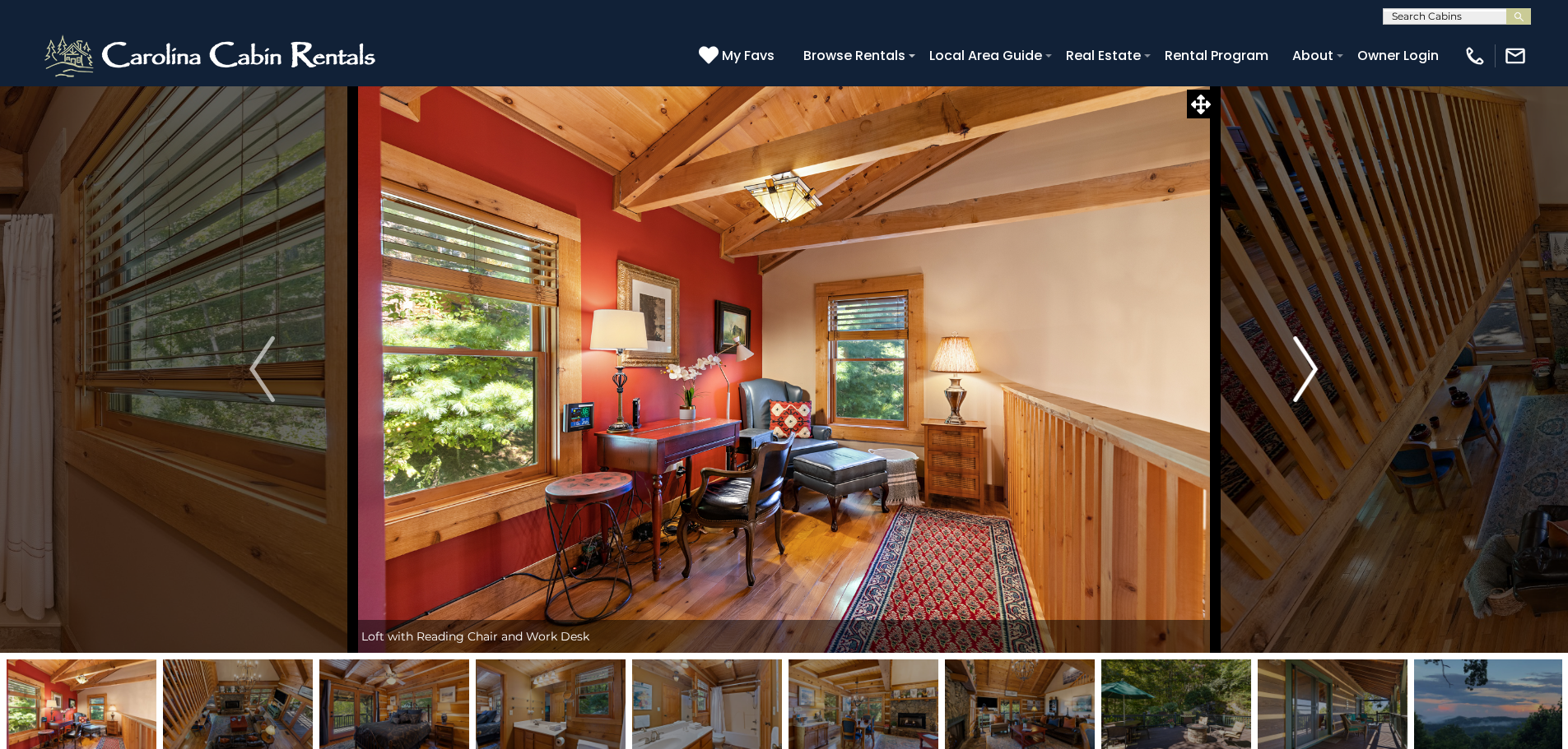
click at [1279, 397] on button "Next" at bounding box center [1305, 369] width 181 height 568
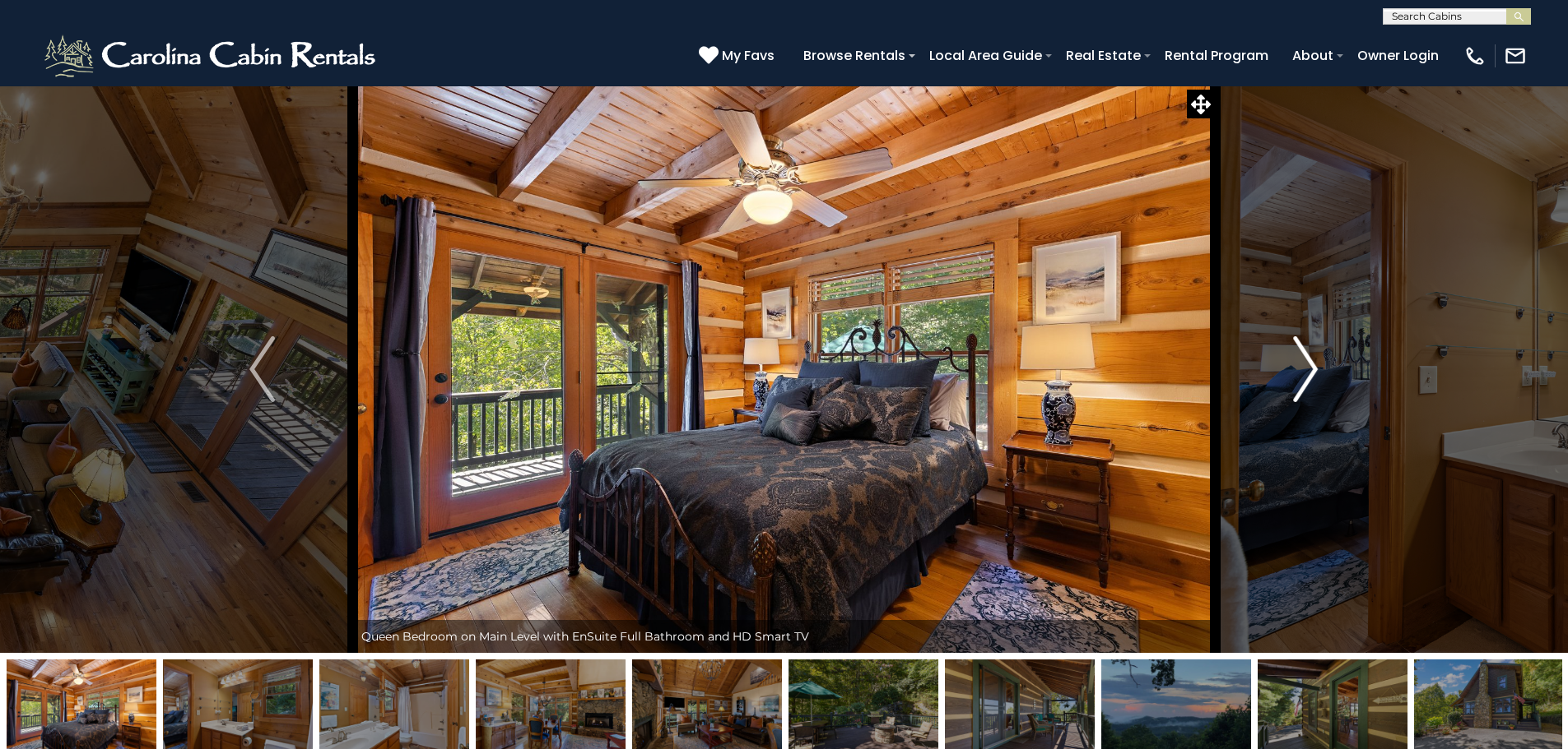
click at [1279, 397] on button "Next" at bounding box center [1305, 369] width 181 height 568
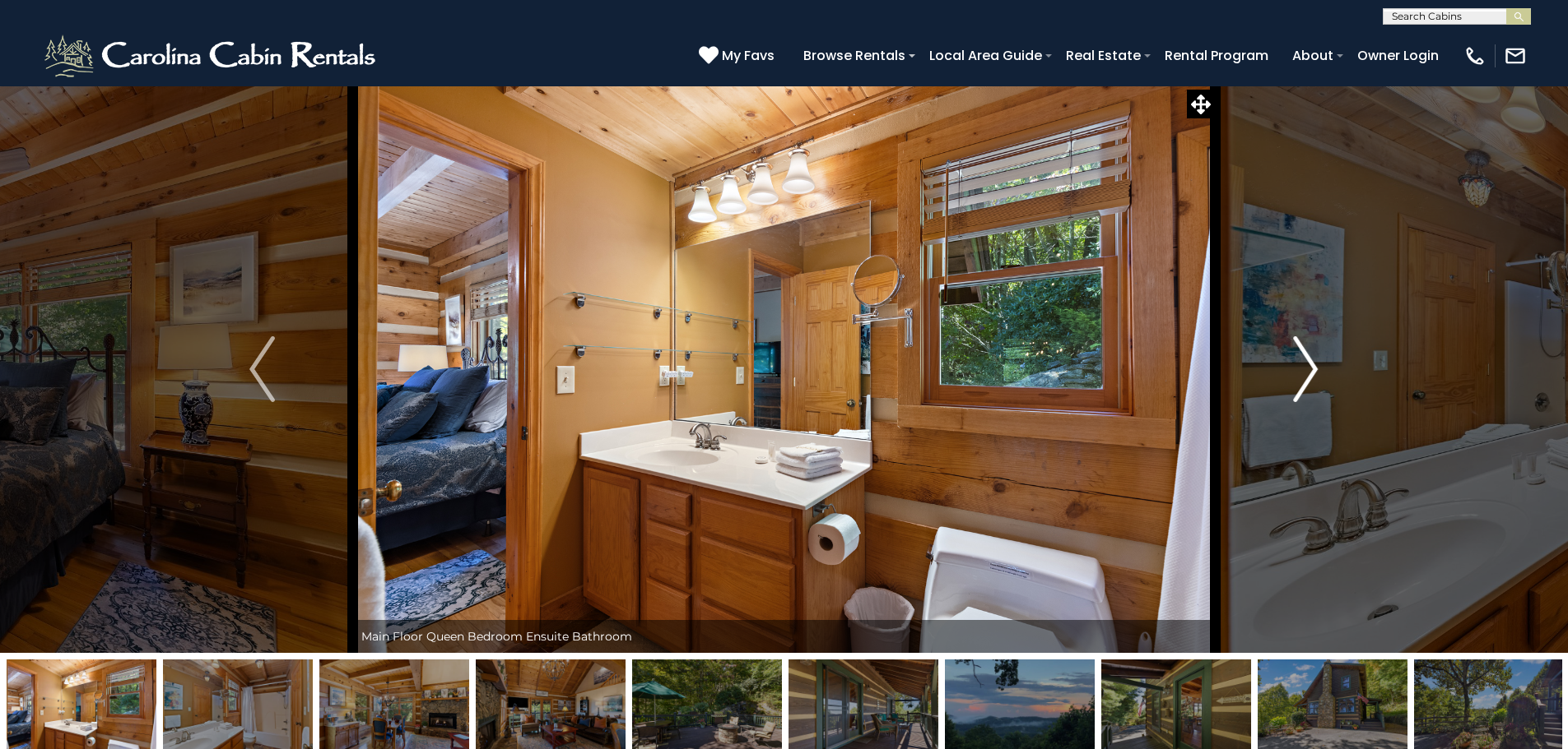
click at [1279, 397] on button "Next" at bounding box center [1305, 369] width 181 height 568
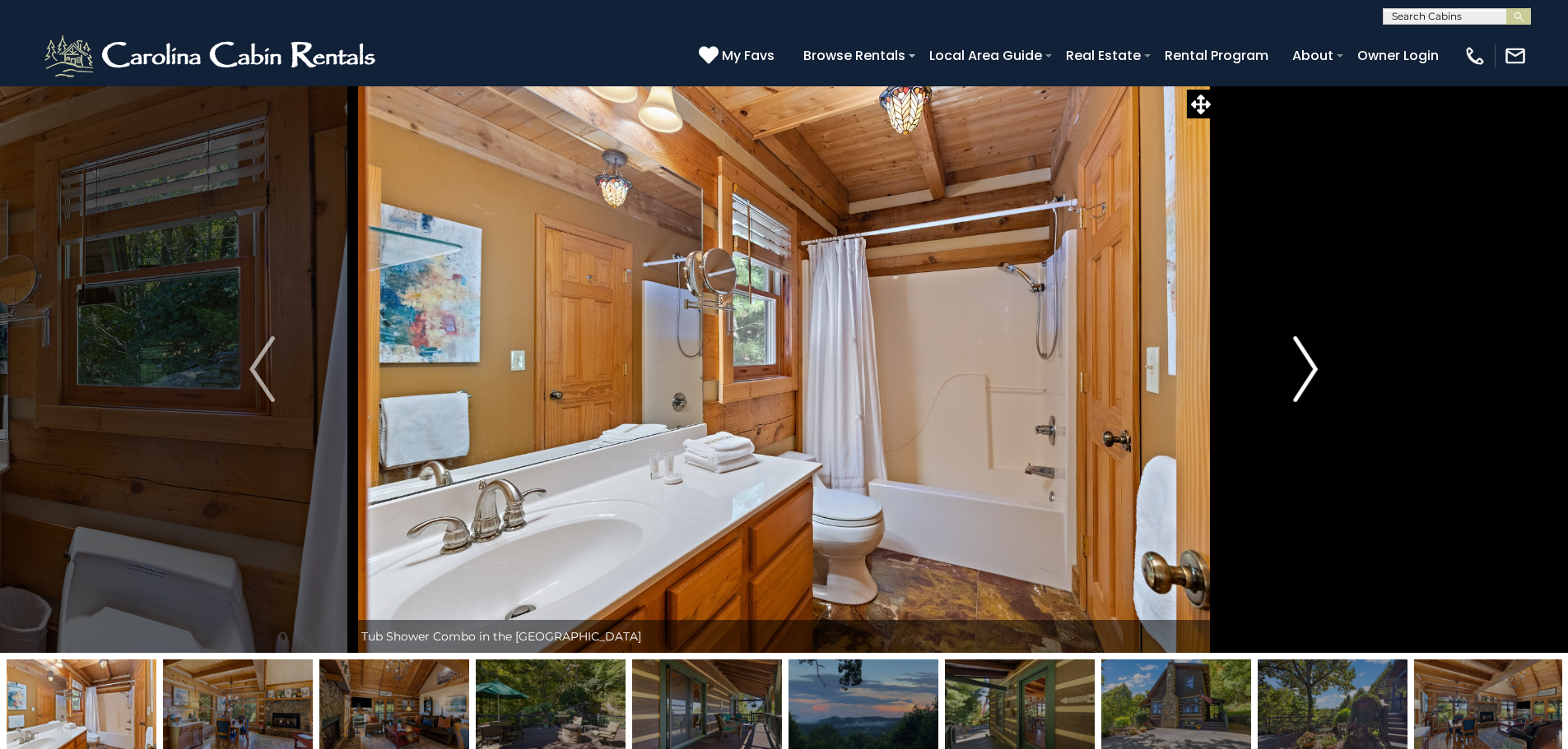
click at [1279, 397] on button "Next" at bounding box center [1305, 369] width 181 height 568
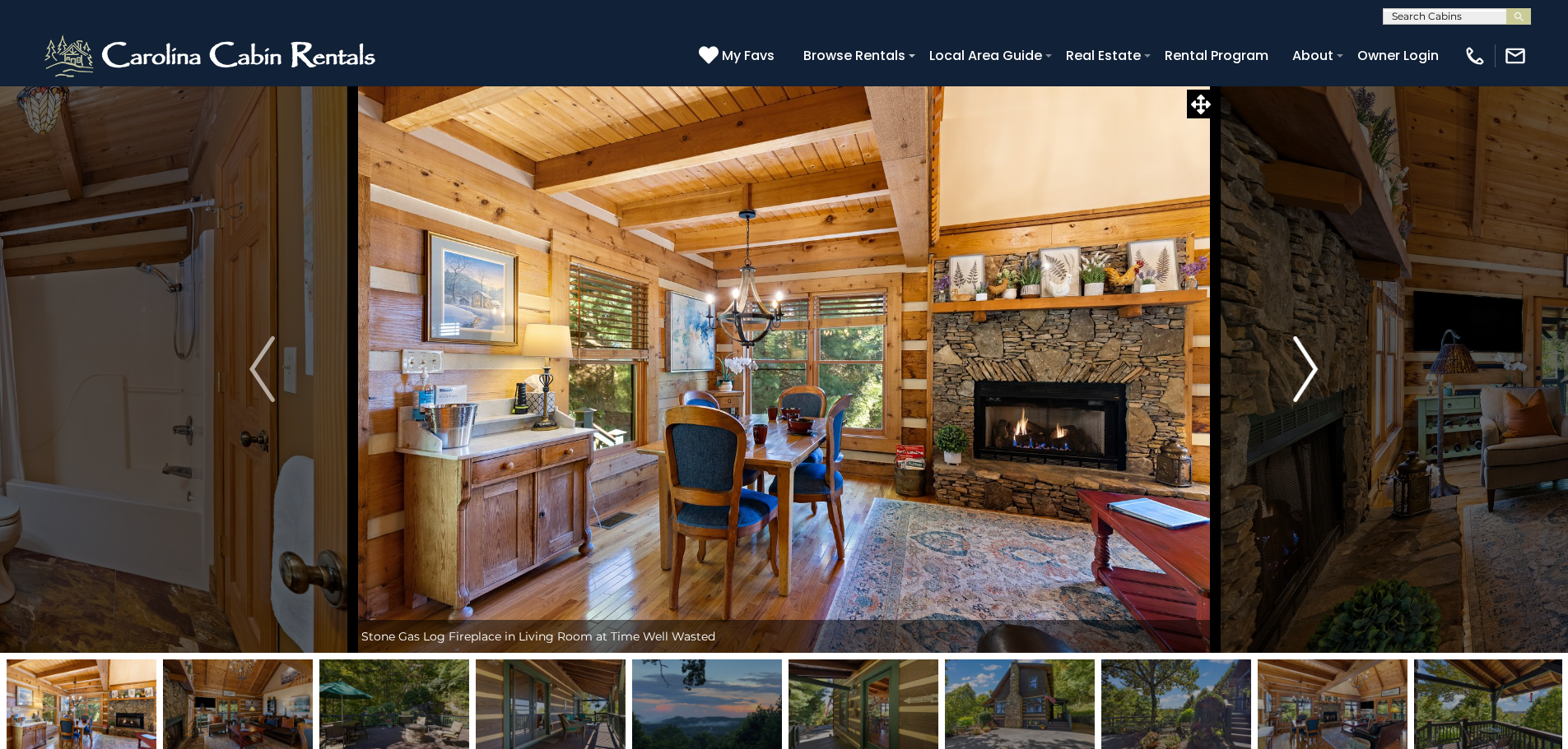
click at [1279, 397] on button "Next" at bounding box center [1305, 369] width 181 height 568
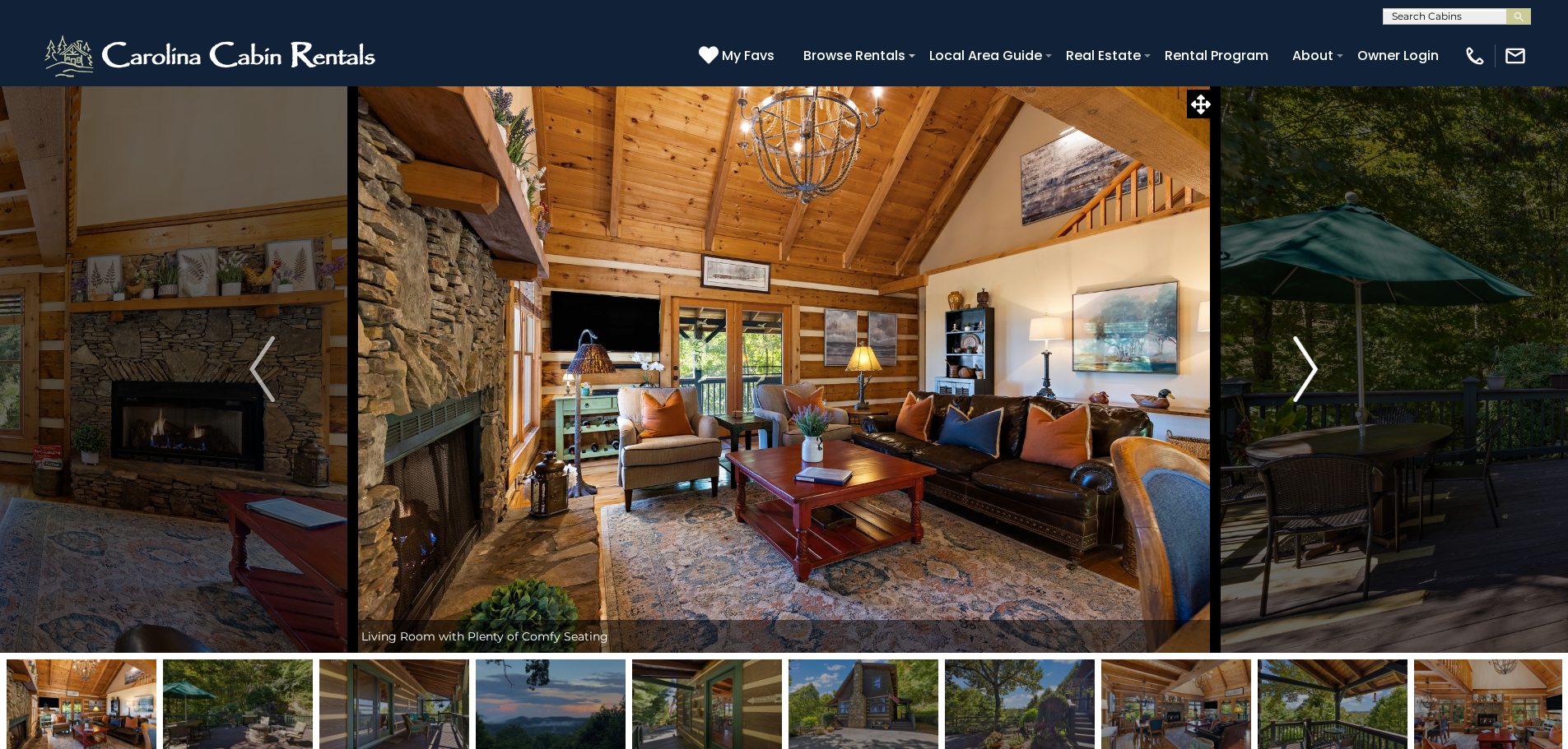
click at [1279, 397] on button "Next" at bounding box center [1305, 369] width 181 height 568
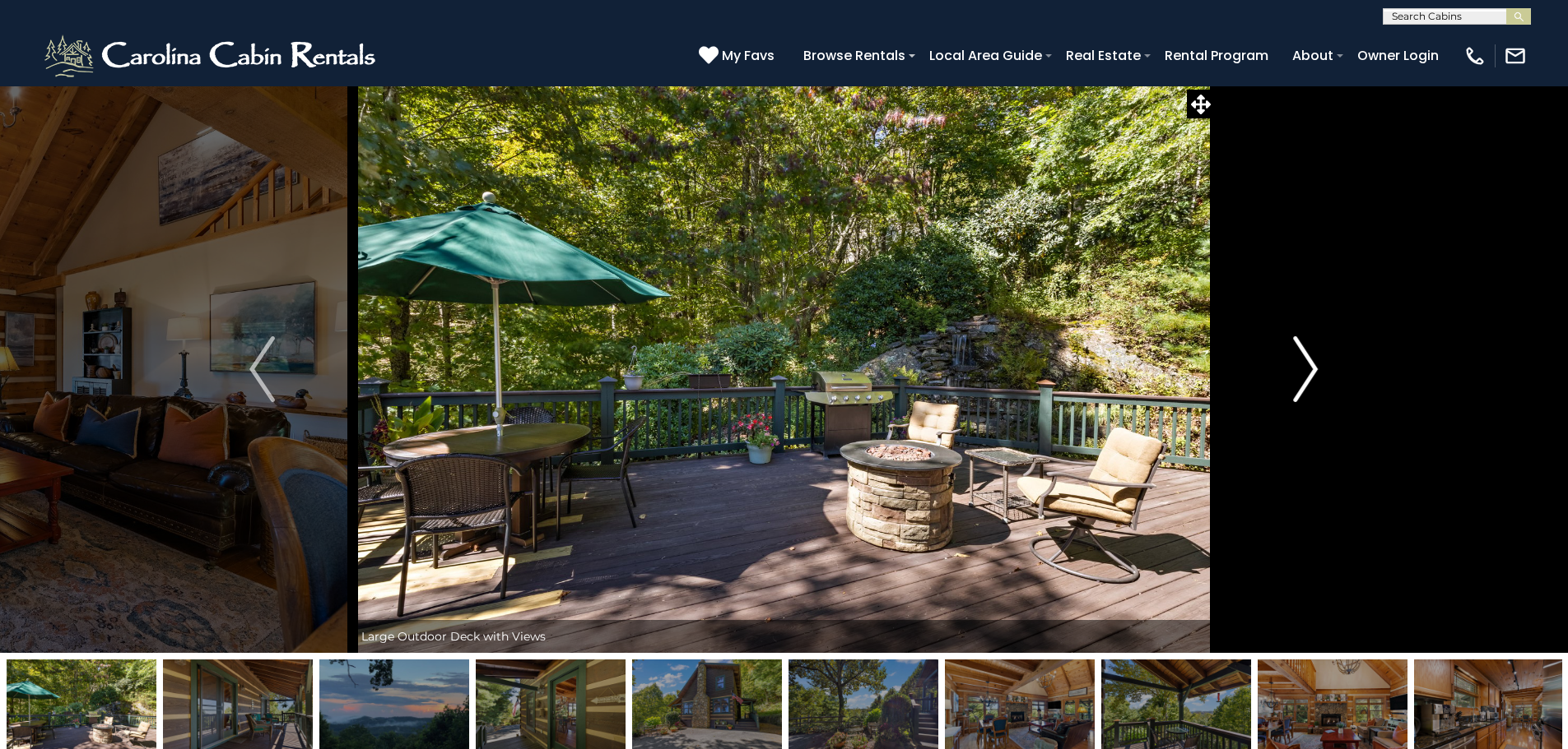
click at [1279, 397] on button "Next" at bounding box center [1305, 369] width 181 height 568
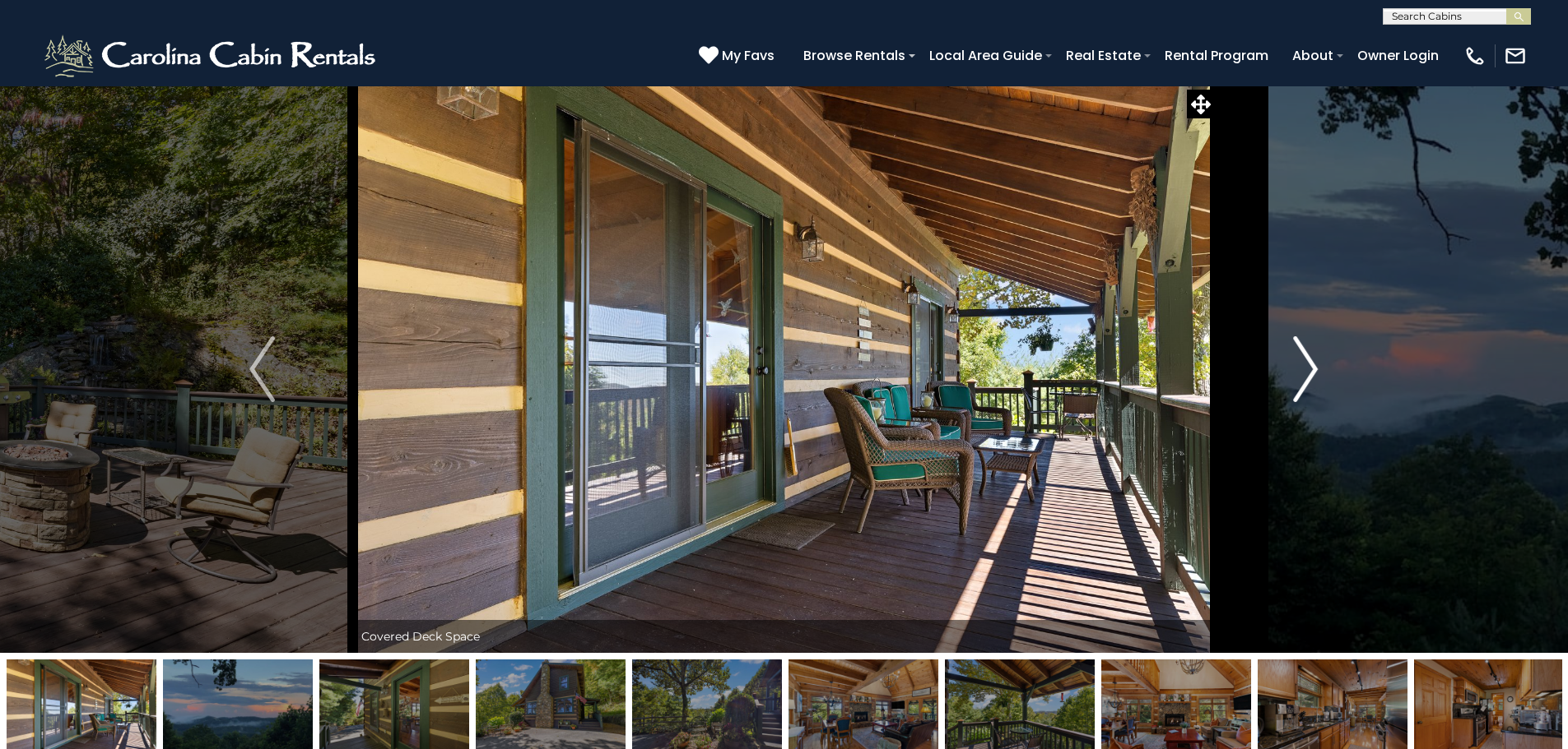
click at [1279, 397] on button "Next" at bounding box center [1305, 369] width 181 height 568
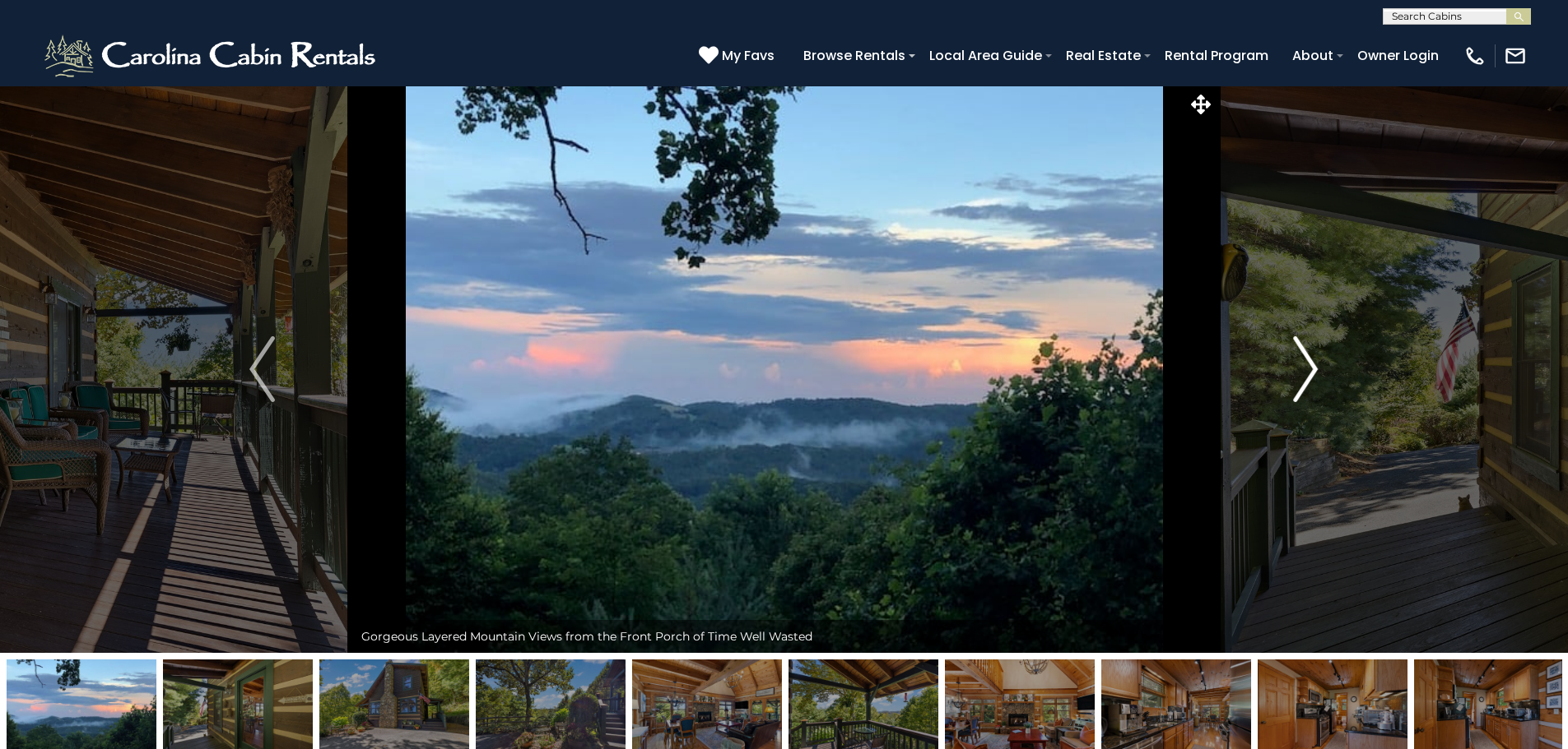
click at [1297, 380] on img "Next" at bounding box center [1305, 369] width 25 height 66
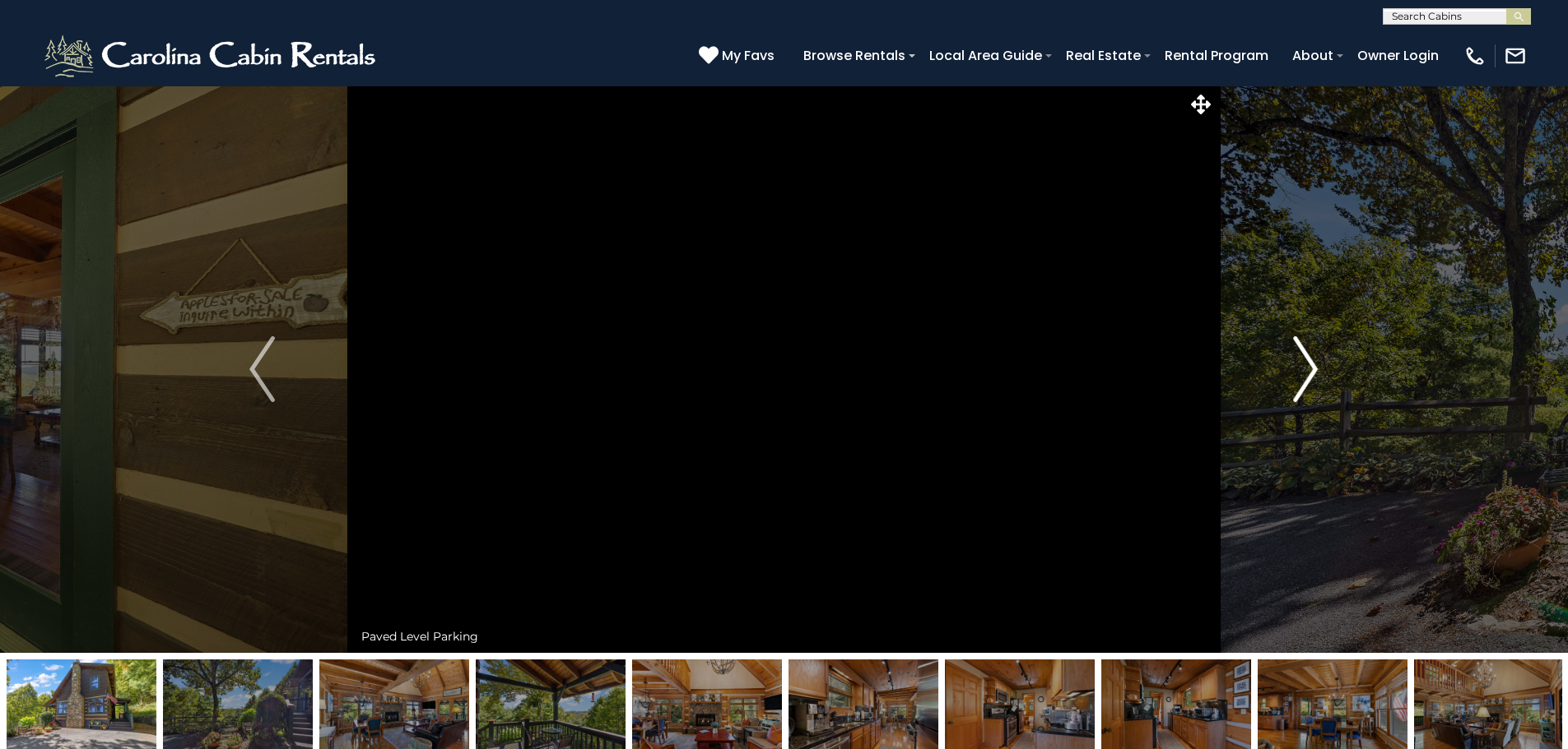
click at [1297, 380] on img "Next" at bounding box center [1305, 369] width 25 height 66
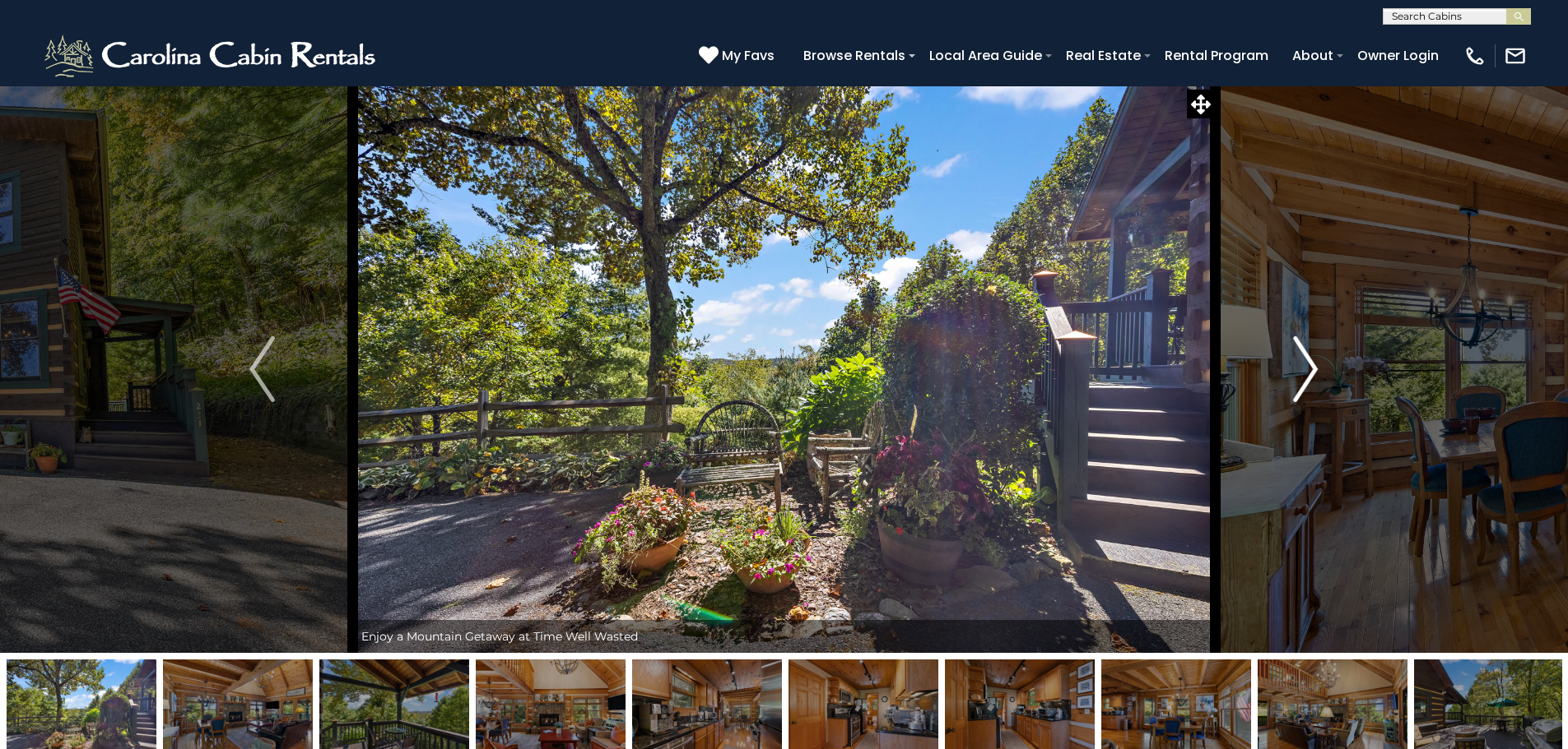
click at [1298, 377] on img "Next" at bounding box center [1305, 369] width 25 height 66
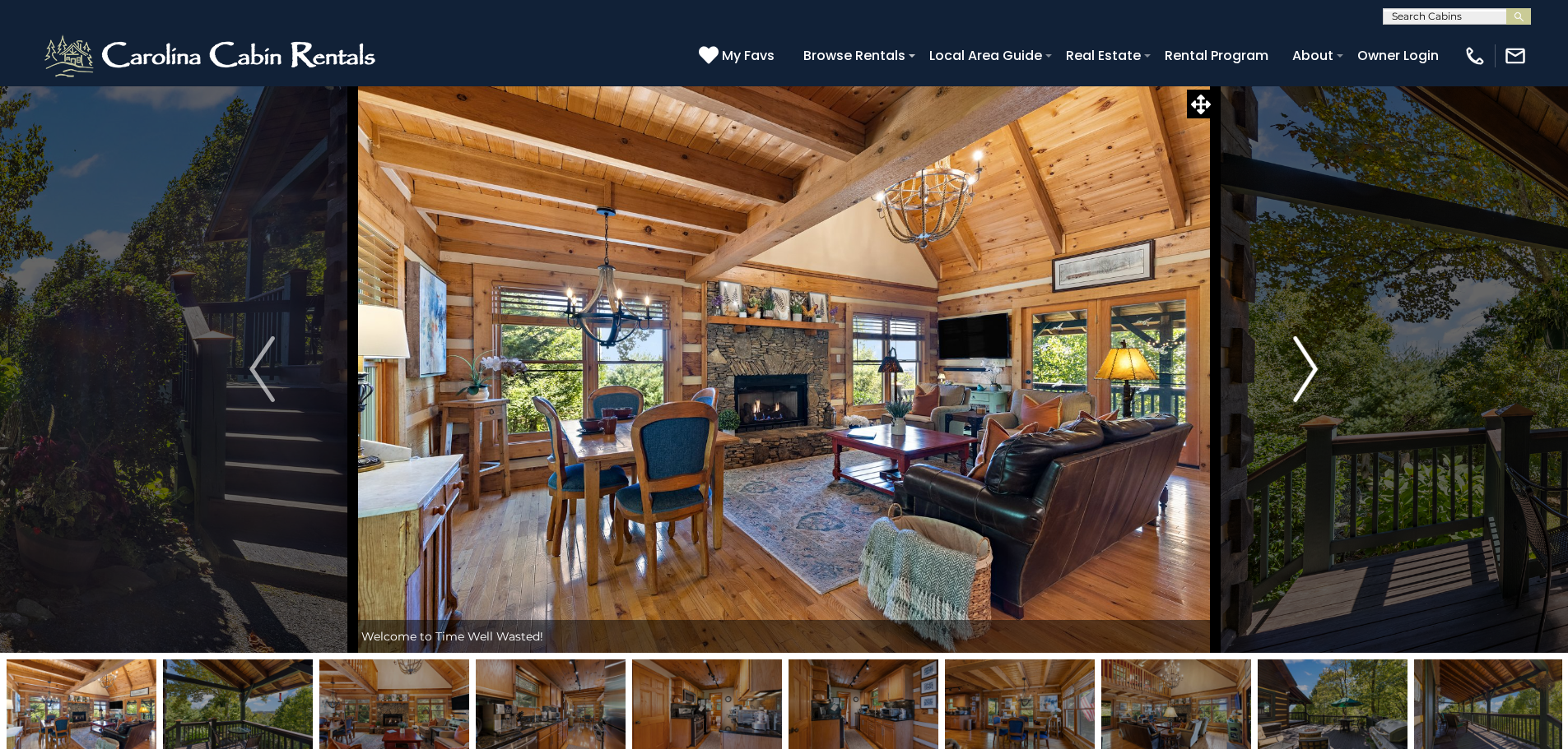
click at [1298, 377] on img "Next" at bounding box center [1305, 369] width 25 height 66
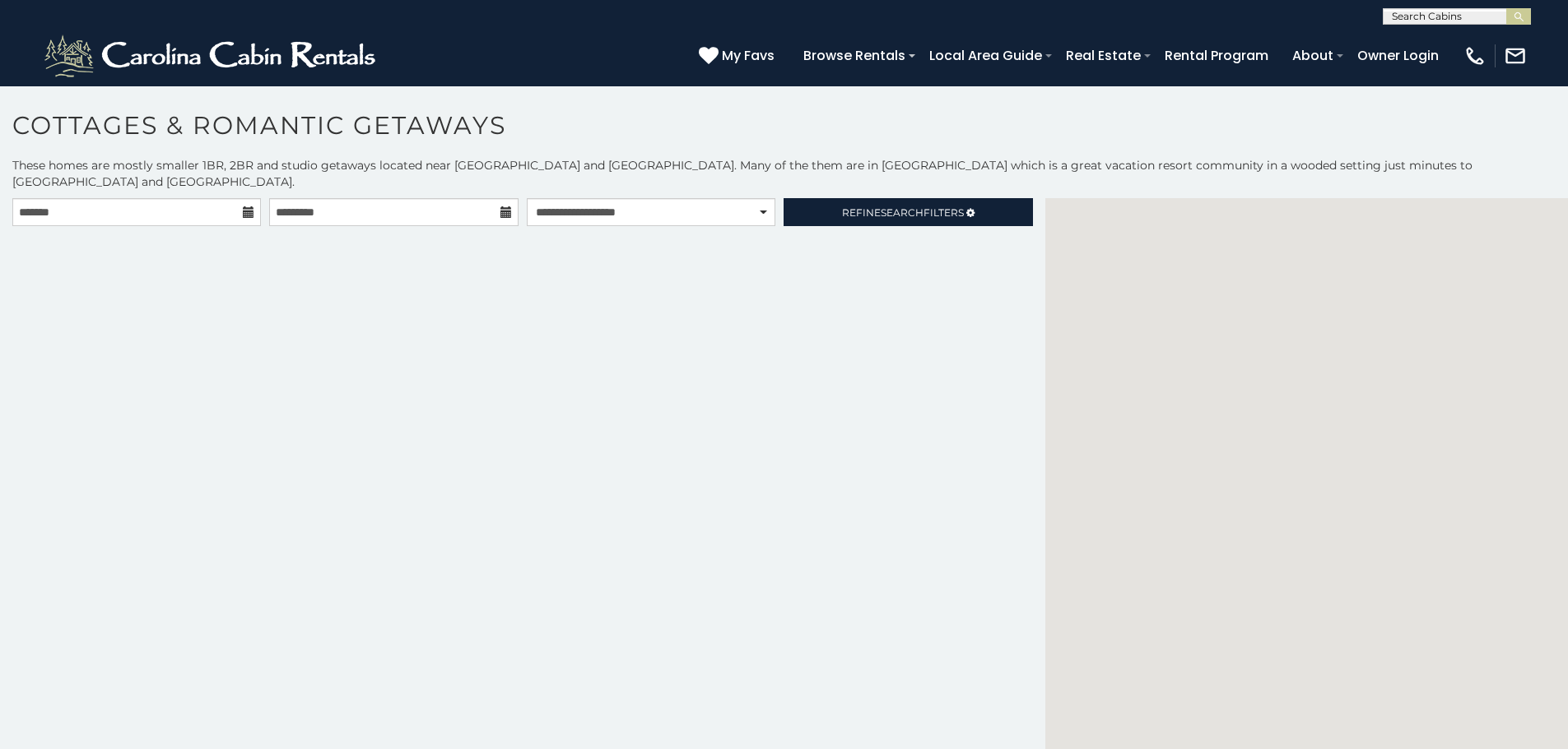
select select "*********"
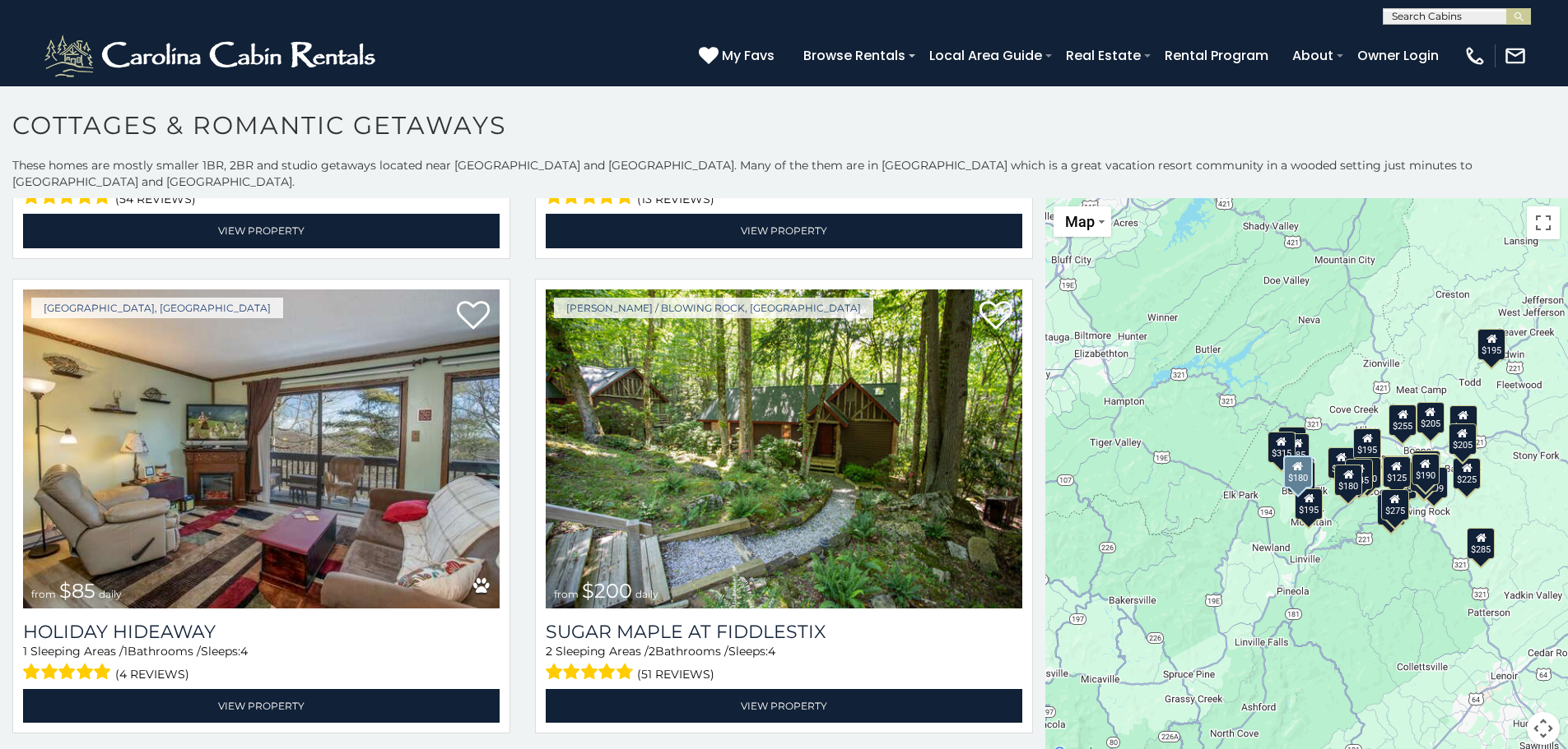
scroll to position [6169, 0]
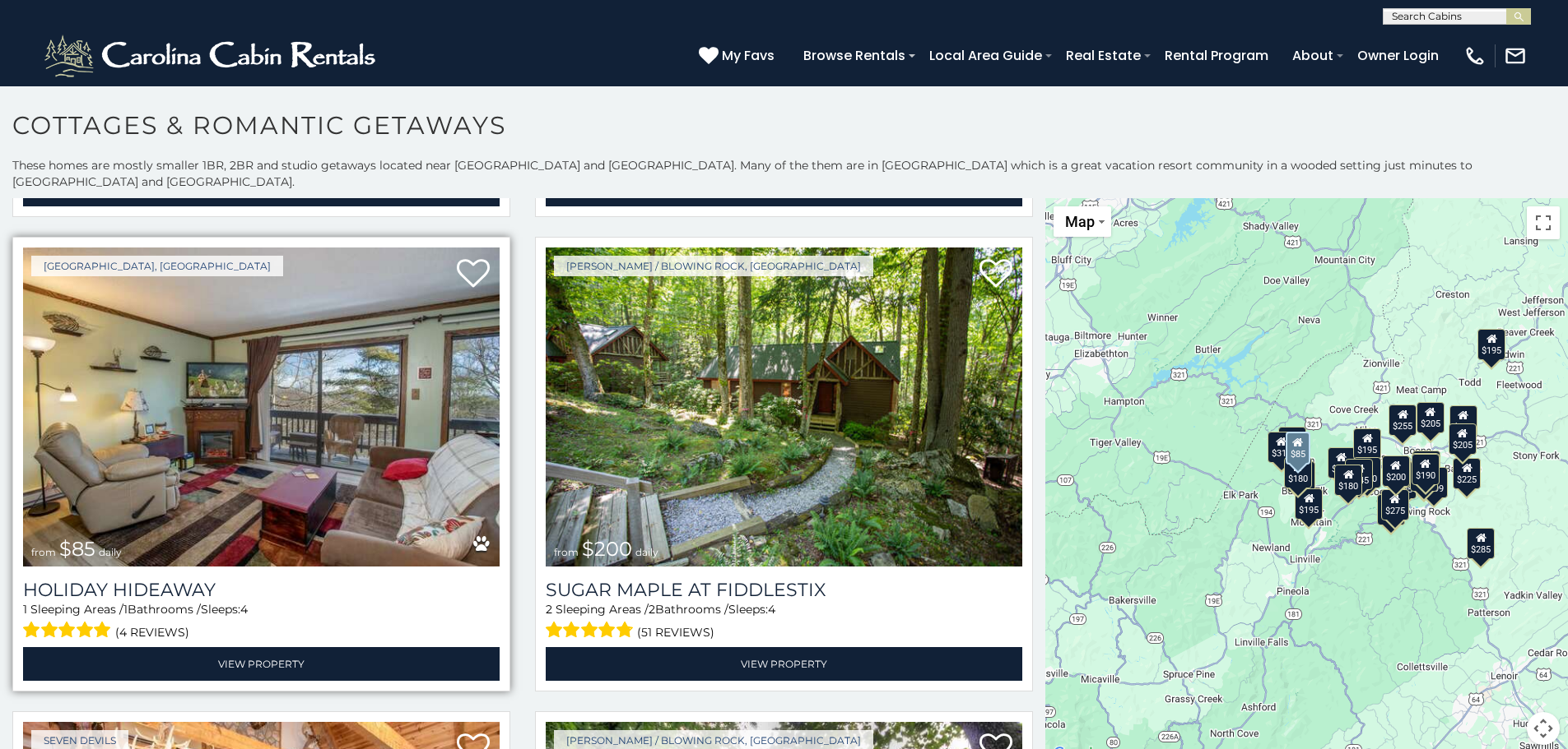
click at [256, 356] on img at bounding box center [261, 406] width 476 height 319
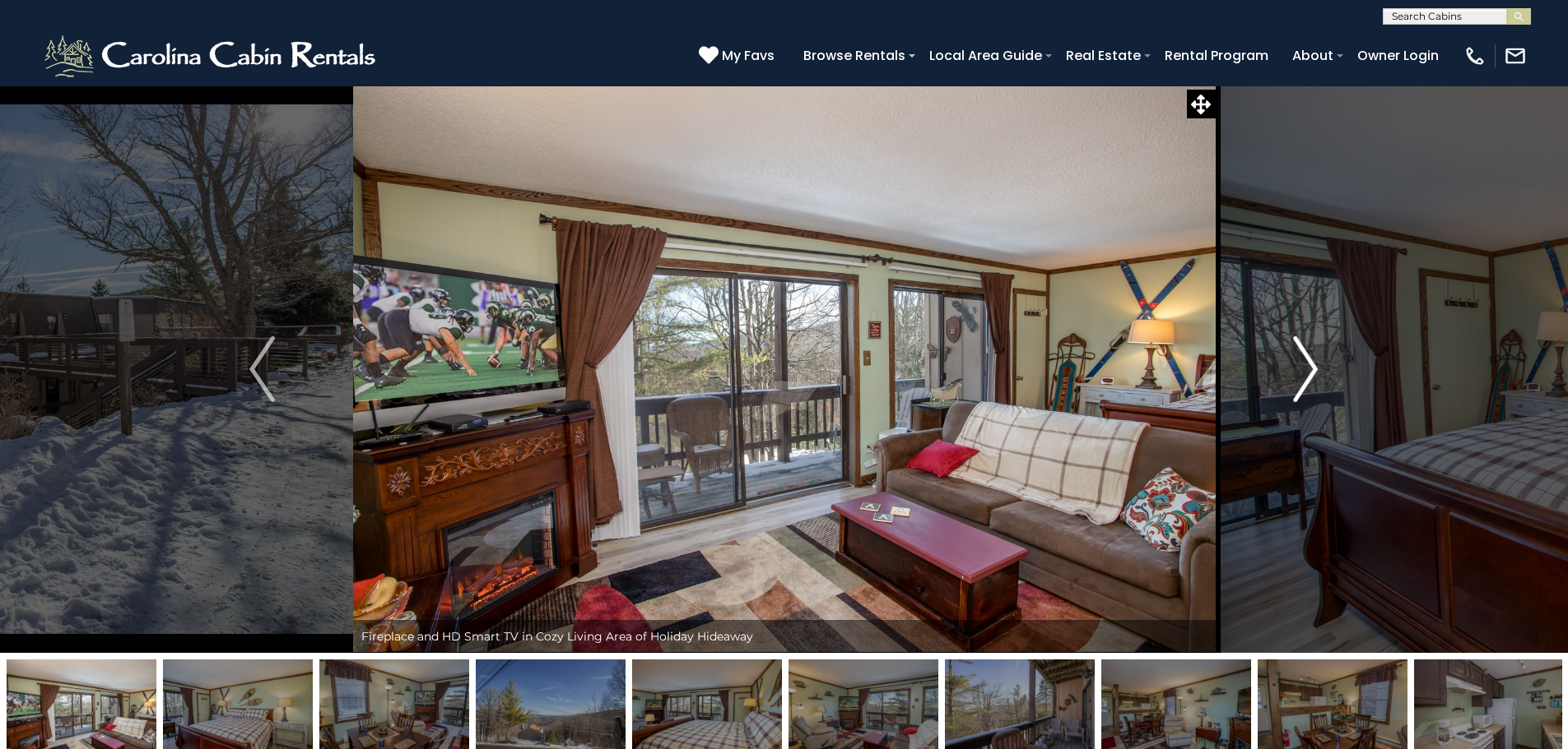
click at [1304, 395] on img "Next" at bounding box center [1305, 369] width 25 height 66
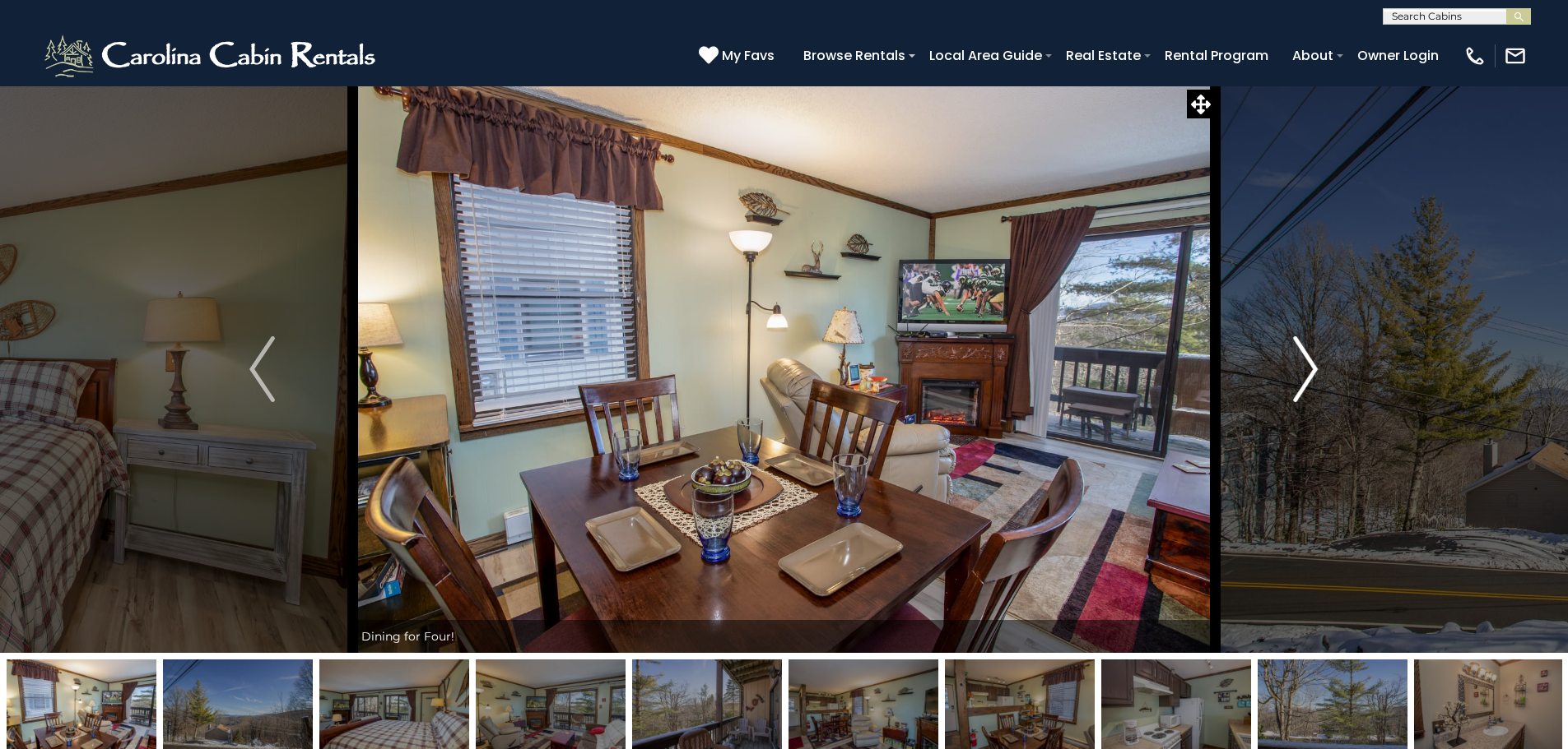
click at [1304, 395] on img "Next" at bounding box center [1305, 369] width 25 height 66
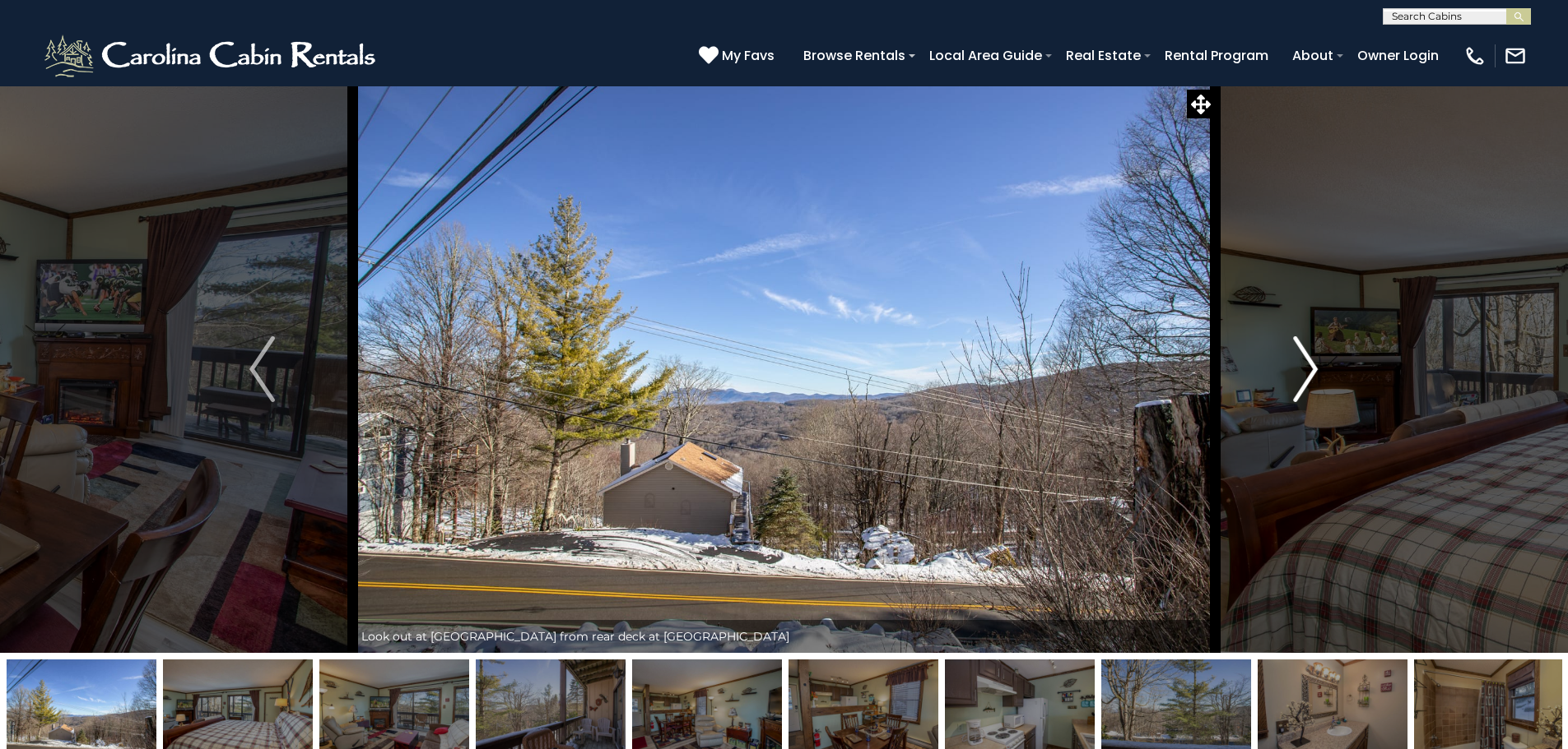
click at [1304, 395] on img "Next" at bounding box center [1305, 369] width 25 height 66
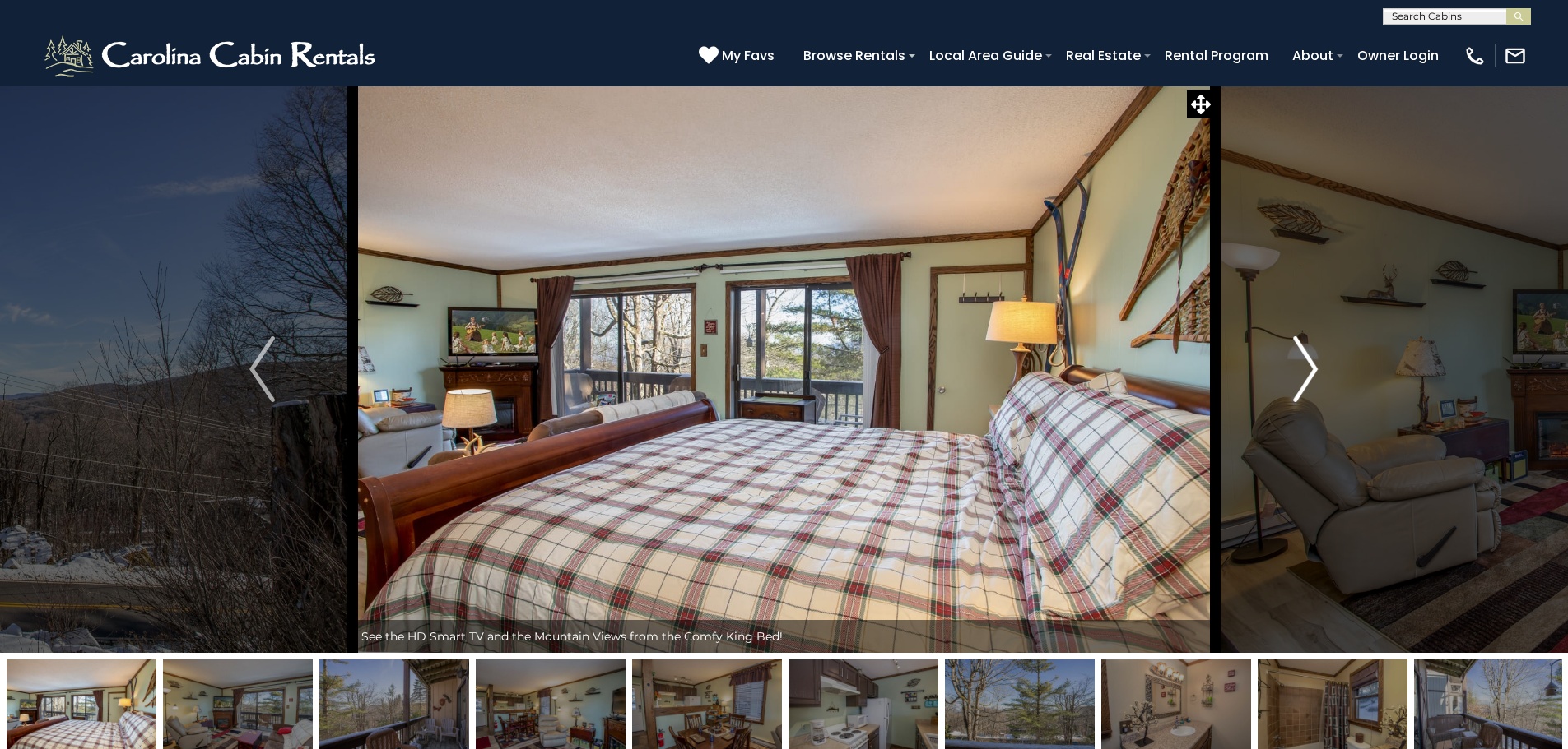
click at [1304, 395] on img "Next" at bounding box center [1305, 369] width 25 height 66
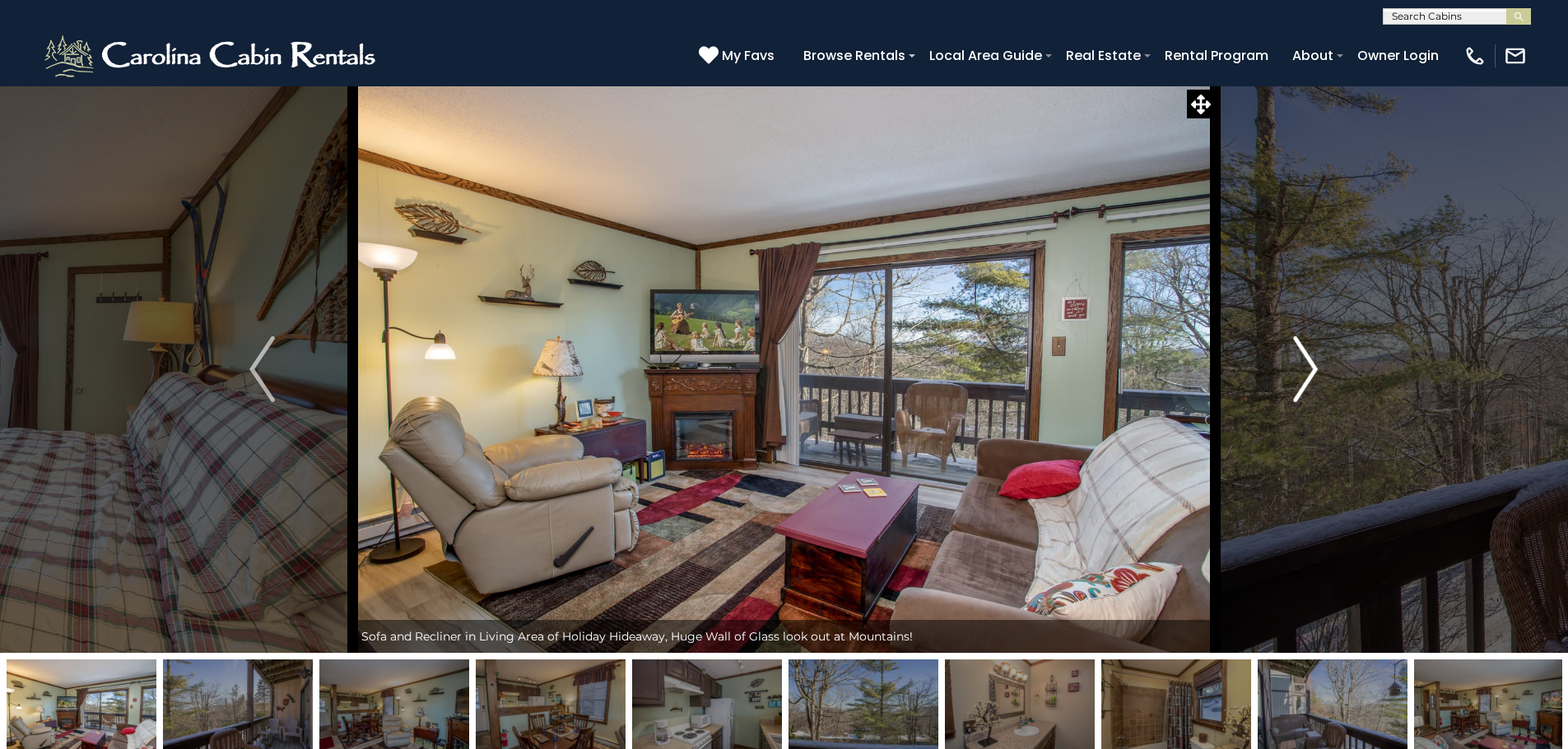
click at [1304, 395] on img "Next" at bounding box center [1305, 369] width 25 height 66
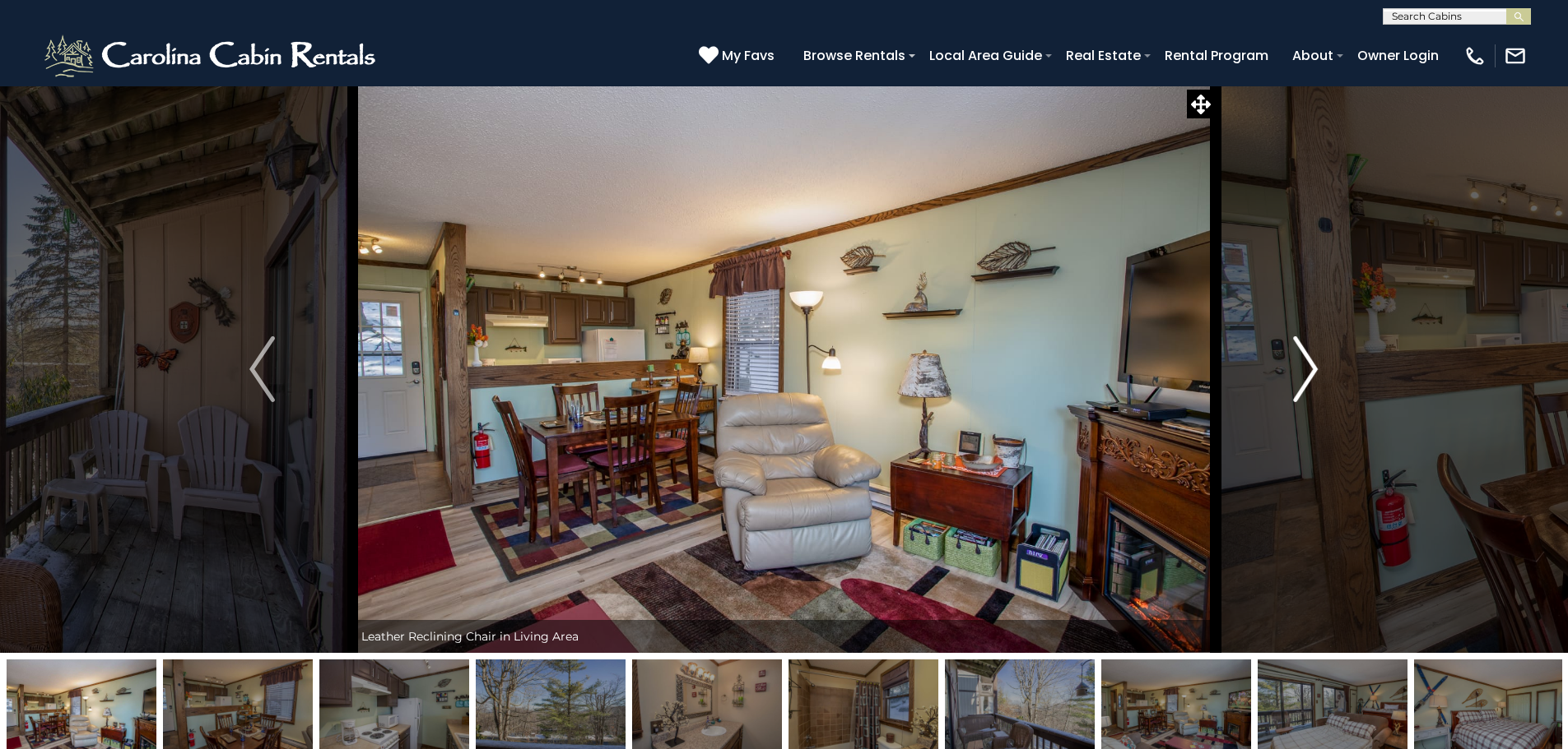
click at [1304, 393] on img "Next" at bounding box center [1305, 369] width 25 height 66
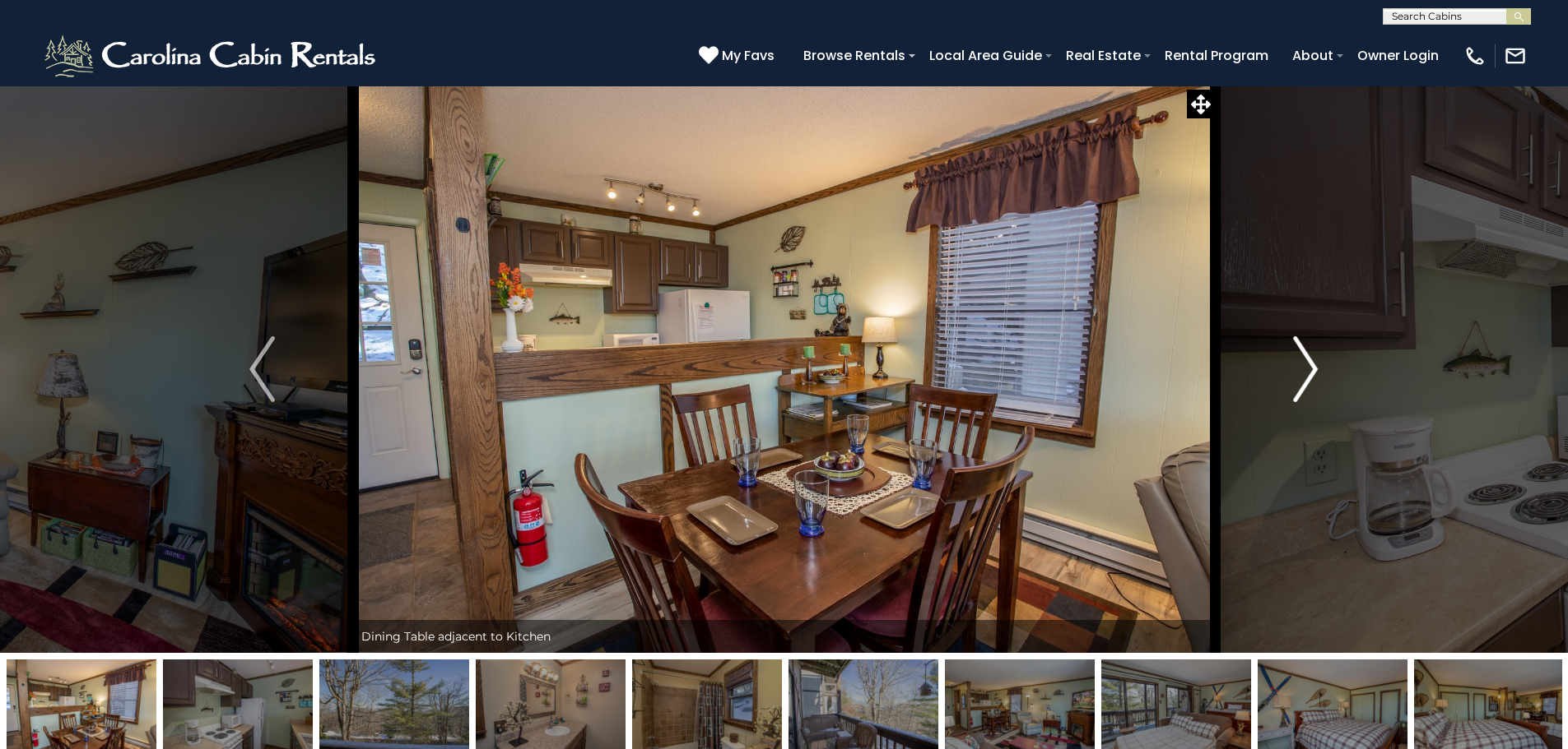
click at [1304, 393] on img "Next" at bounding box center [1305, 369] width 25 height 66
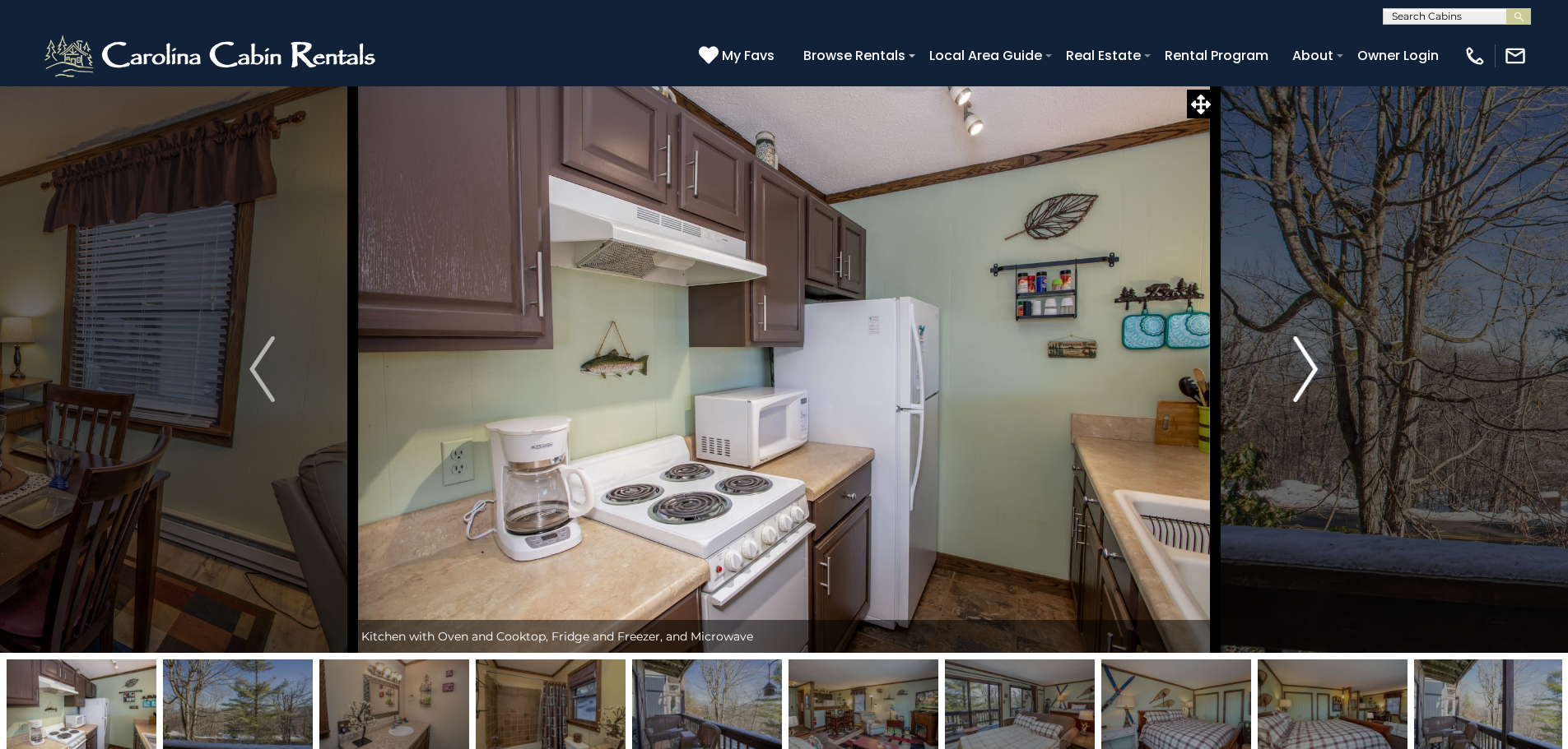
click at [1304, 393] on img "Next" at bounding box center [1305, 369] width 25 height 66
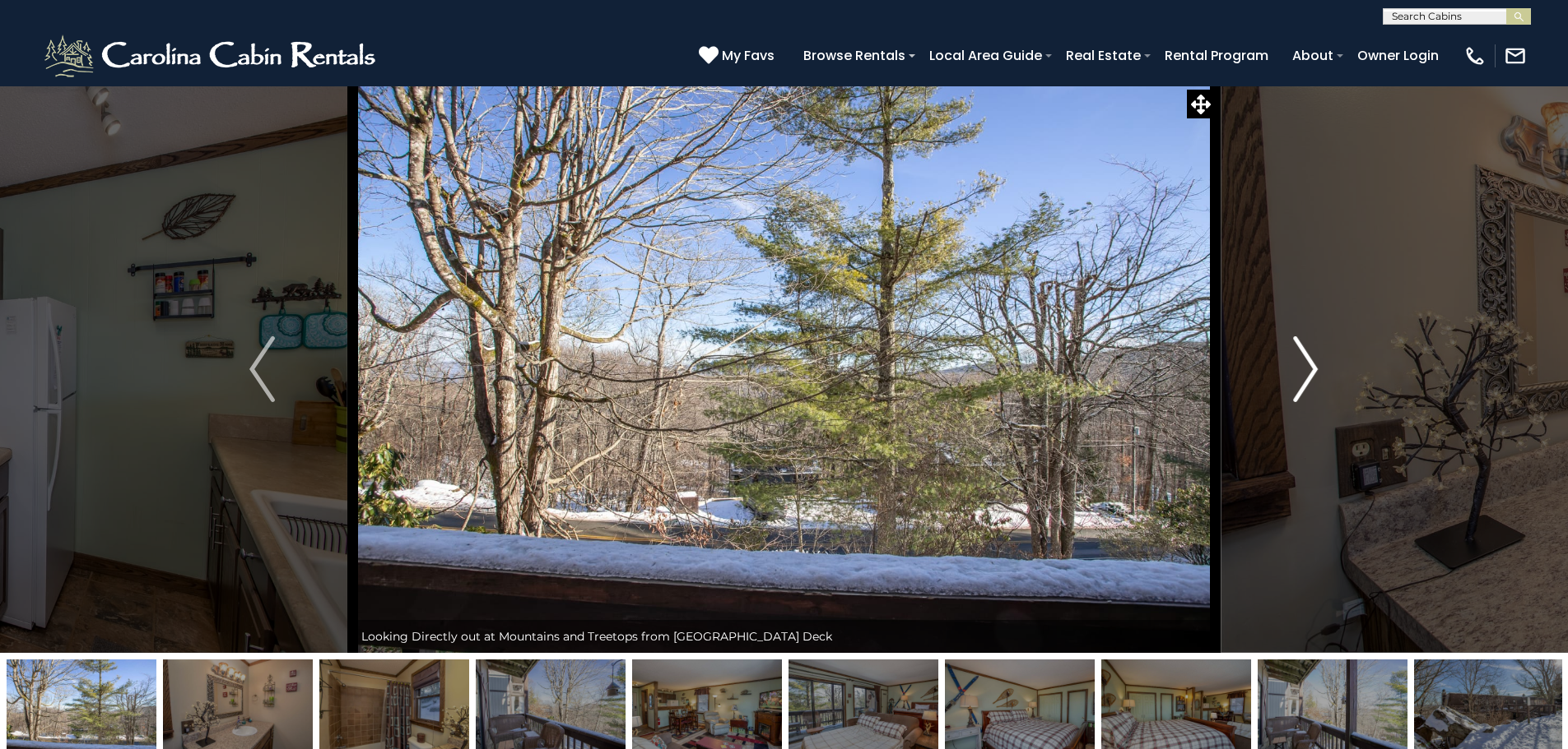
click at [1304, 393] on img "Next" at bounding box center [1305, 369] width 25 height 66
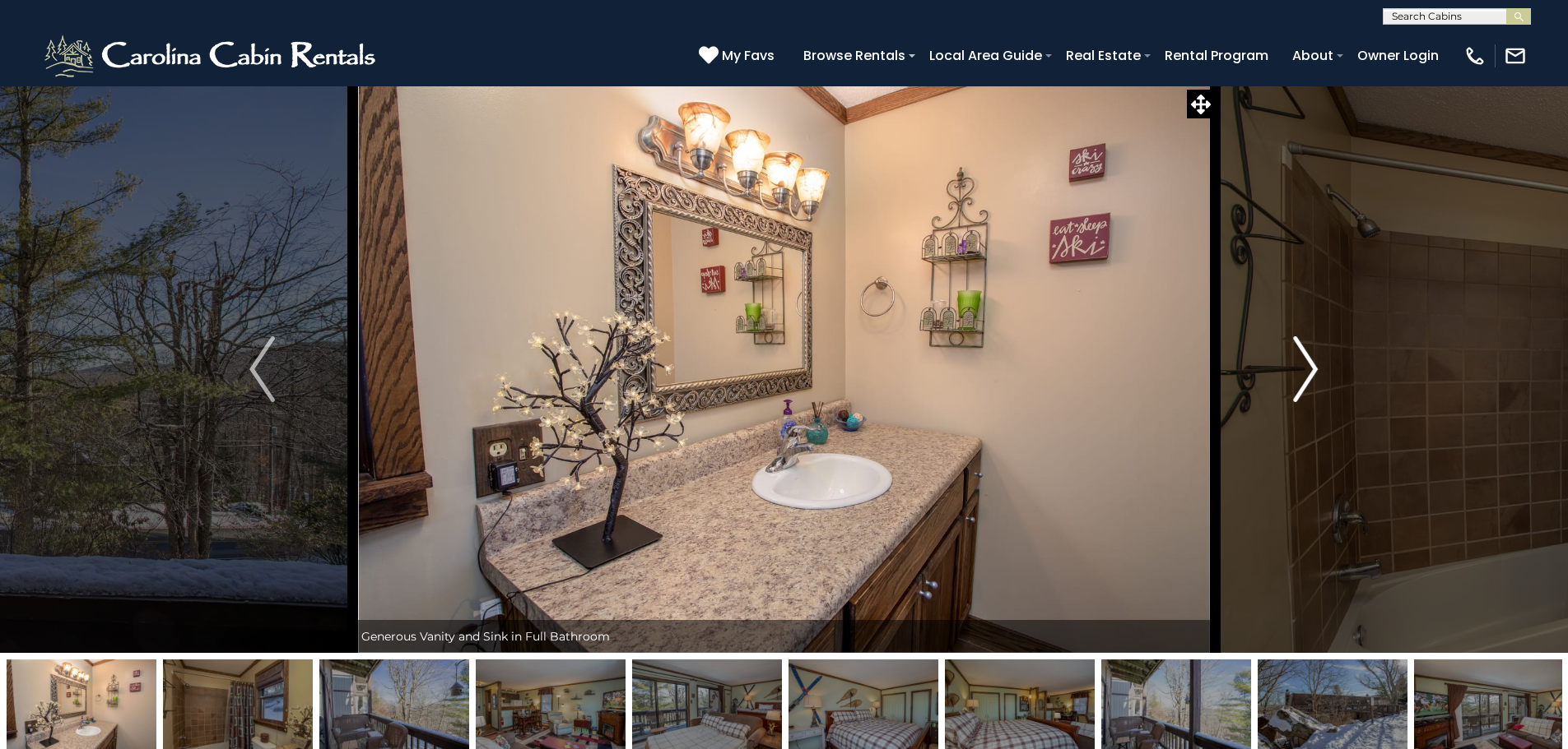
click at [1304, 393] on img "Next" at bounding box center [1305, 369] width 25 height 66
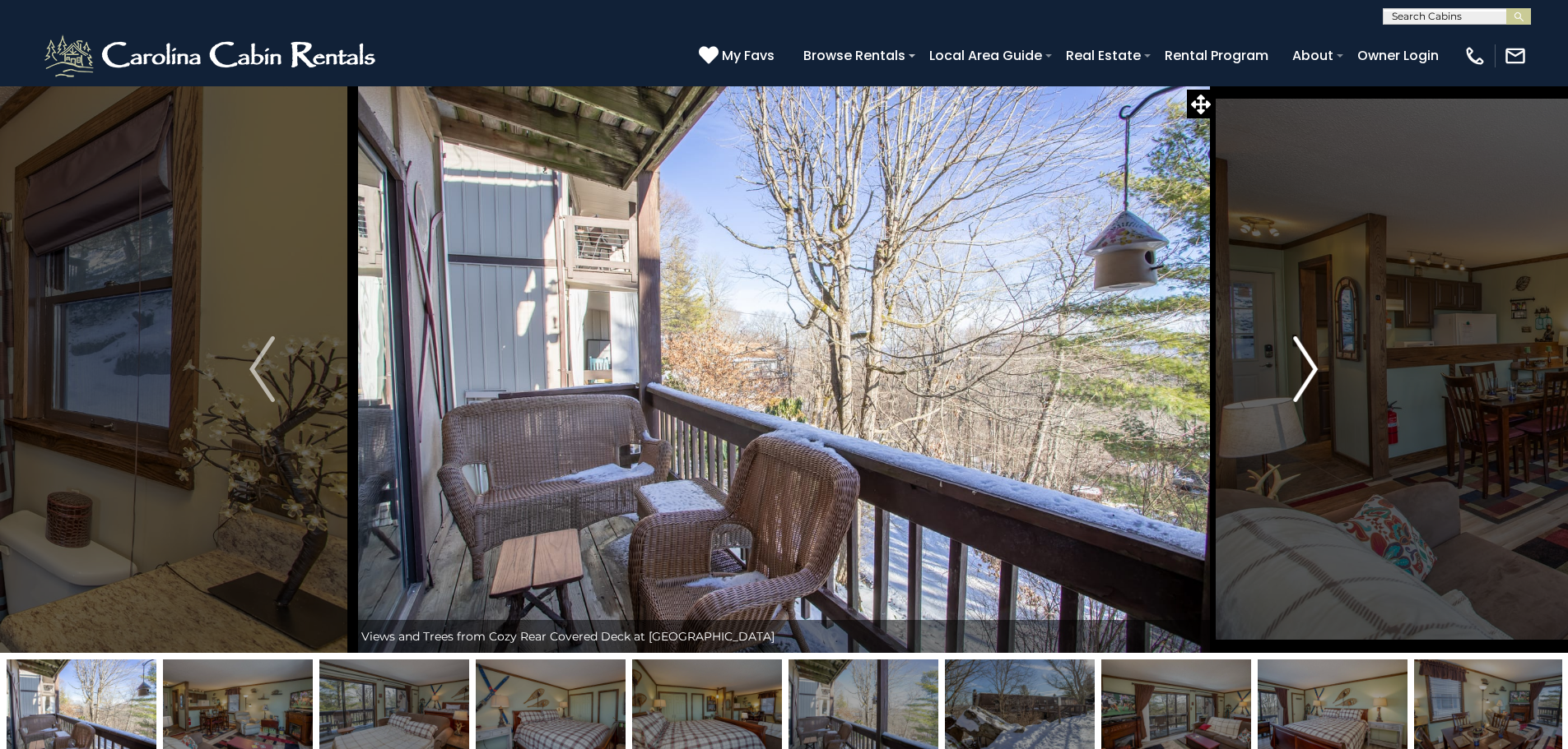
click at [1304, 393] on img "Next" at bounding box center [1305, 369] width 25 height 66
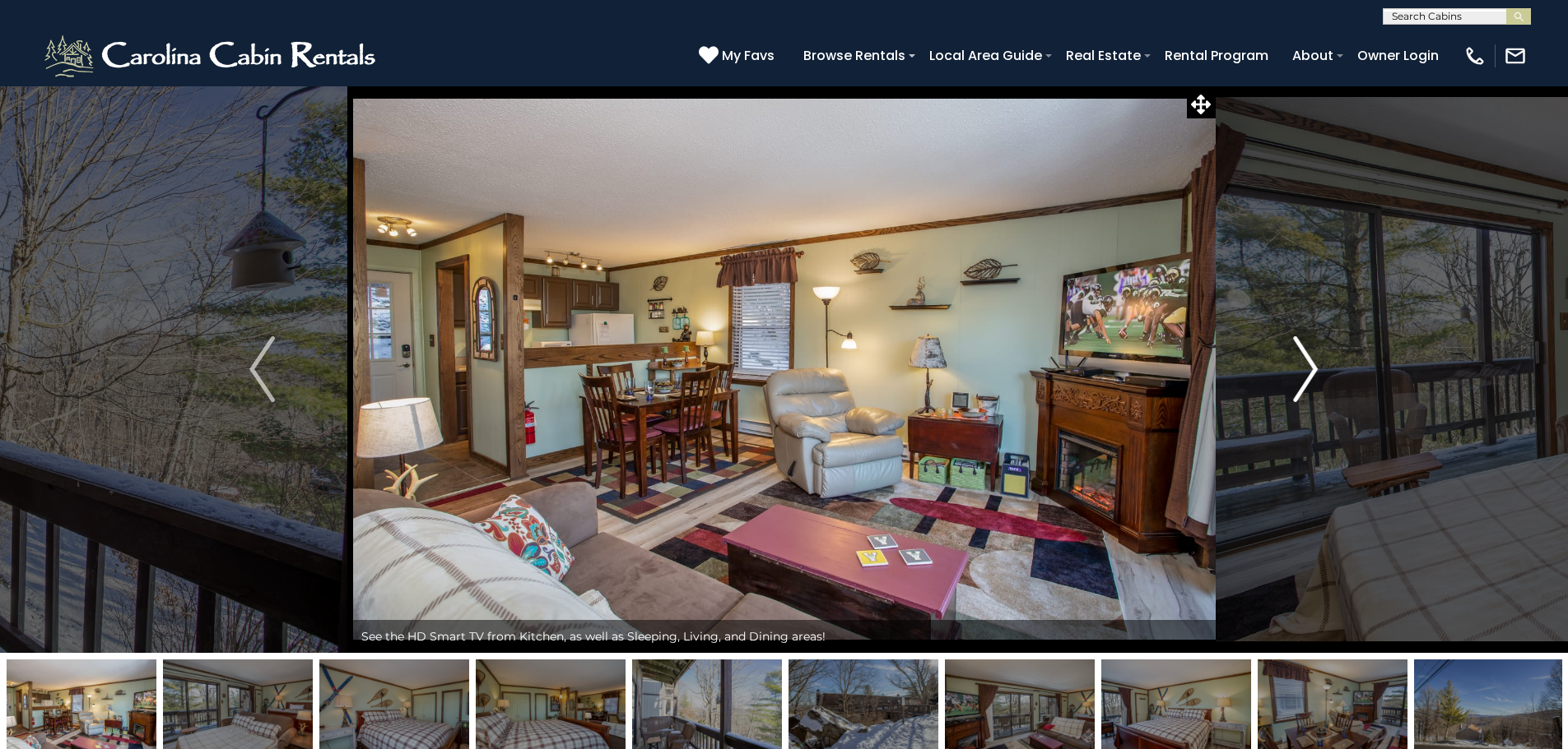
click at [1304, 393] on img "Next" at bounding box center [1305, 369] width 25 height 66
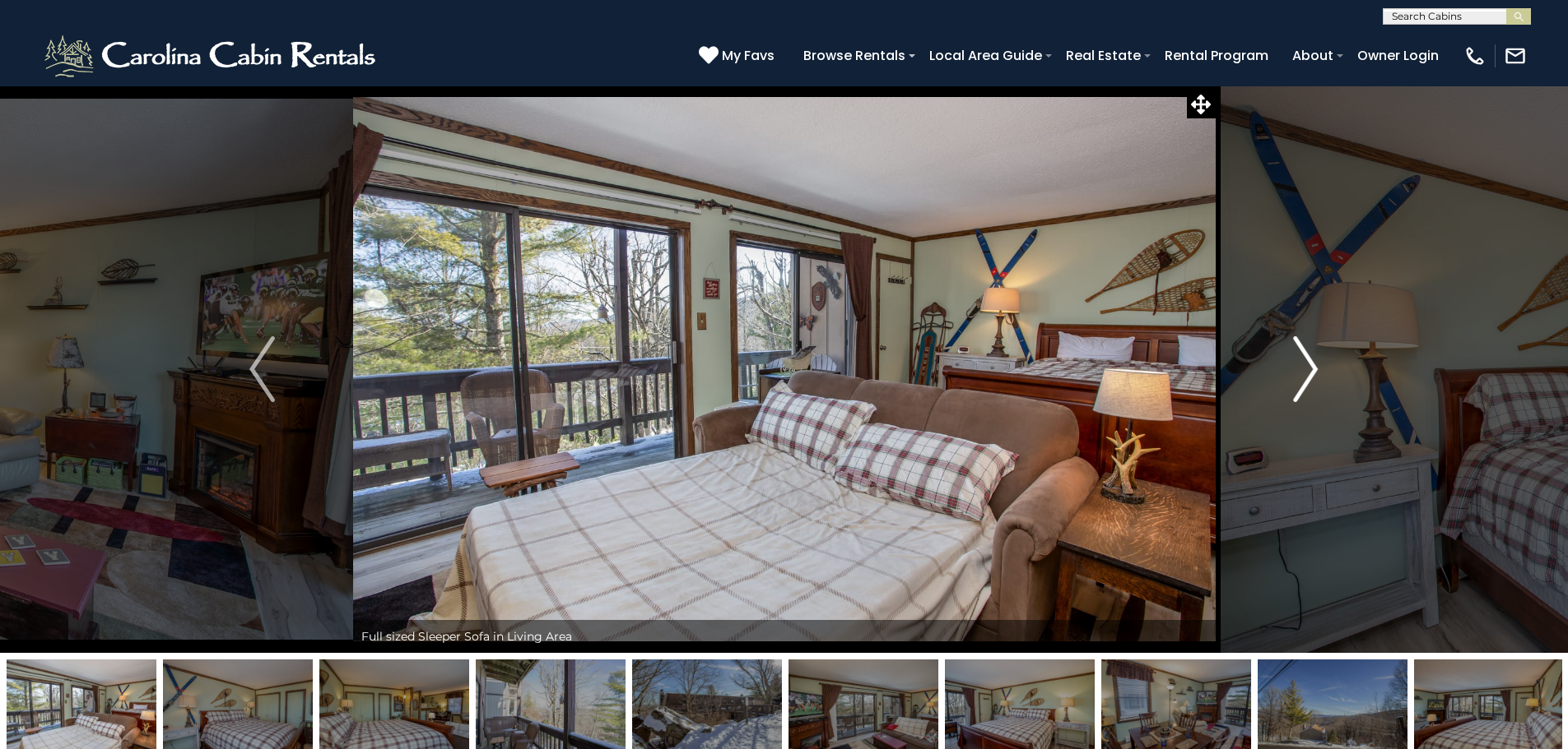
click at [1304, 393] on img "Next" at bounding box center [1305, 369] width 25 height 66
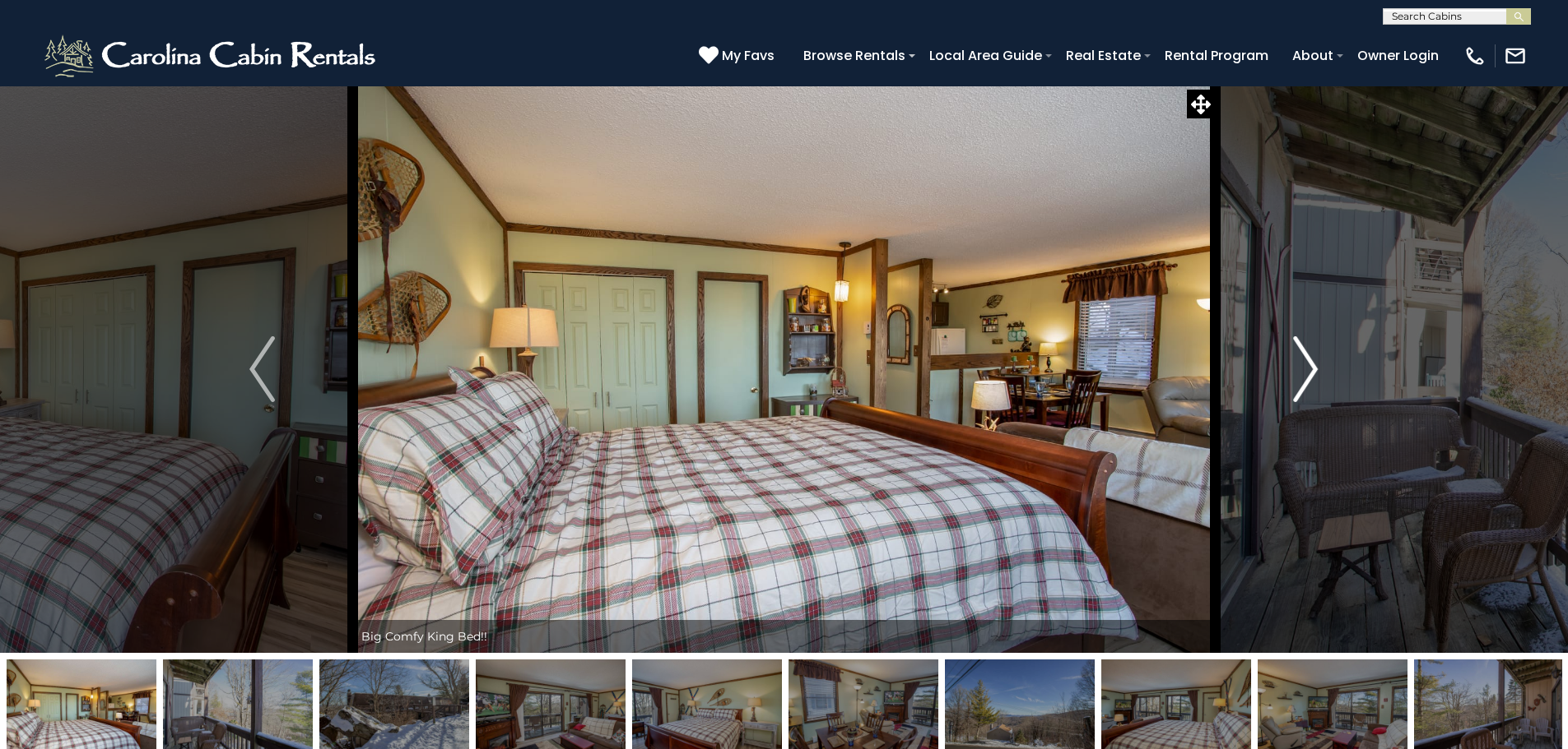
click at [1304, 393] on img "Next" at bounding box center [1305, 369] width 25 height 66
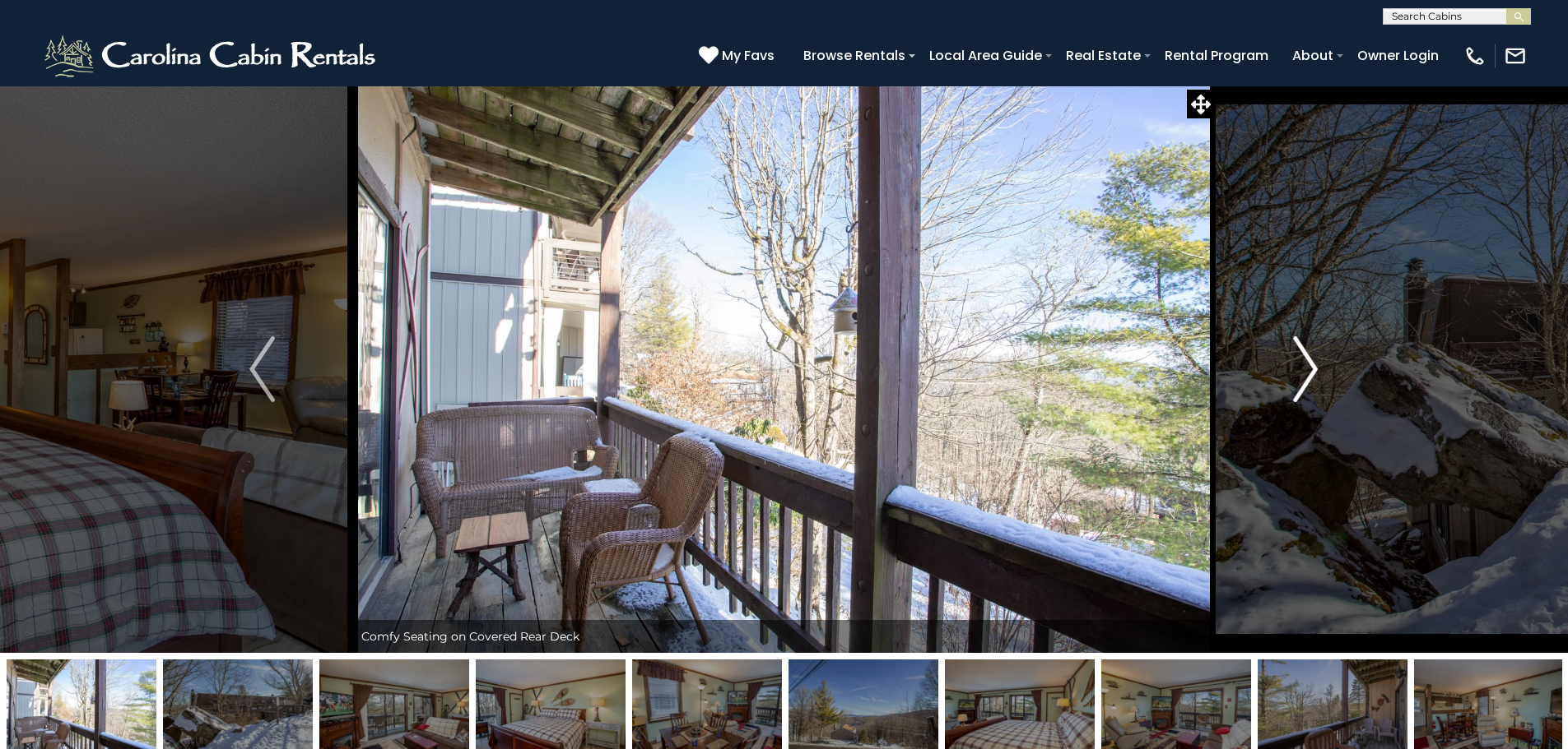
click at [1304, 393] on img "Next" at bounding box center [1305, 369] width 25 height 66
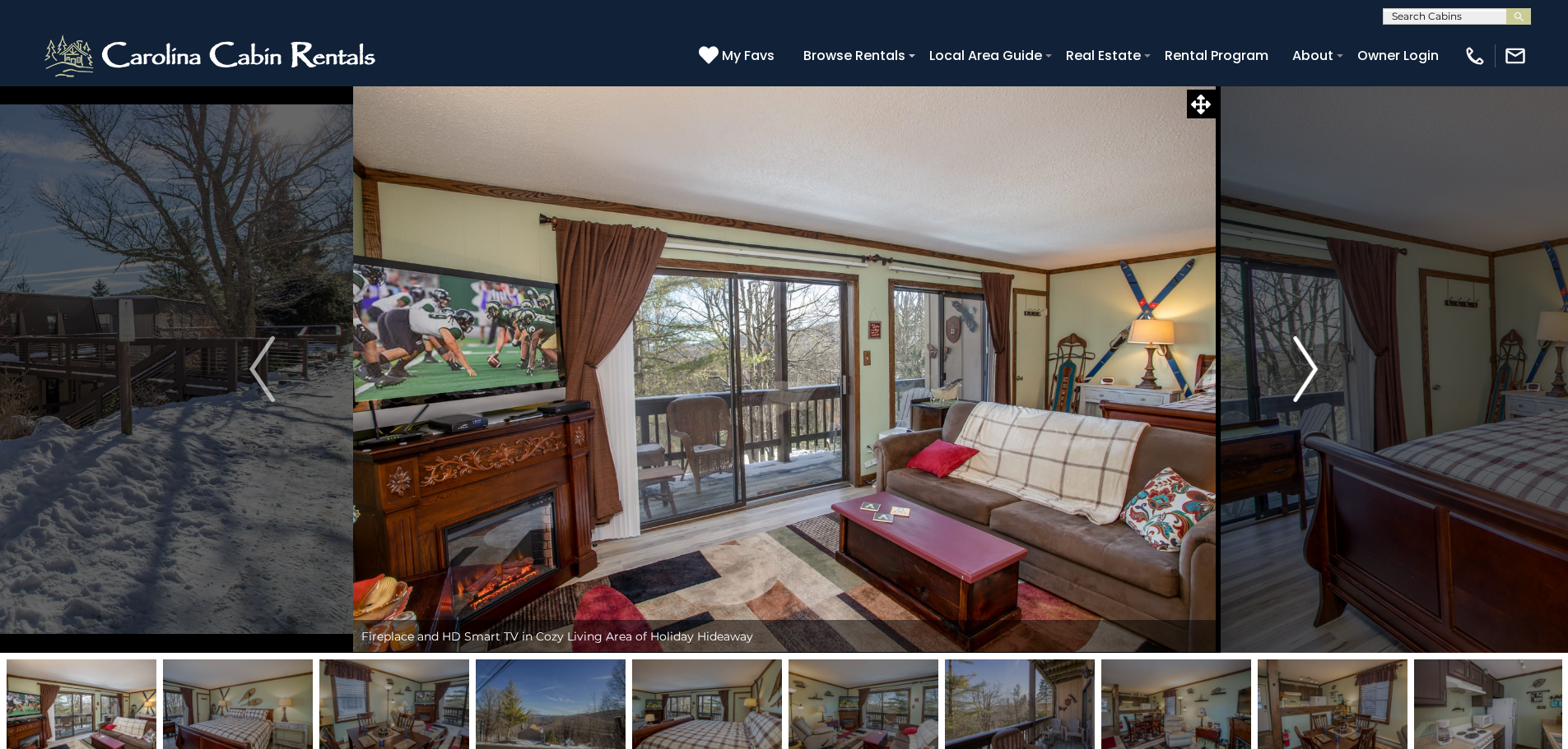
click at [1304, 393] on img "Next" at bounding box center [1305, 369] width 25 height 66
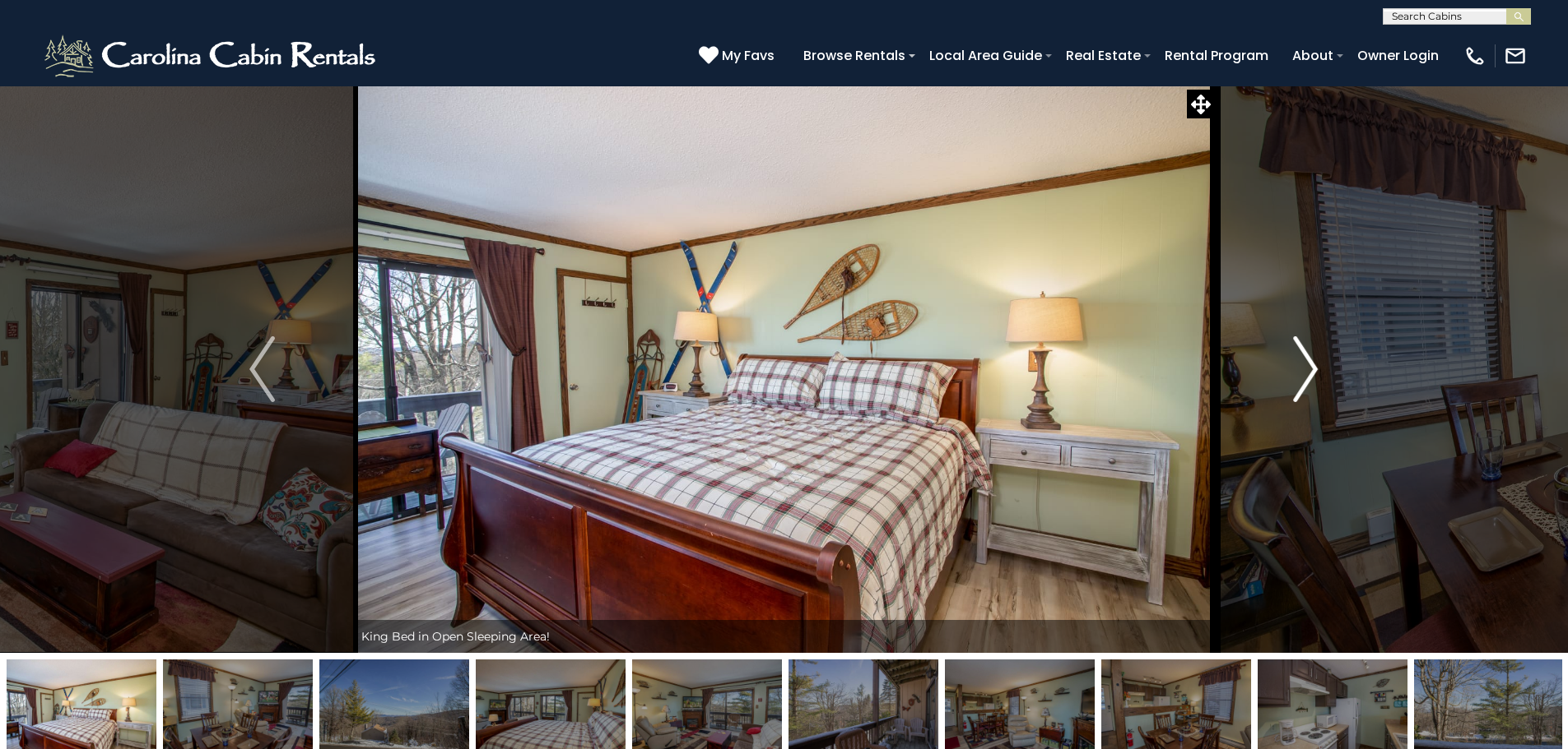
click at [1304, 393] on img "Next" at bounding box center [1305, 369] width 25 height 66
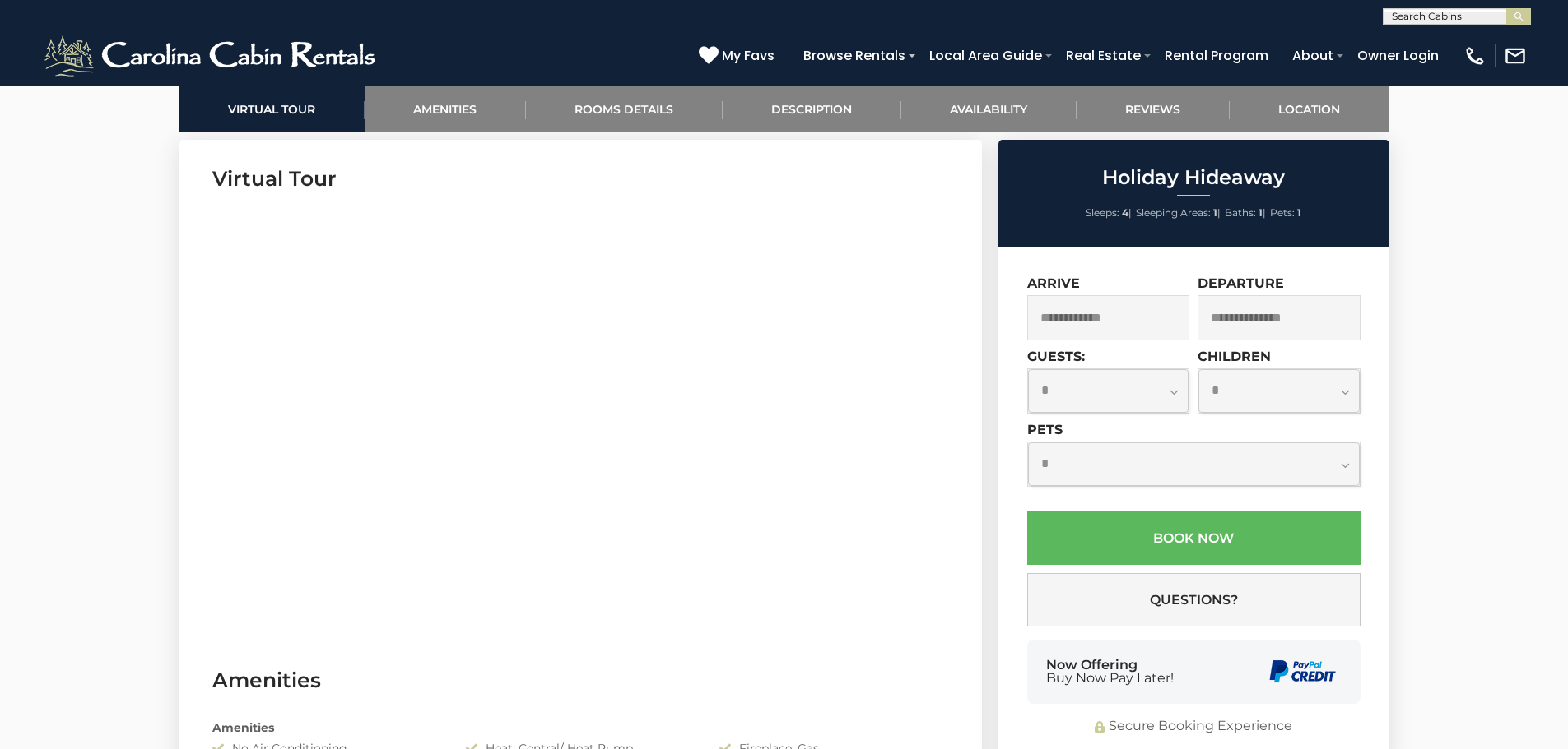
scroll to position [823, 0]
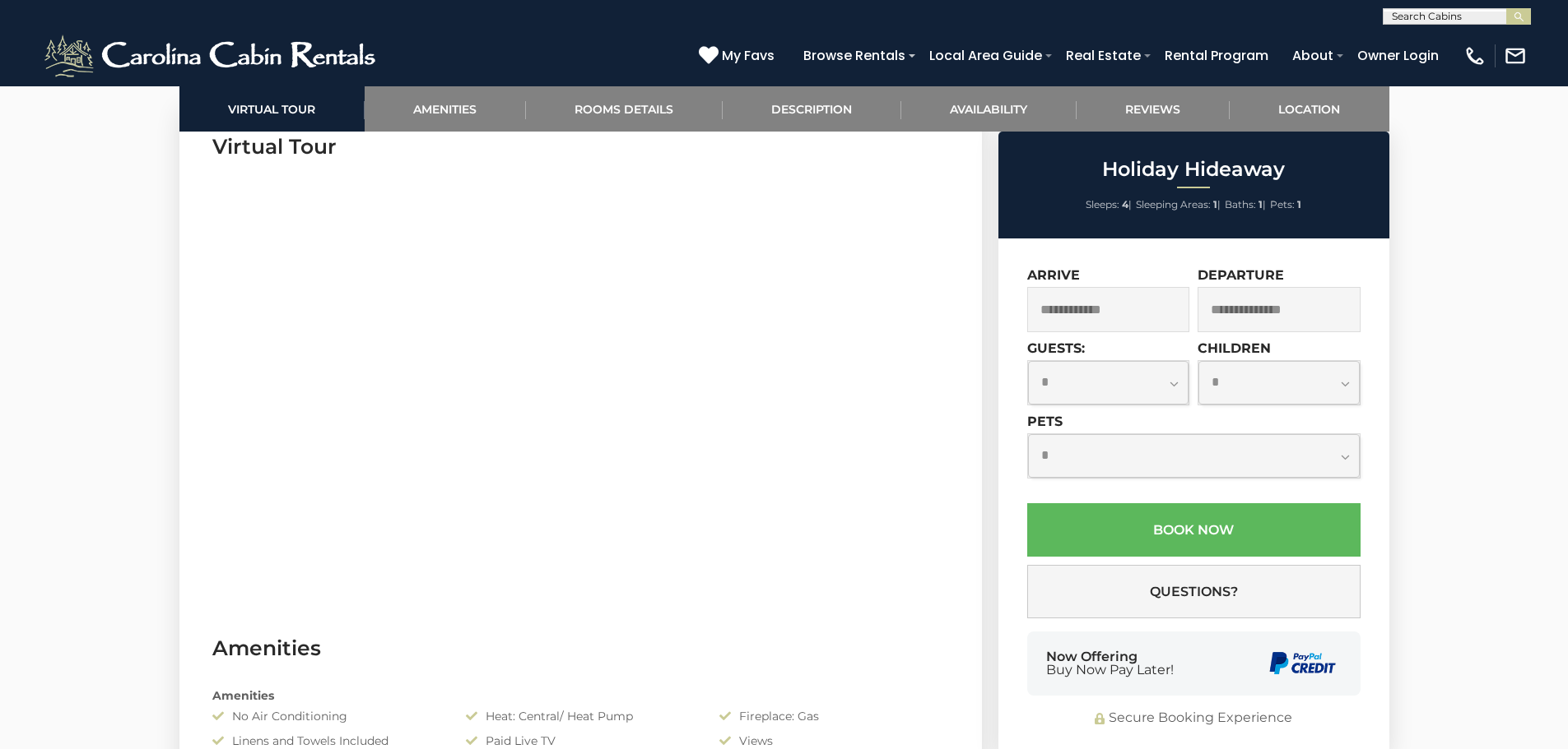
click at [1121, 311] on input "text" at bounding box center [1109, 309] width 163 height 45
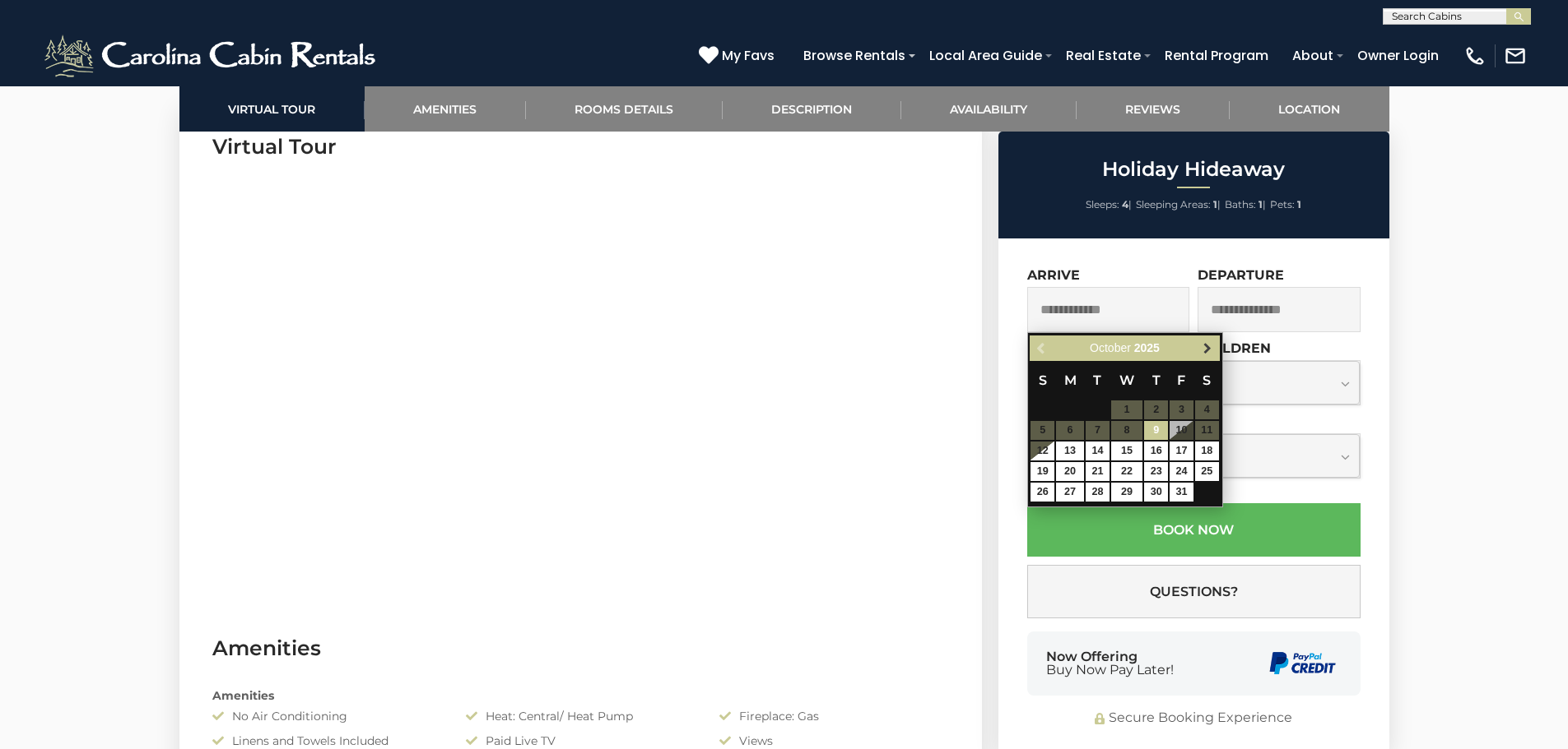
click at [1211, 338] on link "Next" at bounding box center [1208, 348] width 20 height 20
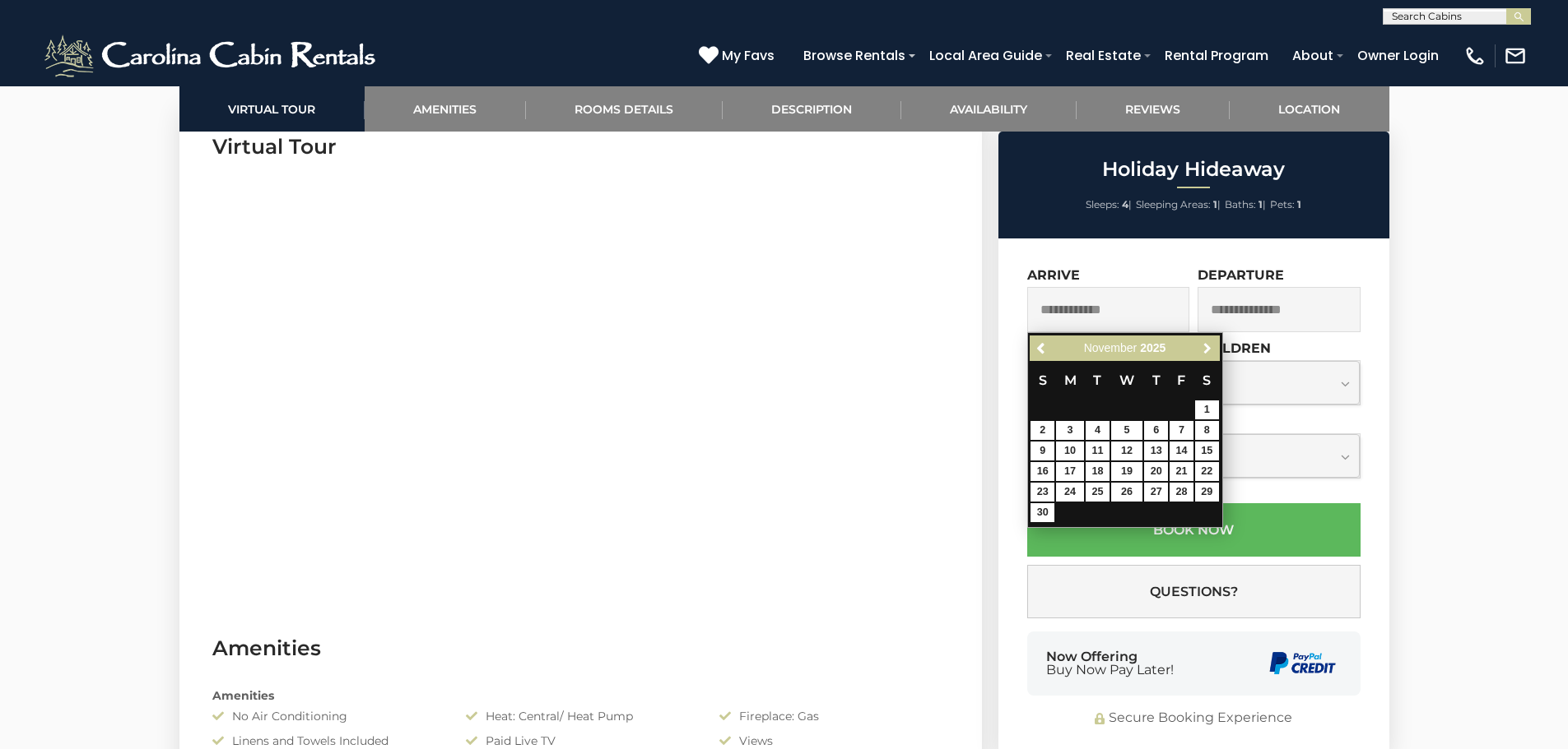
click at [1211, 338] on link "Next" at bounding box center [1208, 348] width 20 height 20
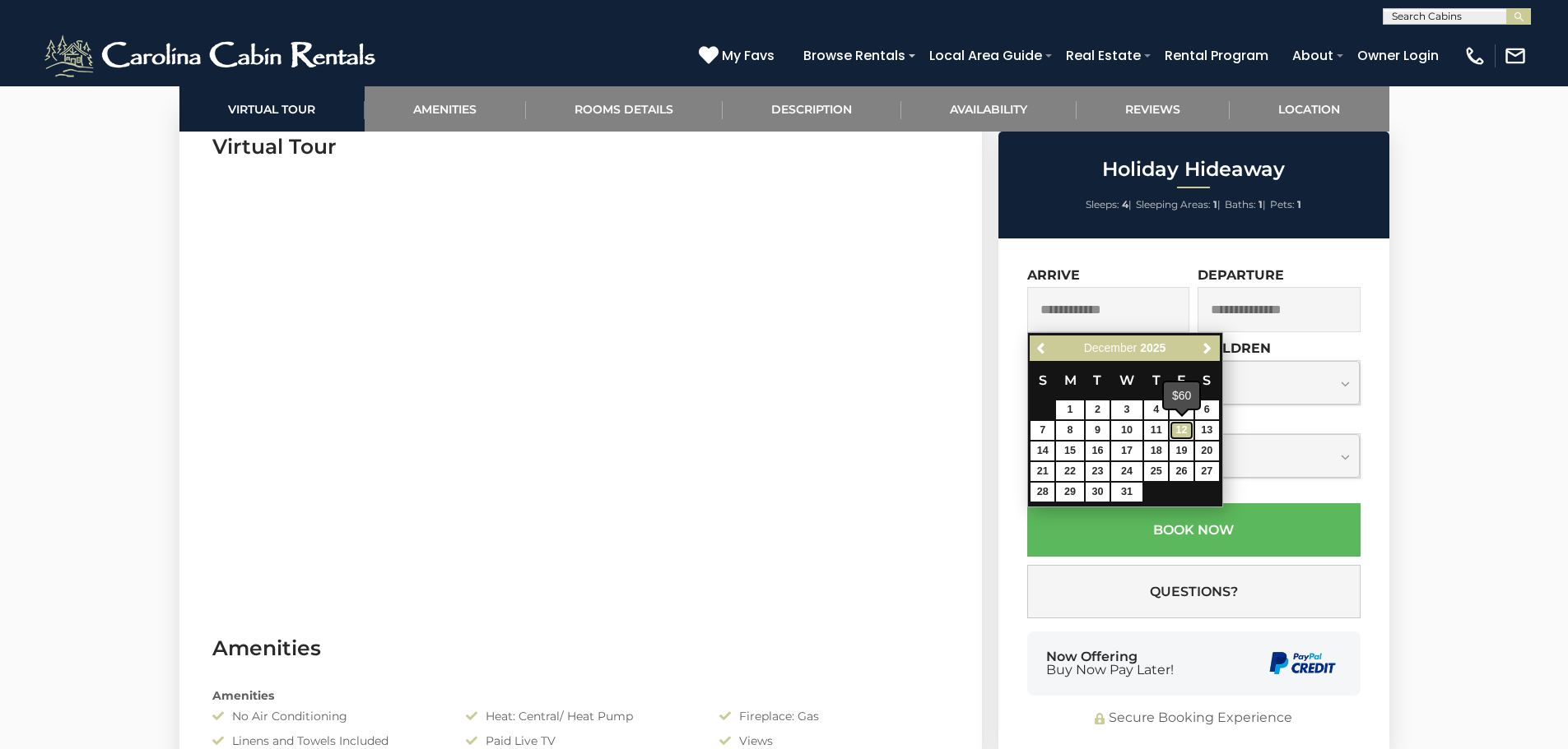
click at [1175, 433] on link "12" at bounding box center [1181, 431] width 24 height 19
type input "**********"
click at [1175, 433] on div "**********" at bounding box center [1194, 446] width 334 height 65
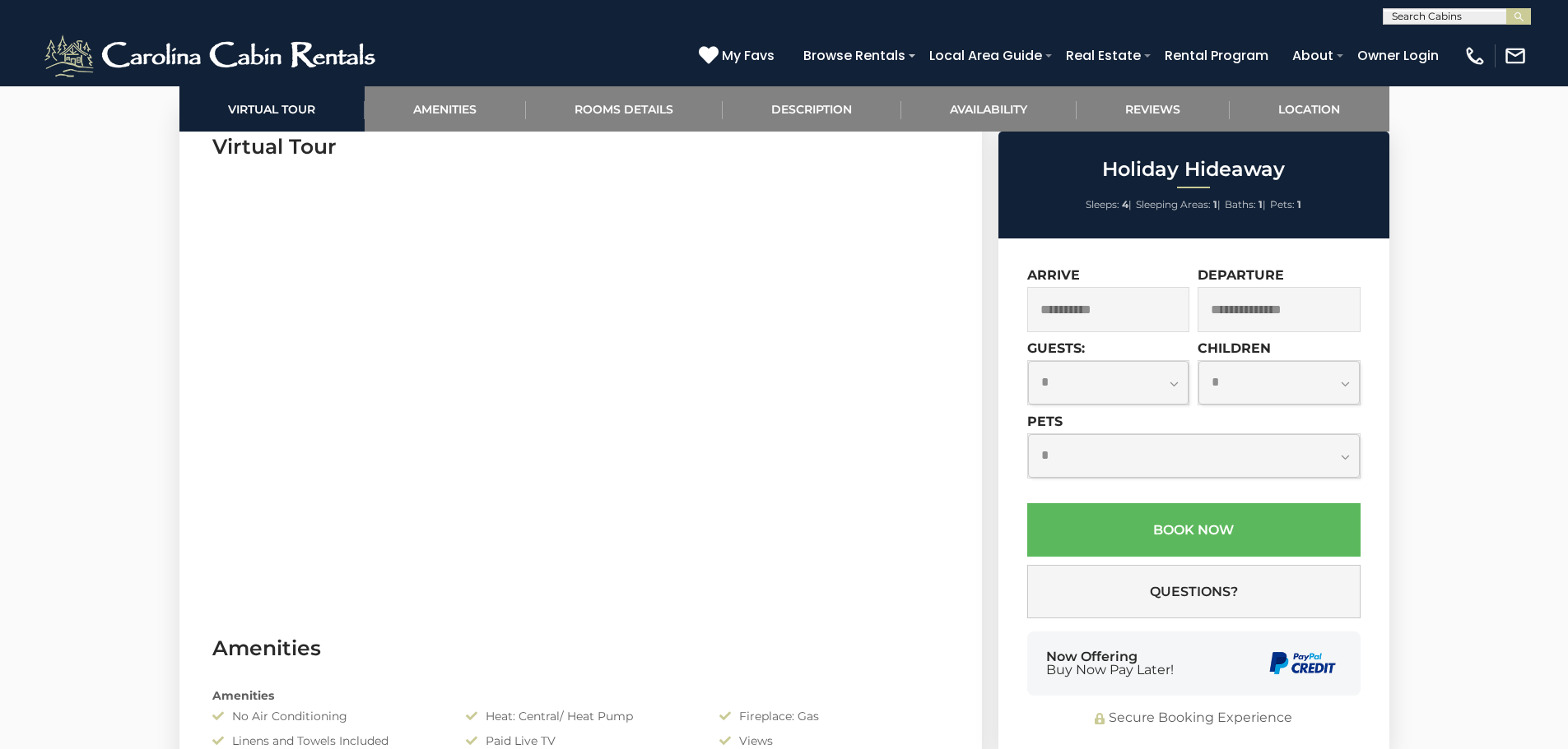
click at [1227, 299] on input "text" at bounding box center [1280, 309] width 163 height 45
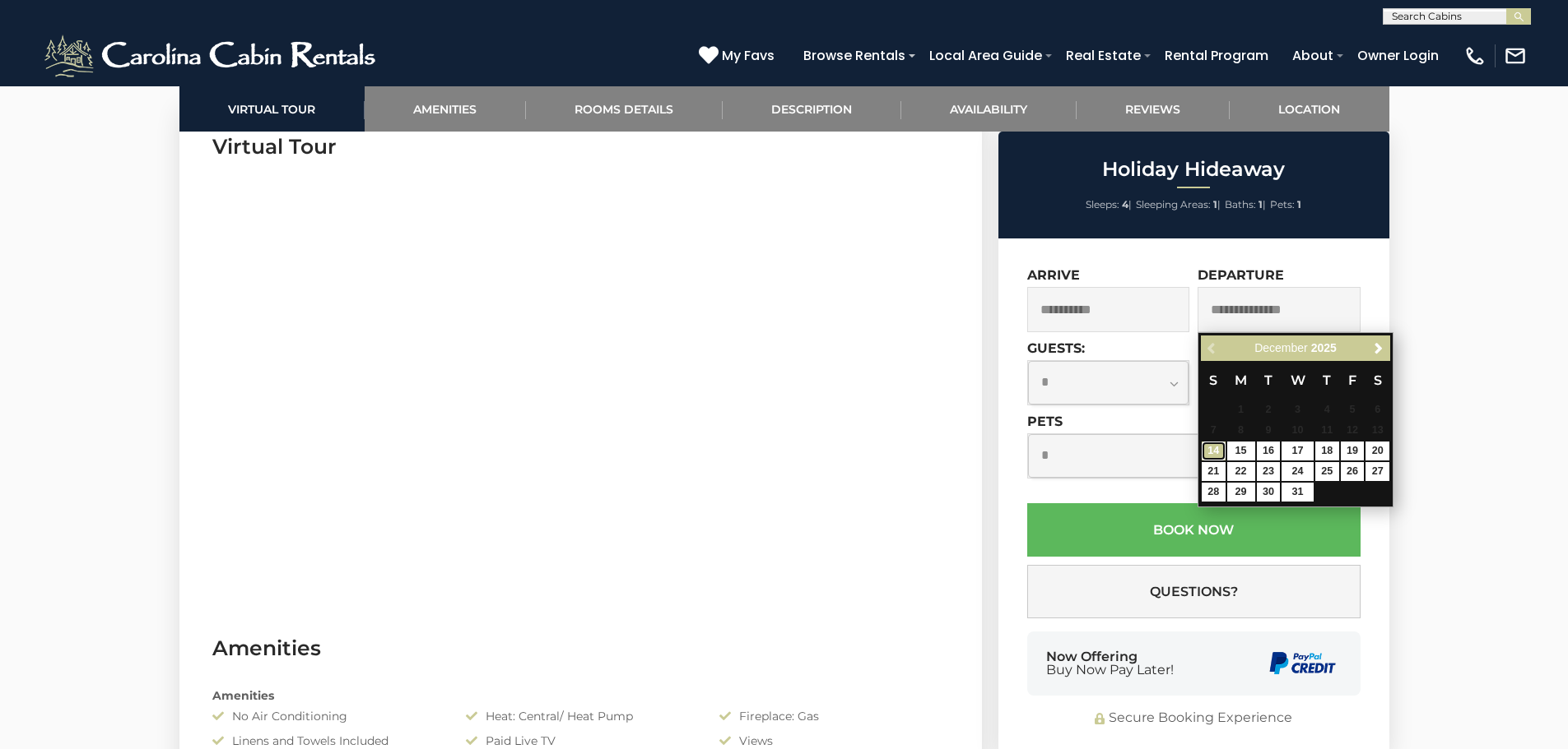
click at [1217, 453] on link "14" at bounding box center [1213, 451] width 24 height 19
type input "**********"
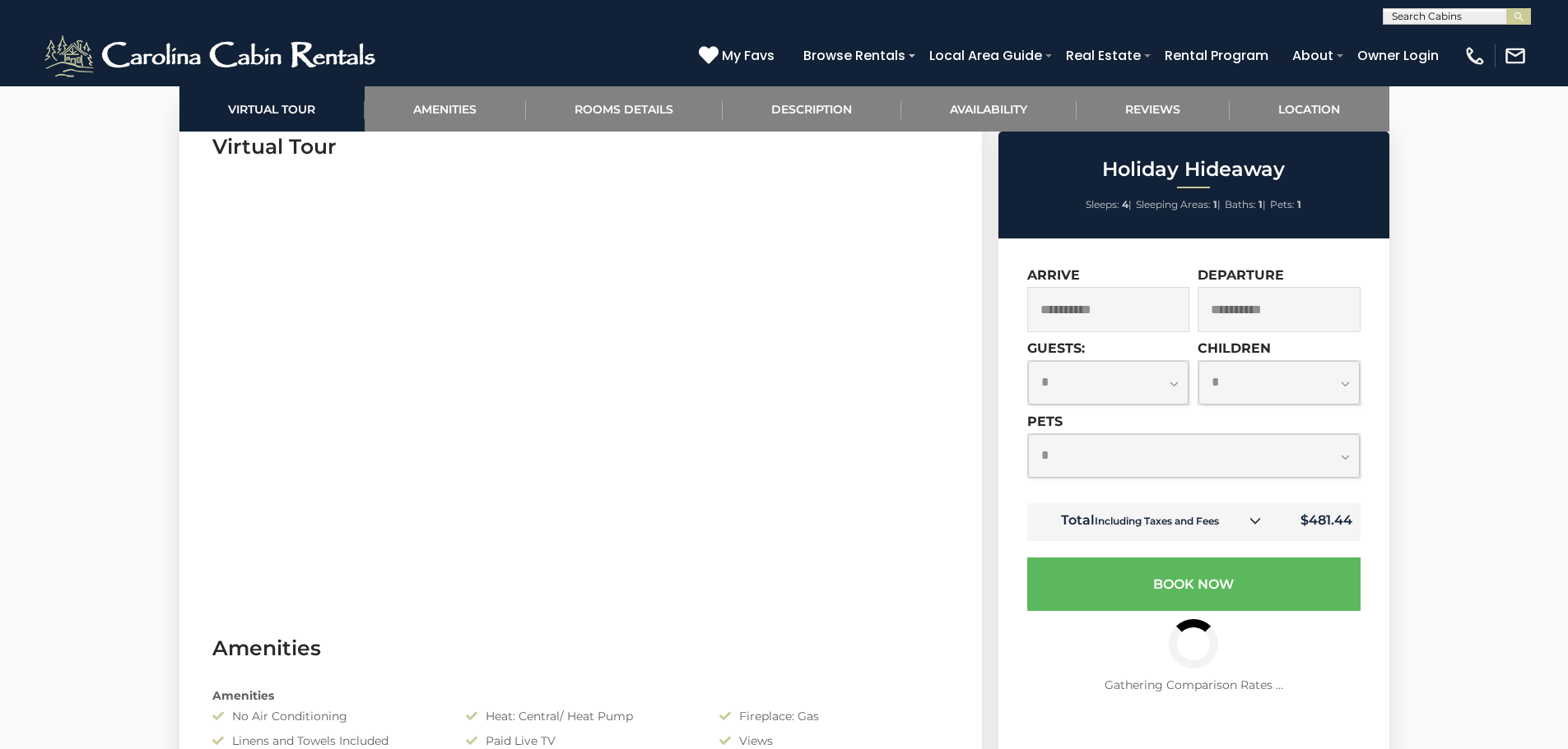
click at [1177, 391] on select "**********" at bounding box center [1109, 383] width 161 height 44
click at [1156, 395] on select "**********" at bounding box center [1109, 383] width 161 height 44
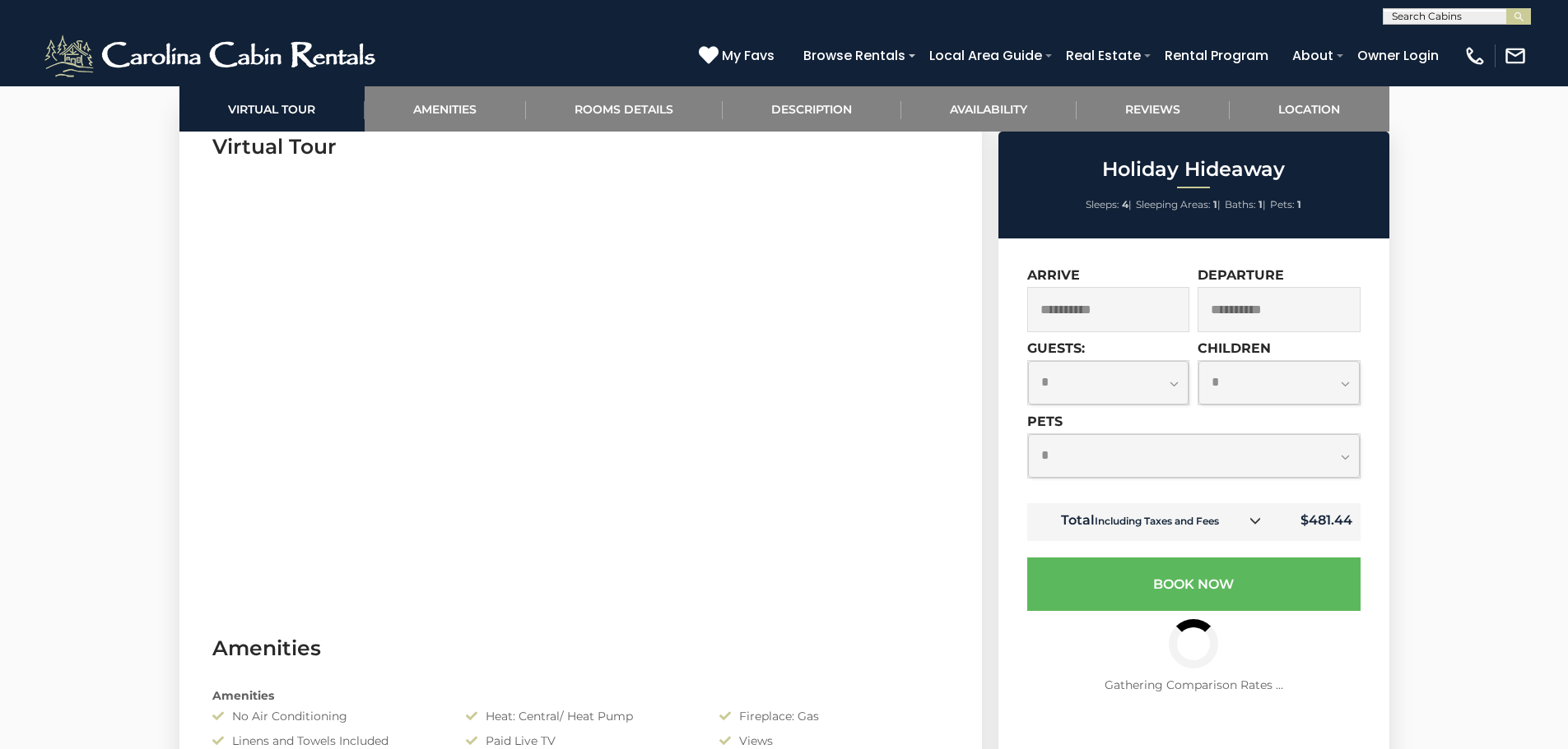
select select "*"
click at [1028, 361] on select "**********" at bounding box center [1109, 383] width 161 height 44
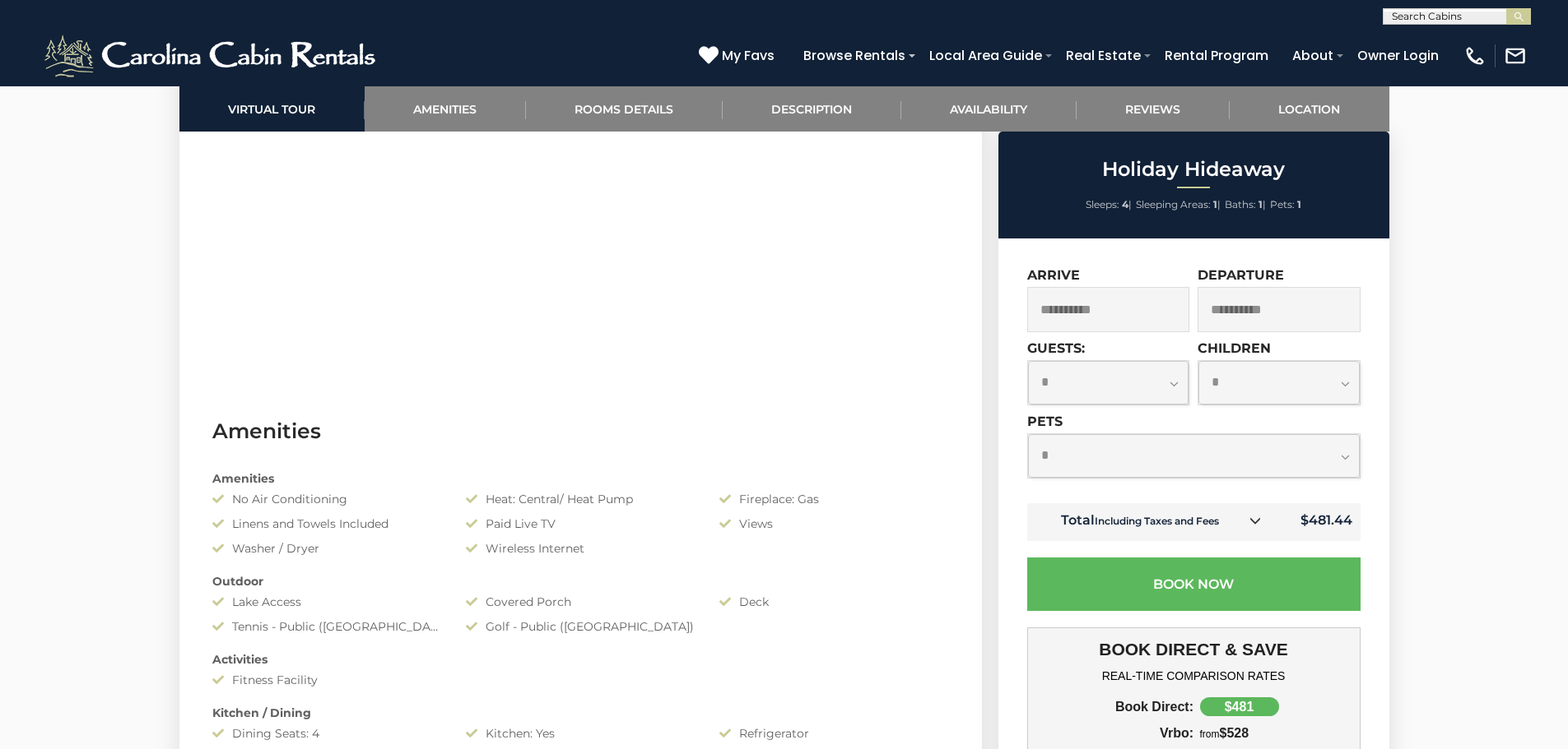
scroll to position [1069, 0]
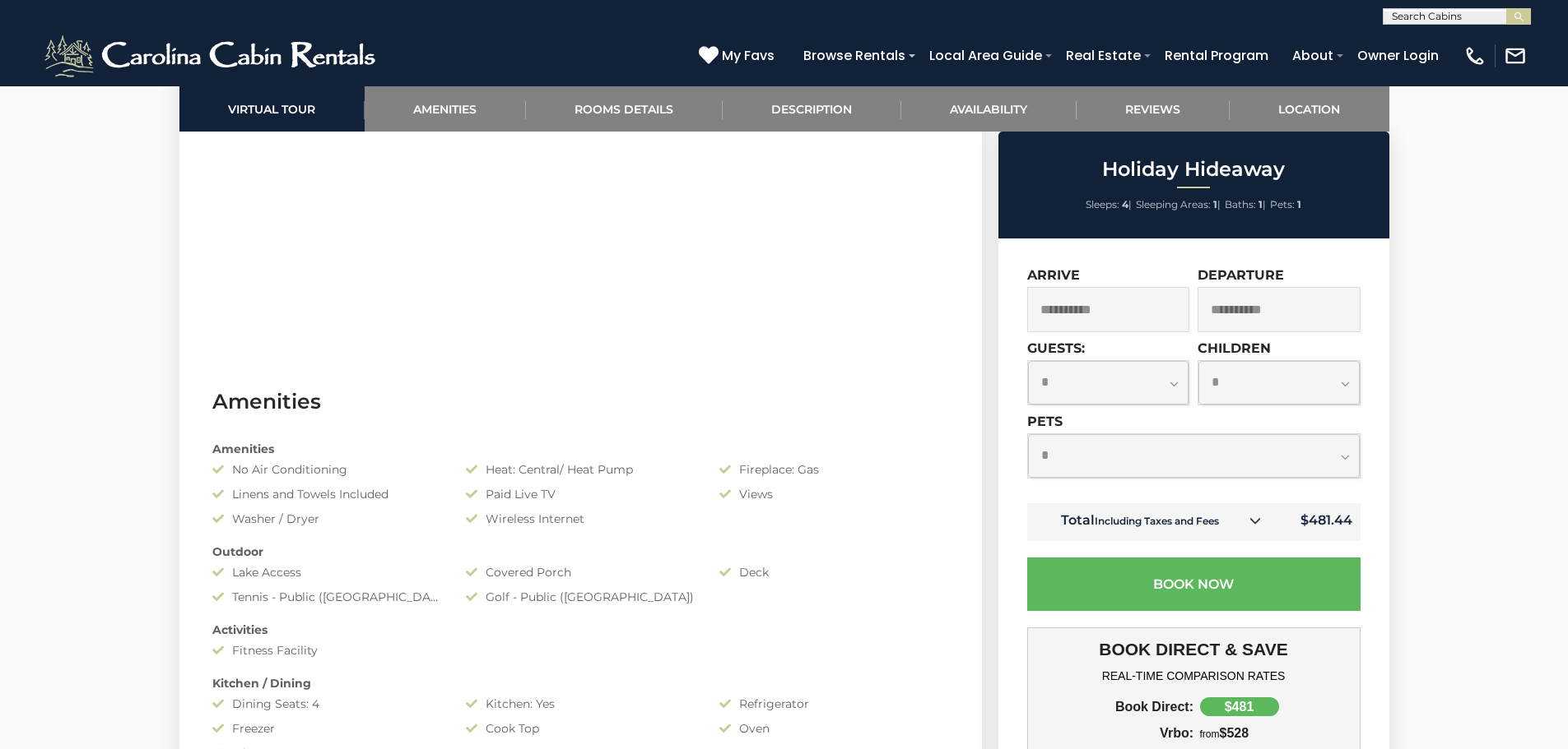
click at [1257, 521] on icon at bounding box center [1256, 521] width 12 height 11
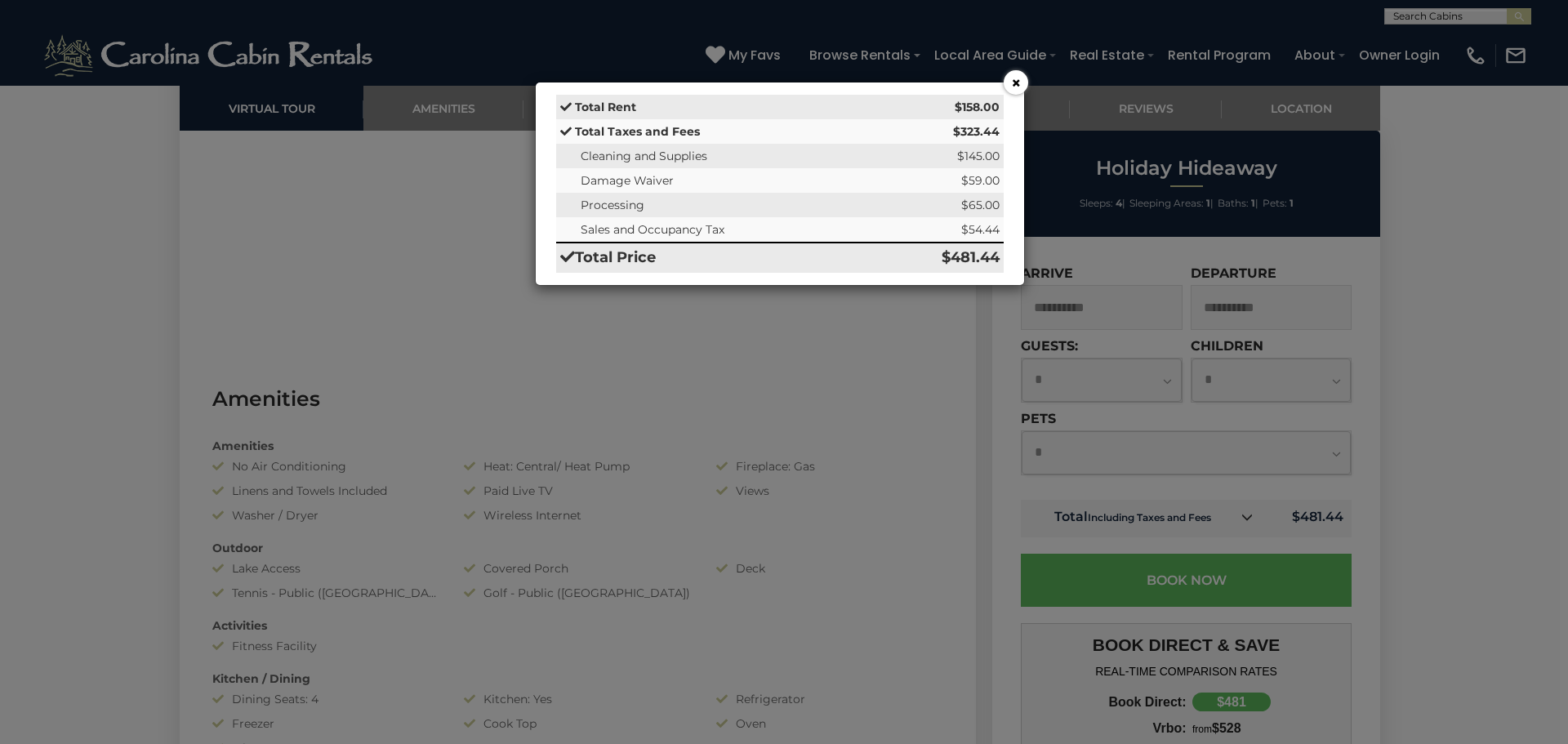
click at [1021, 89] on button "×" at bounding box center [1016, 83] width 25 height 25
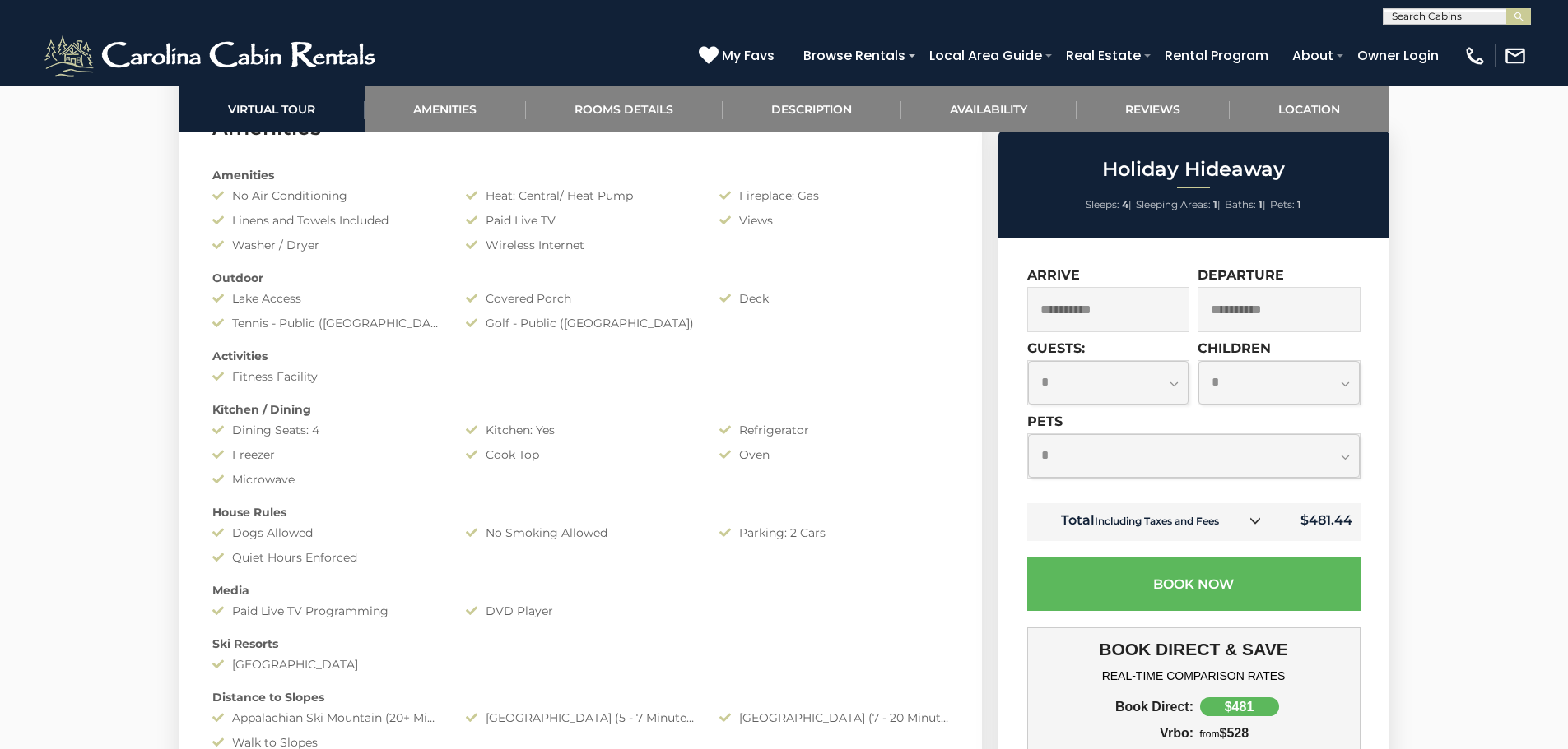
scroll to position [1398, 0]
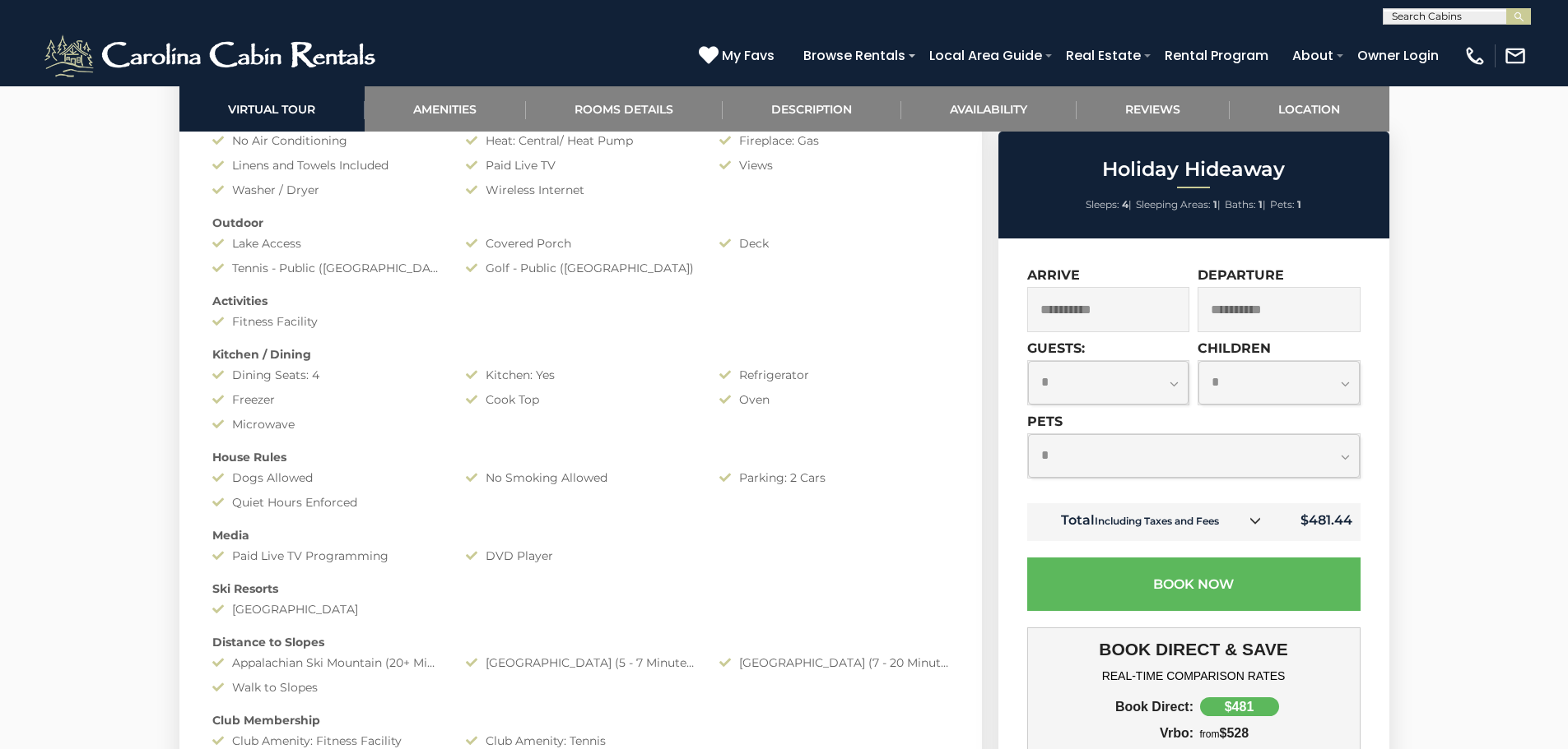
click at [1366, 600] on div "**********" at bounding box center [1194, 646] width 391 height 815
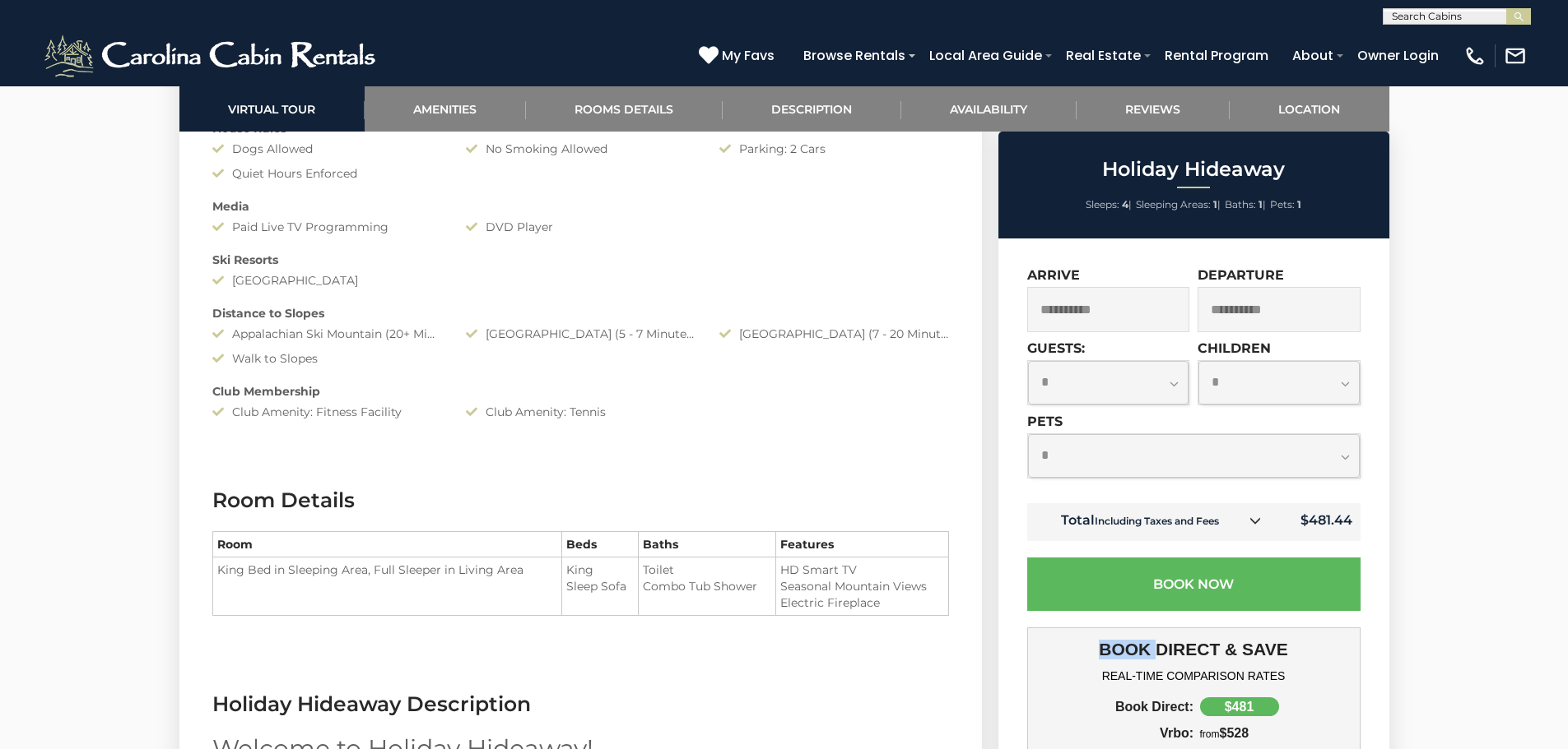
click at [1339, 716] on div "$481" at bounding box center [1270, 707] width 154 height 19
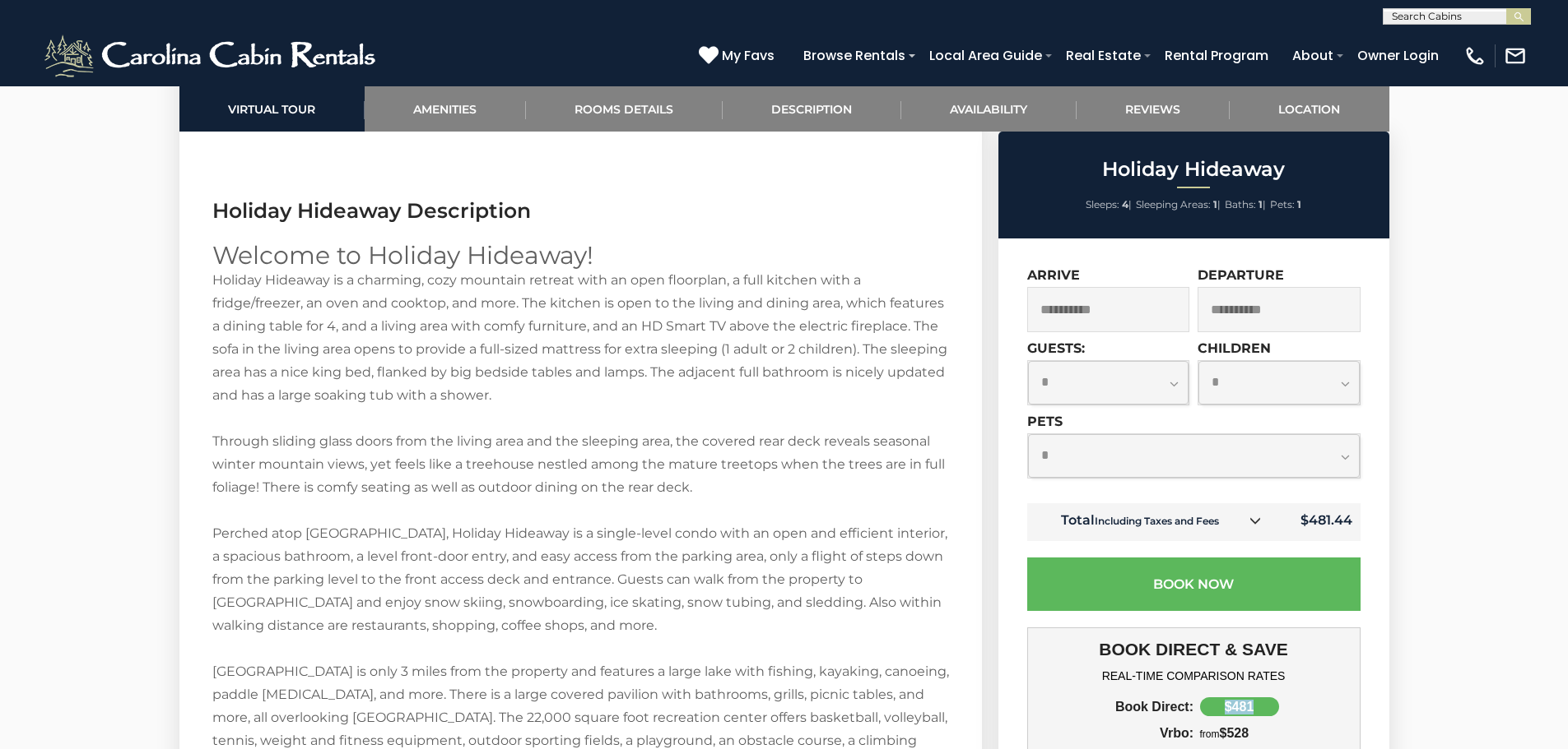
click at [1339, 716] on div "$481" at bounding box center [1270, 707] width 154 height 19
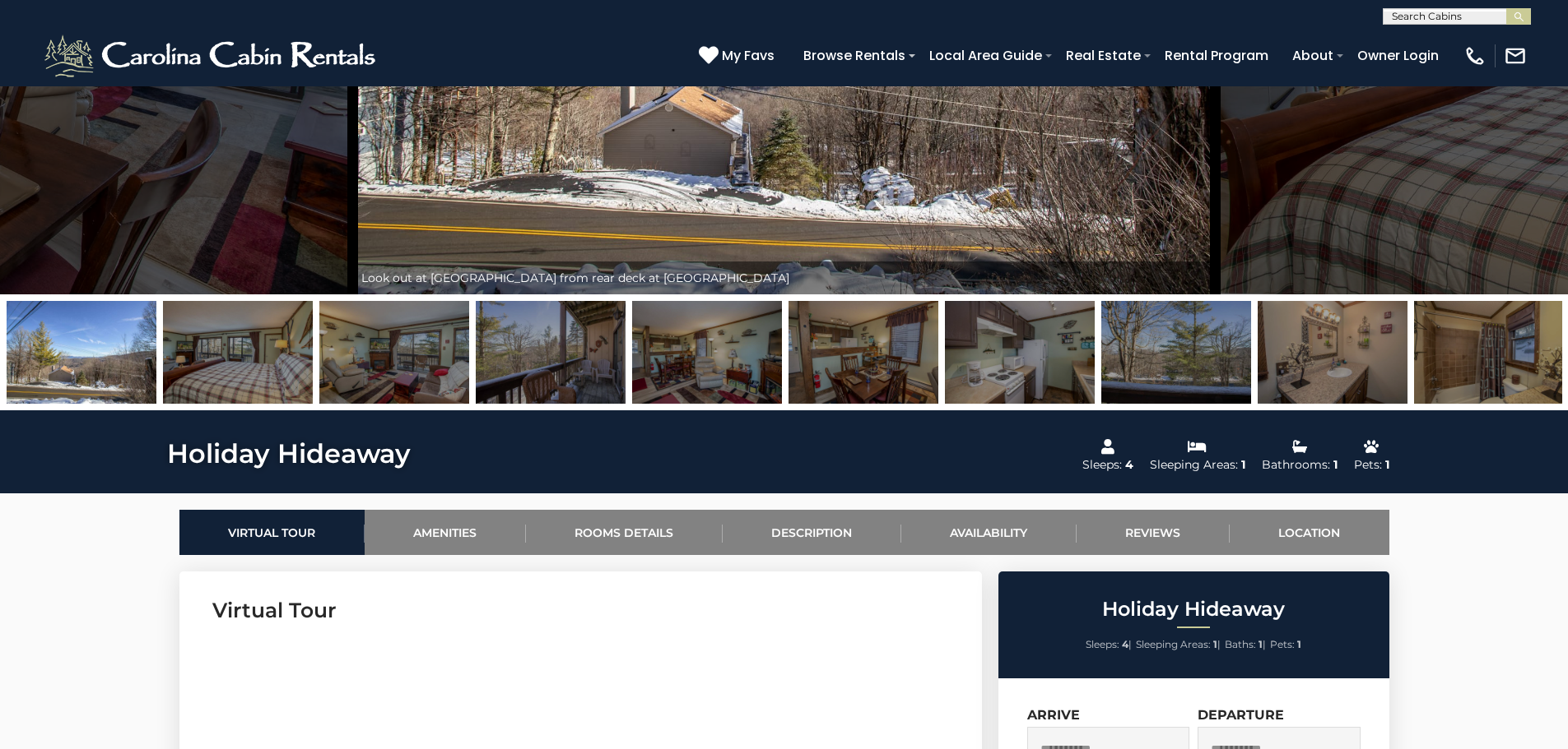
scroll to position [89, 0]
